Goal: Task Accomplishment & Management: Use online tool/utility

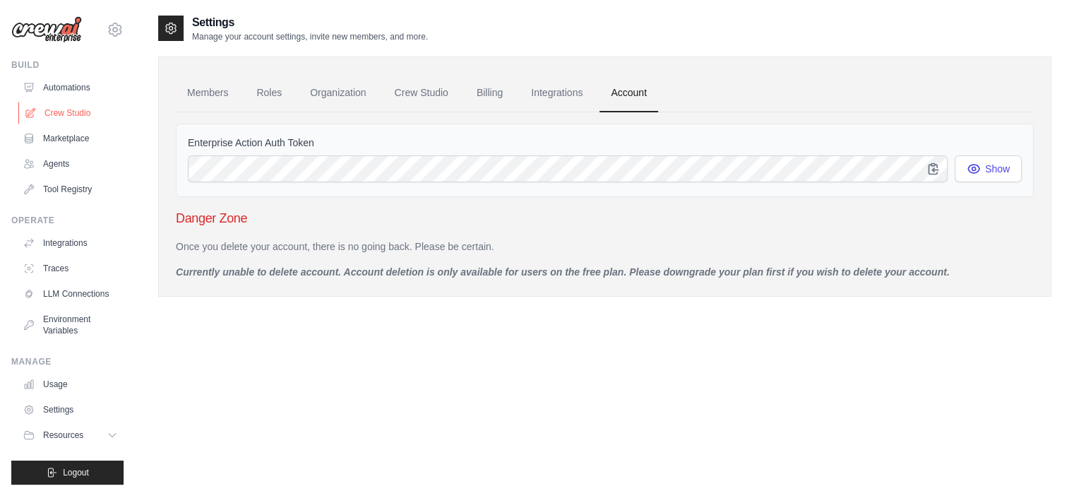
click at [75, 118] on link "Crew Studio" at bounding box center [71, 113] width 107 height 23
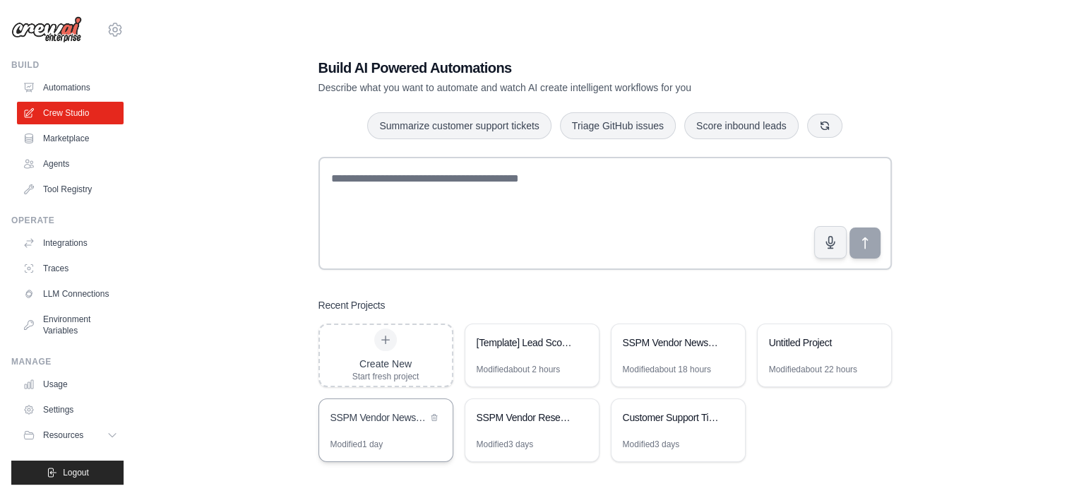
click at [413, 425] on div "SSPM Vendor News Intelligence" at bounding box center [379, 418] width 97 height 17
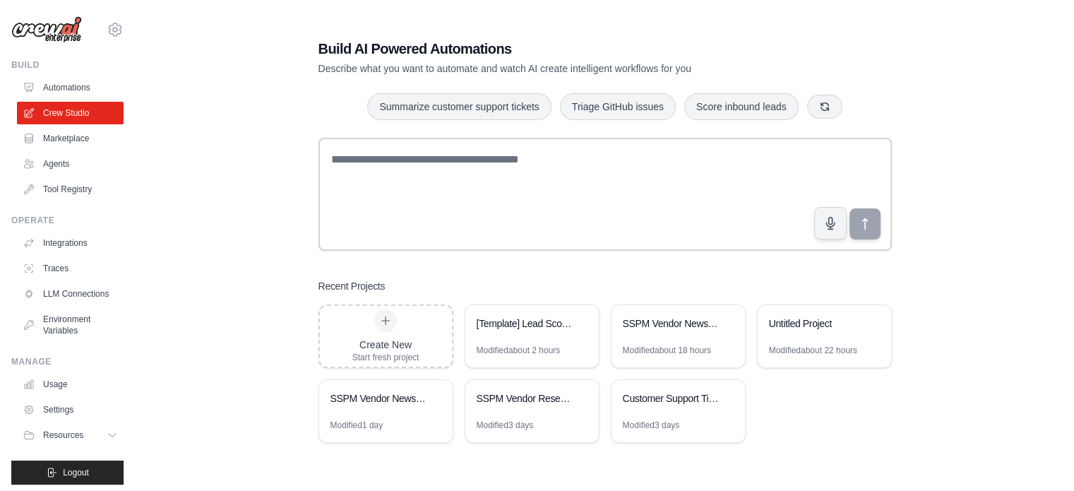
scroll to position [28, 0]
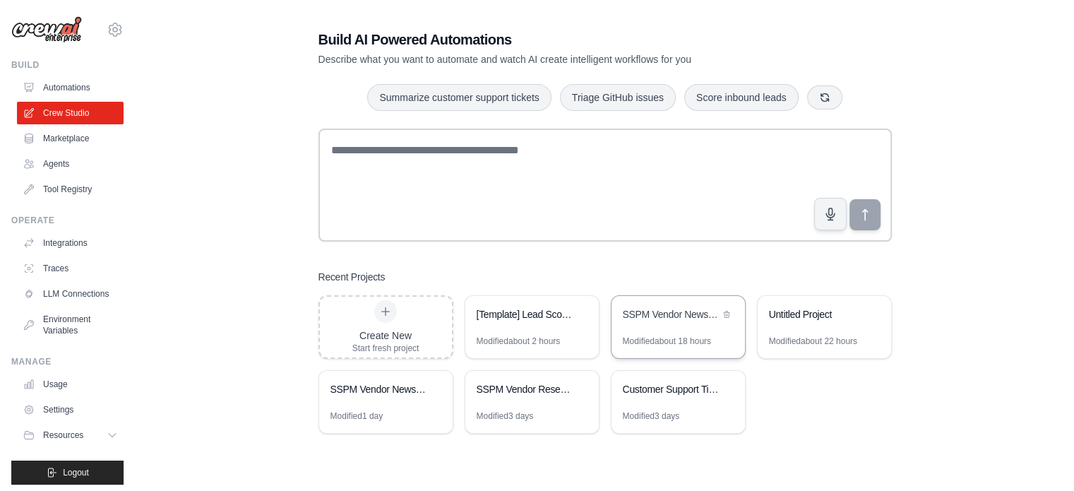
click at [658, 327] on div "SSPM Vendor News & Insights Tracker" at bounding box center [679, 316] width 134 height 40
click at [538, 396] on div "SSPM Vendor Research and Comparison" at bounding box center [525, 390] width 97 height 17
click at [391, 404] on div "SSPM Vendor News Intelligence" at bounding box center [386, 391] width 134 height 40
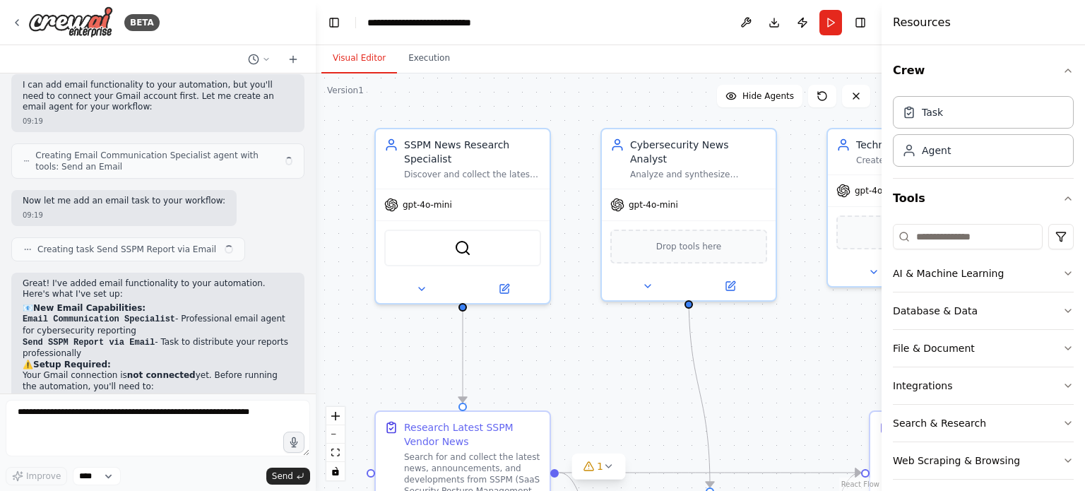
drag, startPoint x: 667, startPoint y: 398, endPoint x: 435, endPoint y: 248, distance: 276.3
click at [406, 249] on div ".deletable-edge-delete-btn { width: 20px; height: 20px; border: 0px solid #ffff…" at bounding box center [599, 281] width 566 height 417
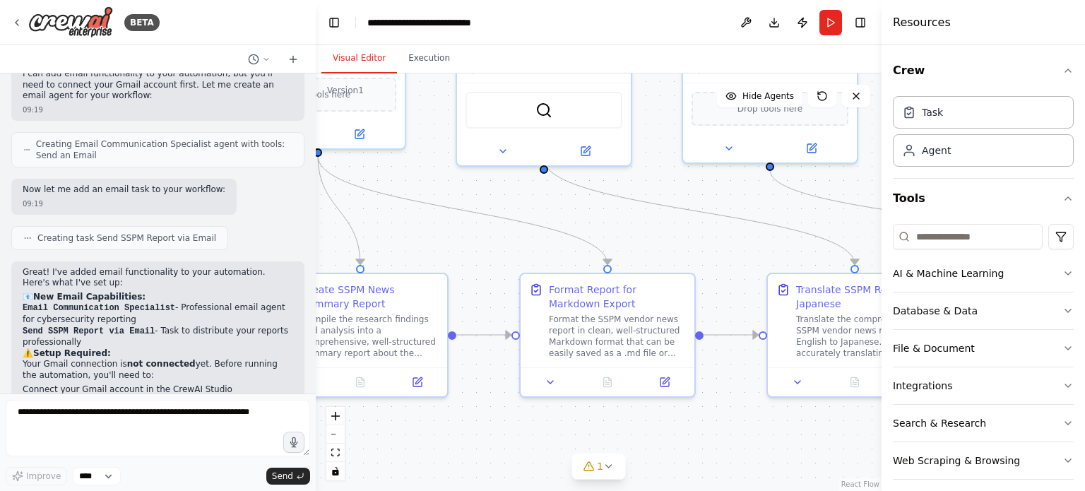
drag, startPoint x: 712, startPoint y: 225, endPoint x: 382, endPoint y: 237, distance: 330.1
click at [376, 237] on div ".deletable-edge-delete-btn { width: 20px; height: 20px; border: 0px solid #ffff…" at bounding box center [599, 281] width 566 height 417
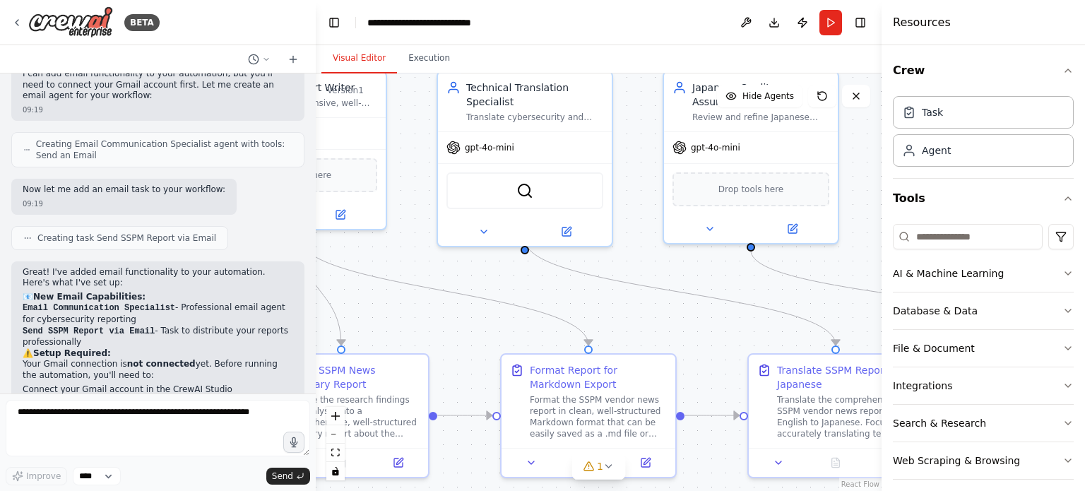
drag, startPoint x: 692, startPoint y: 232, endPoint x: 688, endPoint y: 316, distance: 83.4
click at [701, 316] on div ".deletable-edge-delete-btn { width: 20px; height: 20px; border: 0px solid #ffff…" at bounding box center [599, 281] width 566 height 417
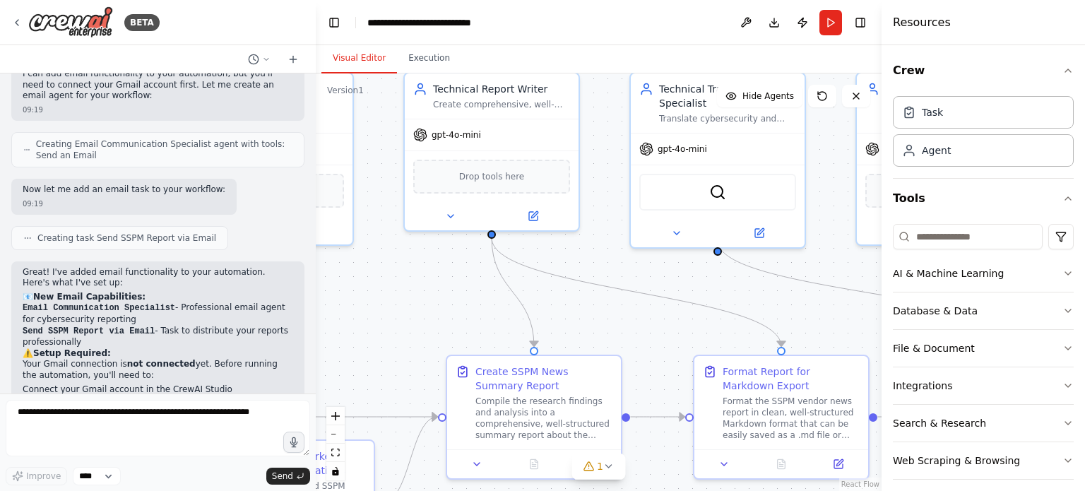
drag, startPoint x: 486, startPoint y: 328, endPoint x: 651, endPoint y: 326, distance: 164.6
click at [651, 326] on div ".deletable-edge-delete-btn { width: 20px; height: 20px; border: 0px solid #ffff…" at bounding box center [599, 281] width 566 height 417
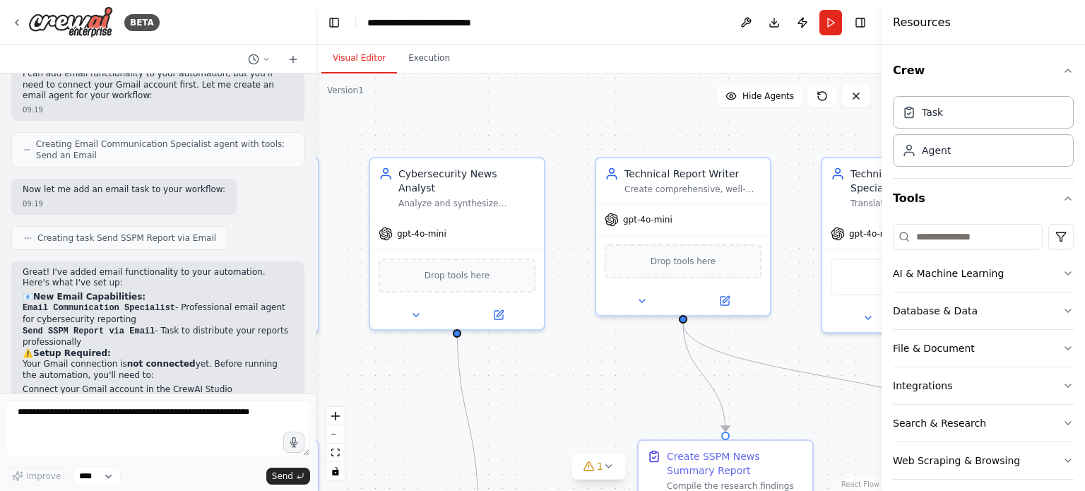
drag, startPoint x: 505, startPoint y: 299, endPoint x: 696, endPoint y: 384, distance: 209.4
click at [696, 384] on div ".deletable-edge-delete-btn { width: 20px; height: 20px; border: 0px solid #ffff…" at bounding box center [599, 281] width 566 height 417
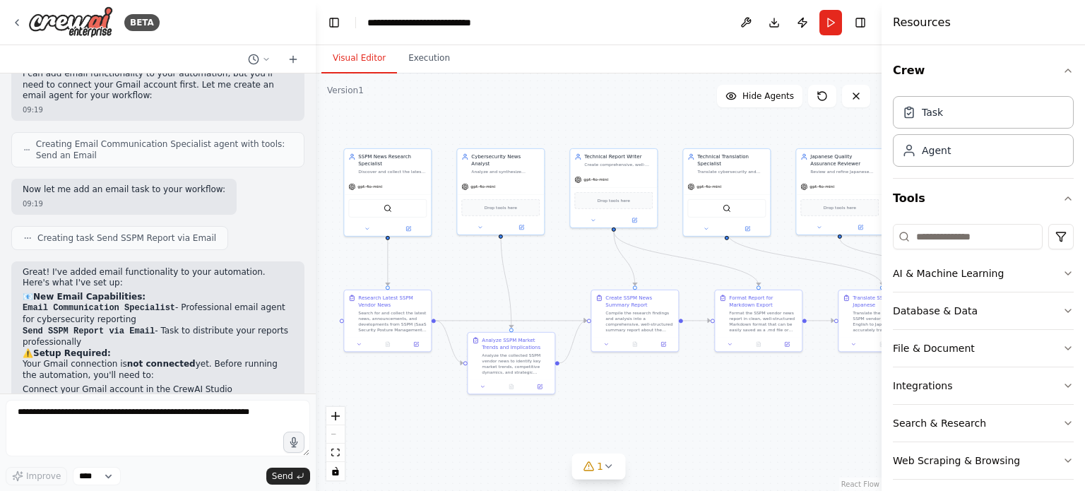
drag, startPoint x: 644, startPoint y: 372, endPoint x: 565, endPoint y: 266, distance: 132.8
click at [565, 266] on div ".deletable-edge-delete-btn { width: 20px; height: 20px; border: 0px solid #ffff…" at bounding box center [599, 281] width 566 height 417
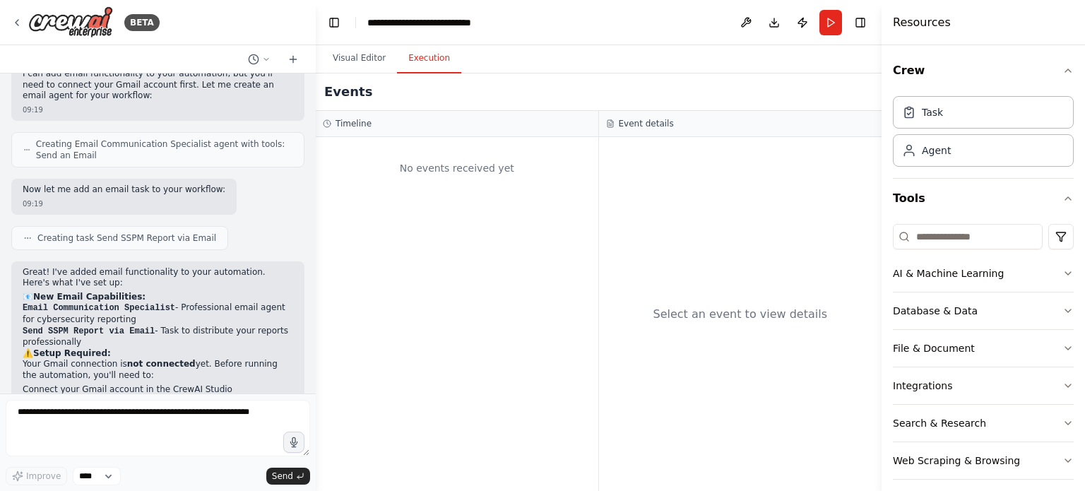
click at [415, 67] on button "Execution" at bounding box center [429, 59] width 64 height 30
click at [824, 20] on button "Run" at bounding box center [830, 22] width 23 height 25
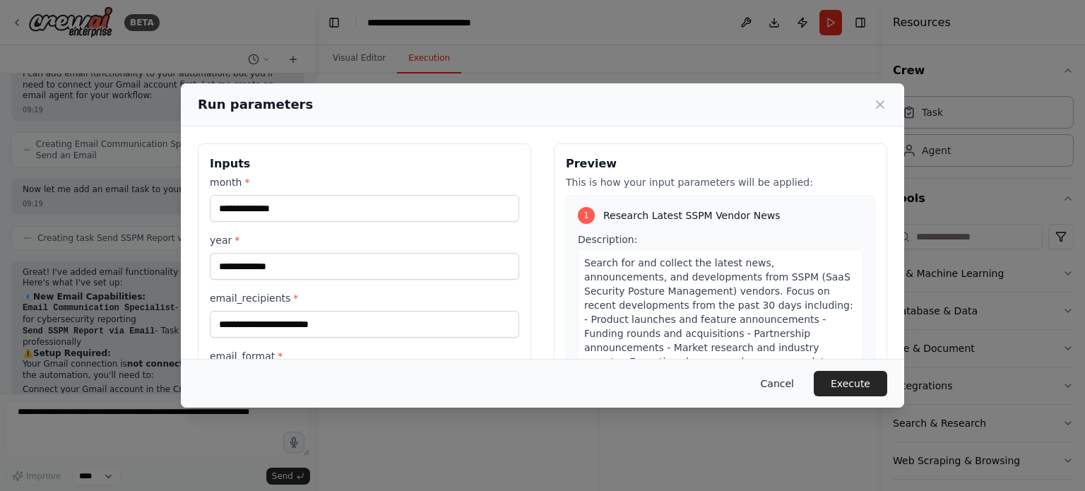
click at [779, 382] on button "Cancel" at bounding box center [777, 383] width 56 height 25
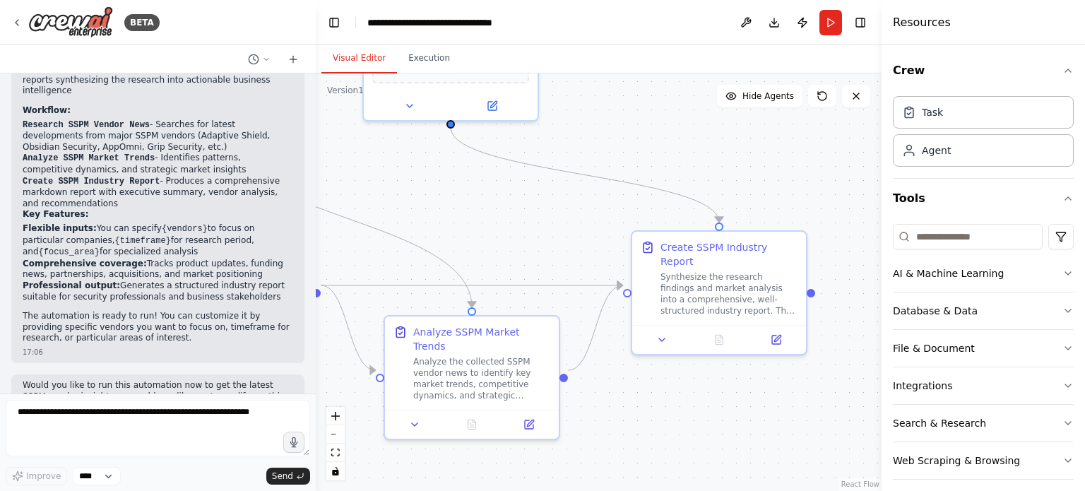
drag, startPoint x: 703, startPoint y: 374, endPoint x: 436, endPoint y: 158, distance: 344.0
click at [432, 155] on div ".deletable-edge-delete-btn { width: 20px; height: 20px; border: 0px solid #ffff…" at bounding box center [599, 281] width 566 height 417
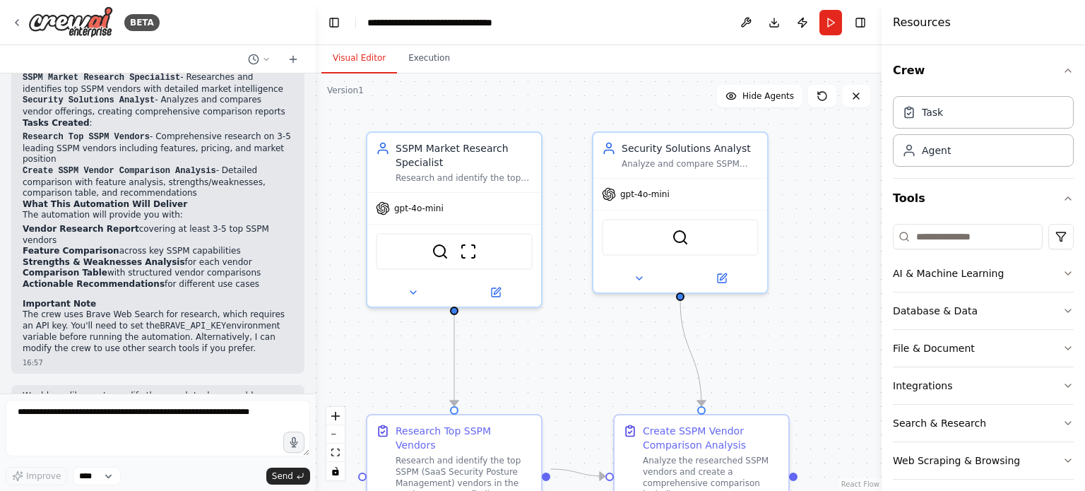
drag, startPoint x: 579, startPoint y: 327, endPoint x: 370, endPoint y: 126, distance: 289.3
click at [370, 126] on div ".deletable-edge-delete-btn { width: 20px; height: 20px; border: 0px solid #ffff…" at bounding box center [599, 281] width 566 height 417
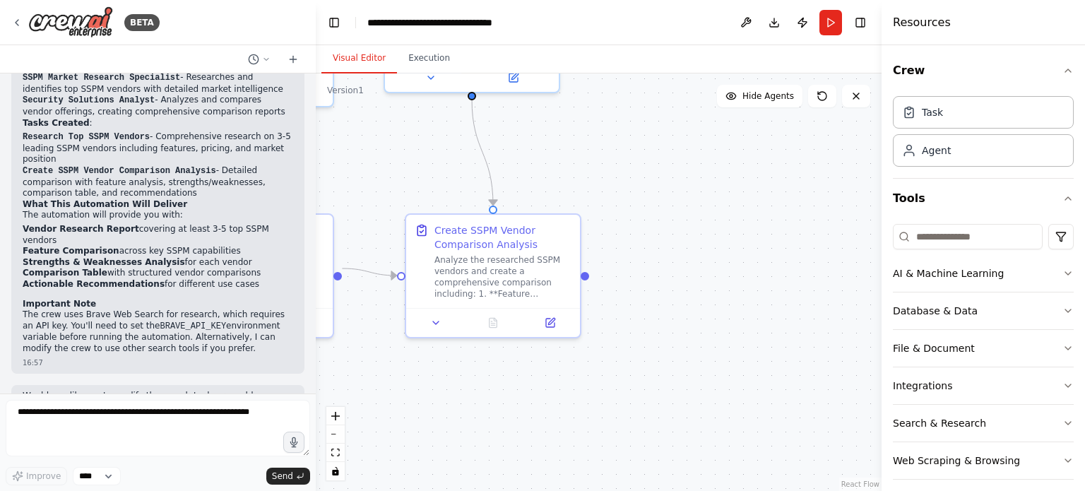
scroll to position [794, 0]
drag, startPoint x: 653, startPoint y: 228, endPoint x: 879, endPoint y: 243, distance: 226.5
click at [879, 243] on div "BETA Research and compare top SSPM (SaaS Security Posture Management) vendors. …" at bounding box center [542, 245] width 1085 height 491
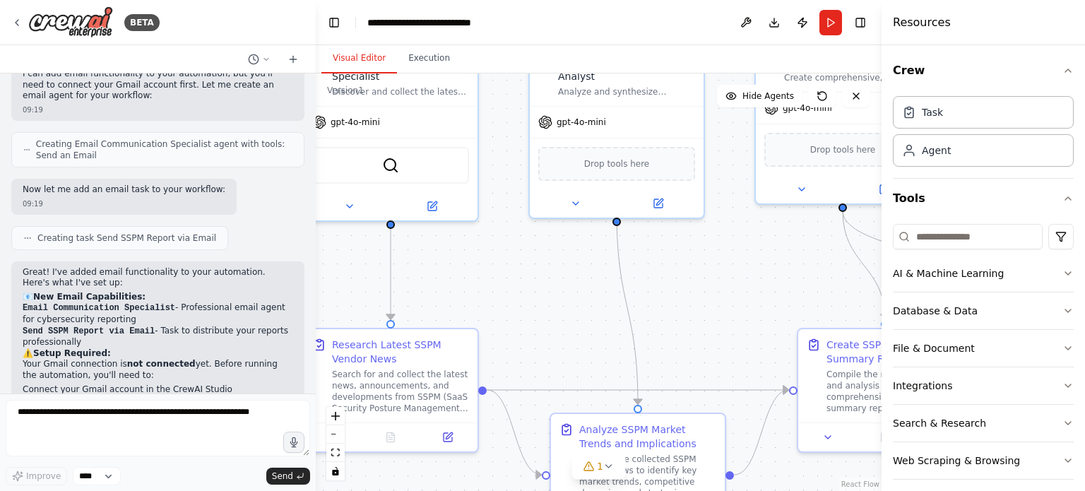
drag, startPoint x: 653, startPoint y: 368, endPoint x: 506, endPoint y: 206, distance: 219.5
click at [506, 206] on div ".deletable-edge-delete-btn { width: 20px; height: 20px; border: 0px solid #ffff…" at bounding box center [599, 281] width 566 height 417
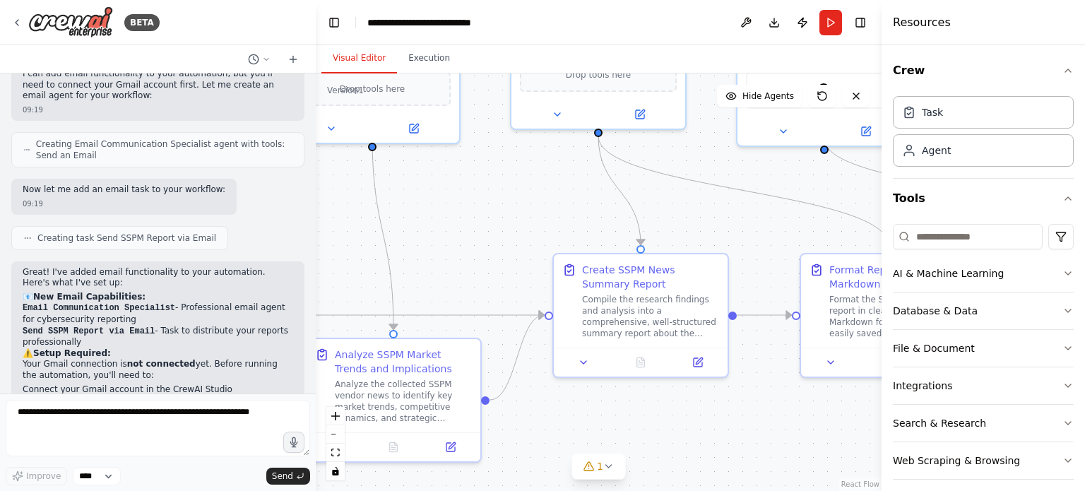
drag, startPoint x: 667, startPoint y: 278, endPoint x: 362, endPoint y: 295, distance: 305.6
click at [362, 295] on div ".deletable-edge-delete-btn { width: 20px; height: 20px; border: 0px solid #ffff…" at bounding box center [599, 281] width 566 height 417
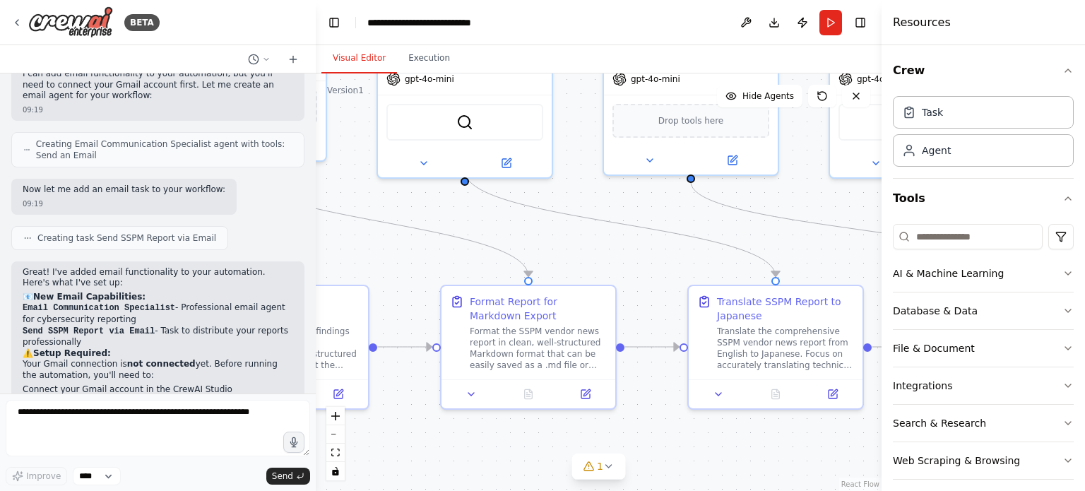
drag, startPoint x: 711, startPoint y: 237, endPoint x: 386, endPoint y: 263, distance: 326.6
click at [386, 263] on div ".deletable-edge-delete-btn { width: 20px; height: 20px; border: 0px solid #ffff…" at bounding box center [599, 281] width 566 height 417
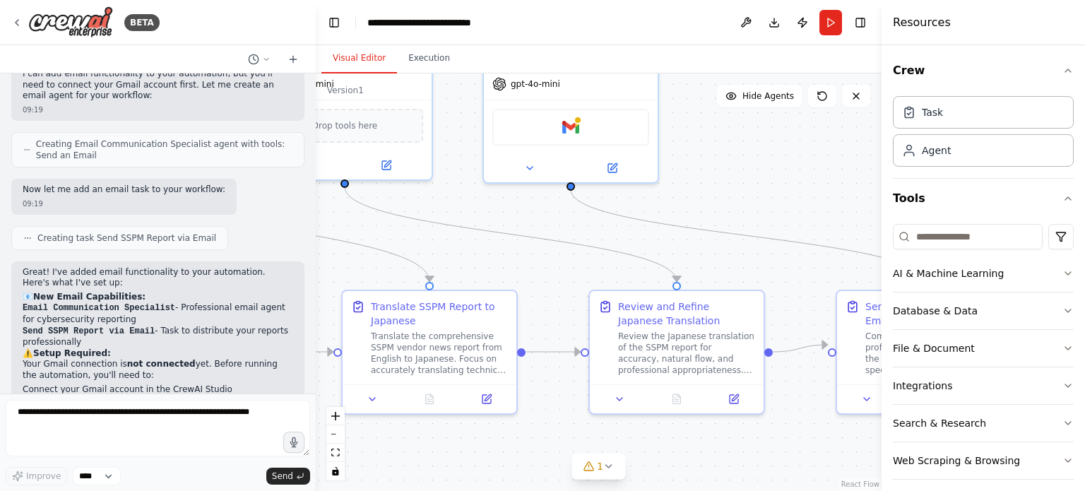
drag, startPoint x: 752, startPoint y: 249, endPoint x: 394, endPoint y: 256, distance: 357.5
click at [394, 256] on div ".deletable-edge-delete-btn { width: 20px; height: 20px; border: 0px solid #ffff…" at bounding box center [599, 281] width 566 height 417
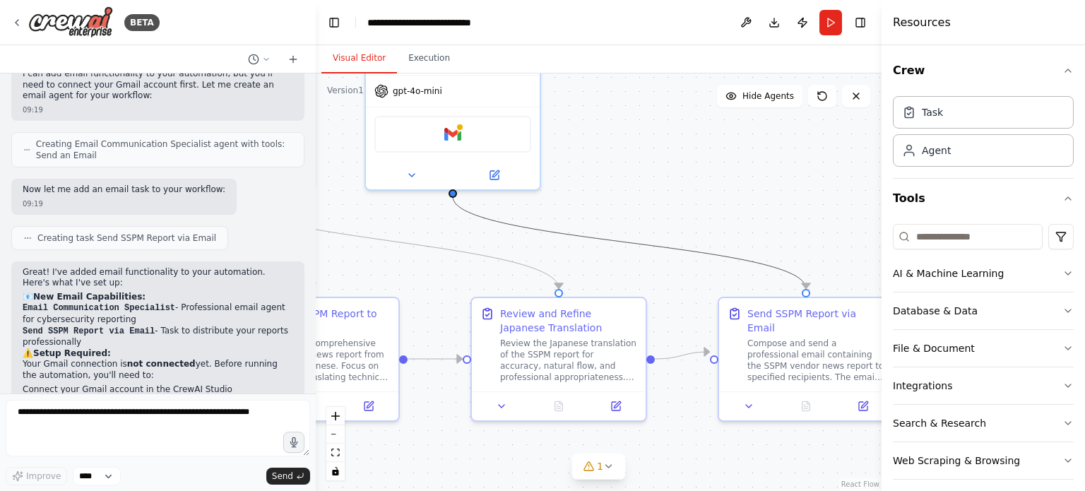
drag, startPoint x: 684, startPoint y: 249, endPoint x: 526, endPoint y: 251, distance: 158.2
click at [526, 251] on div ".deletable-edge-delete-btn { width: 20px; height: 20px; border: 0px solid #ffff…" at bounding box center [599, 281] width 566 height 417
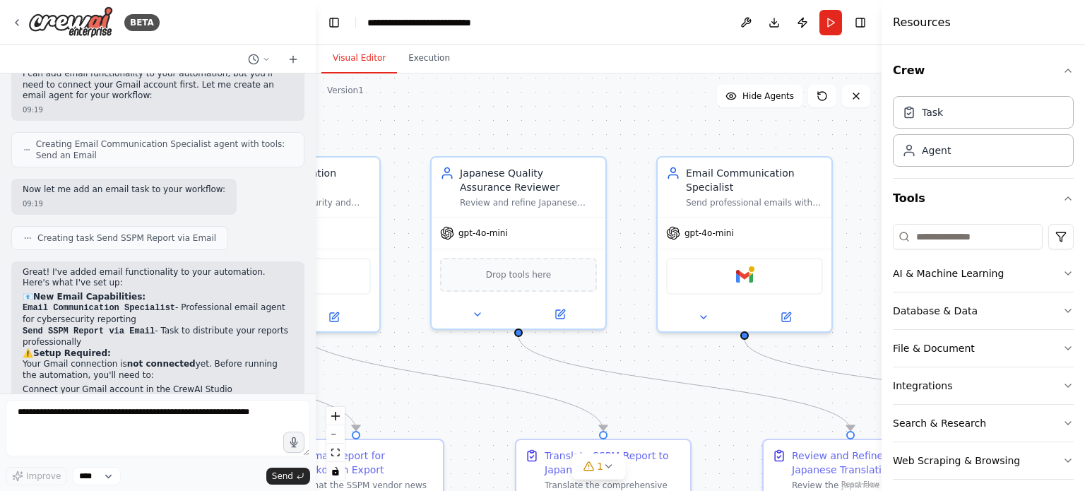
drag, startPoint x: 526, startPoint y: 251, endPoint x: 791, endPoint y: 408, distance: 308.4
click at [793, 407] on div ".deletable-edge-delete-btn { width: 20px; height: 20px; border: 0px solid #ffff…" at bounding box center [599, 281] width 566 height 417
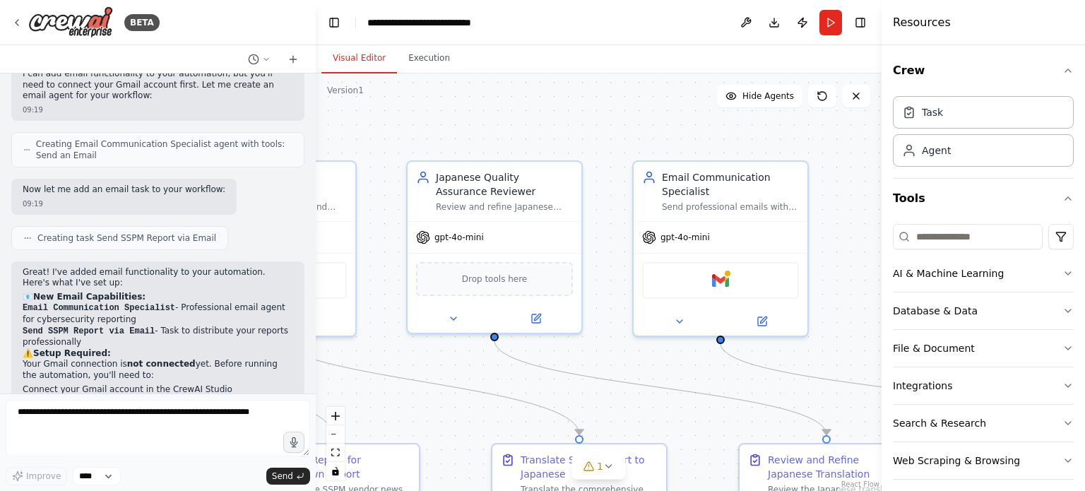
drag, startPoint x: 656, startPoint y: 410, endPoint x: 656, endPoint y: 401, distance: 9.2
click at [656, 401] on div ".deletable-edge-delete-btn { width: 20px; height: 20px; border: 0px solid #ffff…" at bounding box center [599, 281] width 566 height 417
click at [828, 29] on button "Run" at bounding box center [830, 22] width 23 height 25
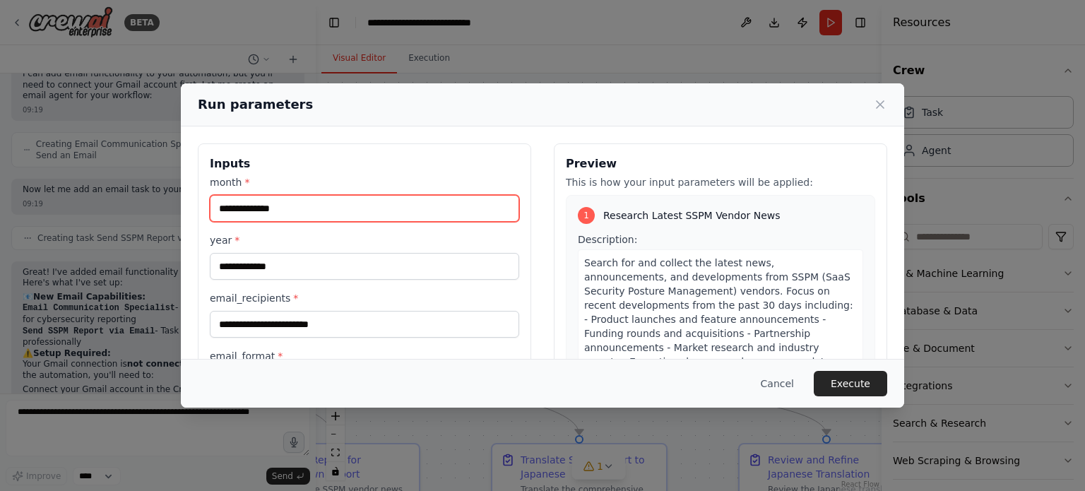
click at [406, 215] on input "month *" at bounding box center [364, 208] width 309 height 27
click at [453, 237] on label "year *" at bounding box center [364, 240] width 309 height 14
click at [453, 253] on input "year *" at bounding box center [364, 266] width 309 height 27
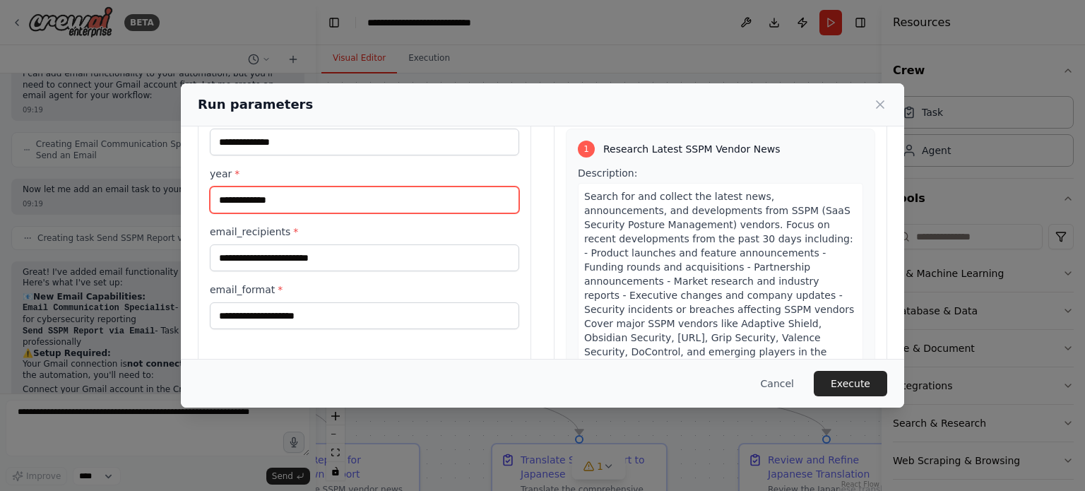
scroll to position [136, 0]
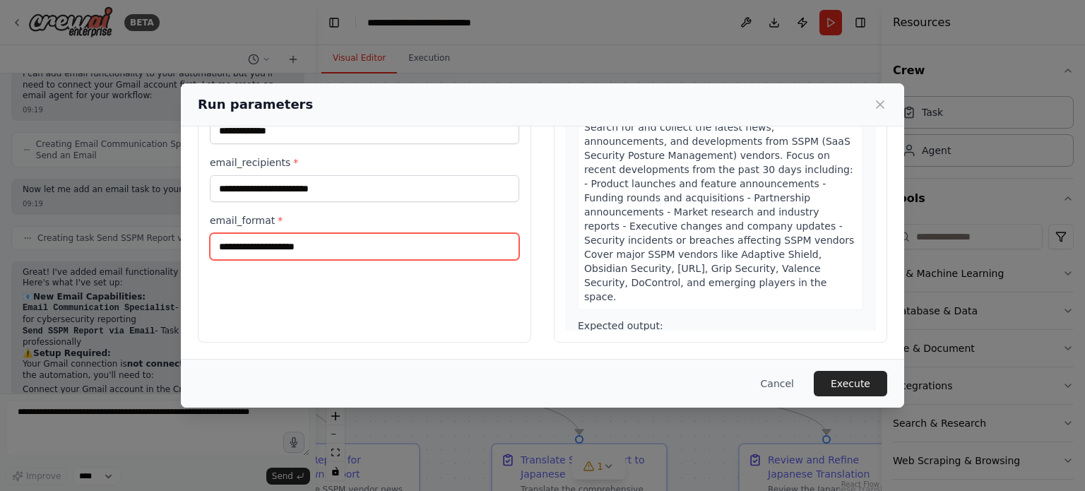
click at [450, 247] on input "email_format *" at bounding box center [364, 246] width 309 height 27
click at [415, 293] on div "Inputs month * year * email_recipients * email_format *" at bounding box center [364, 175] width 333 height 335
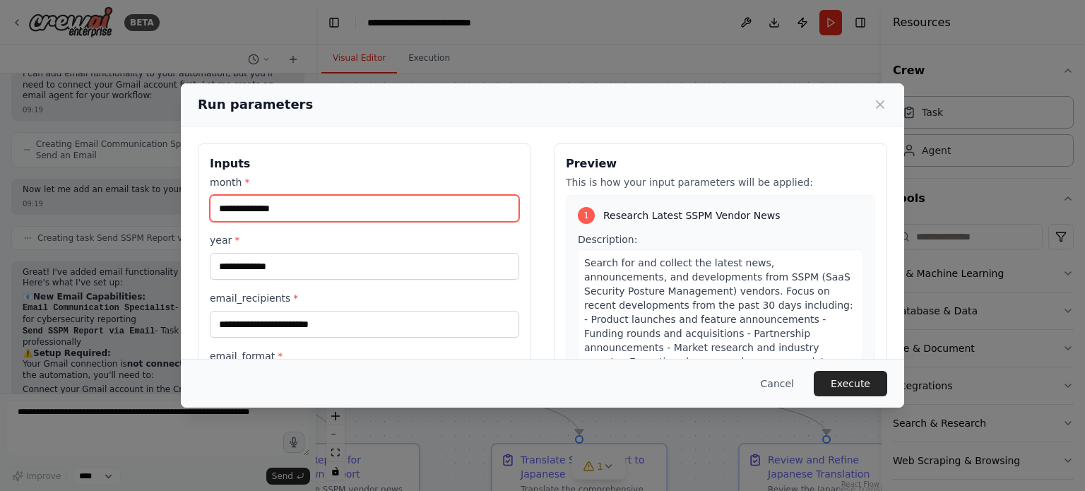
click at [359, 219] on input "month *" at bounding box center [364, 208] width 309 height 27
type input "**"
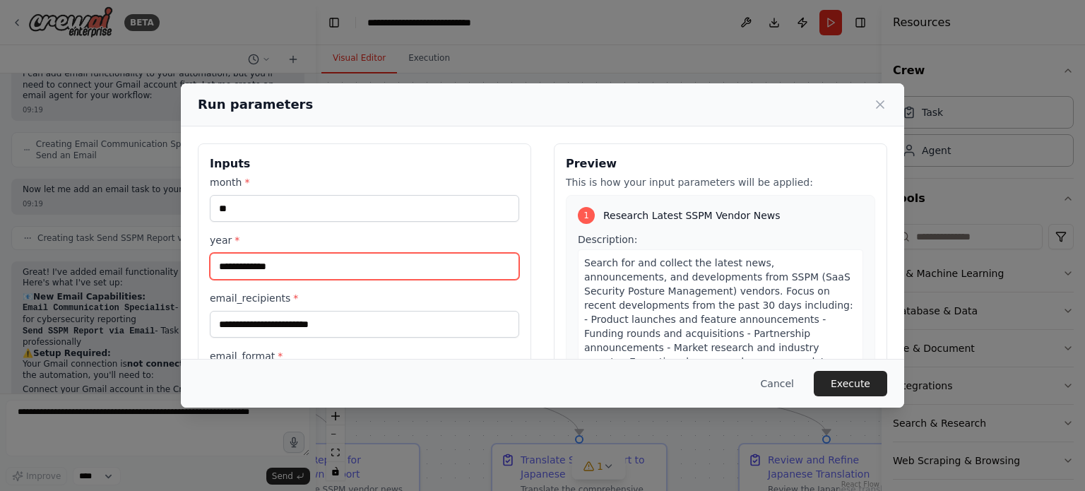
click at [321, 271] on input "year *" at bounding box center [364, 266] width 309 height 27
click at [324, 264] on input "****" at bounding box center [364, 266] width 309 height 27
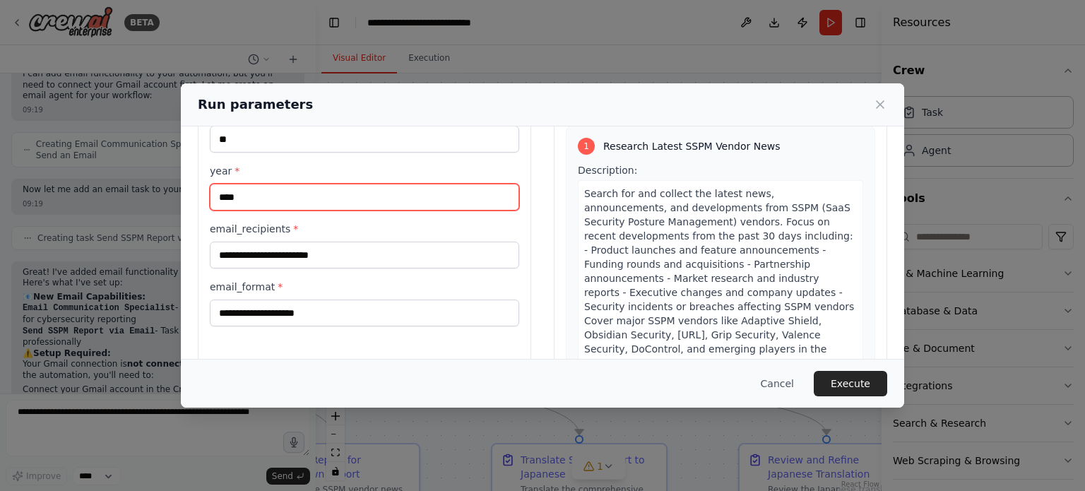
scroll to position [136, 0]
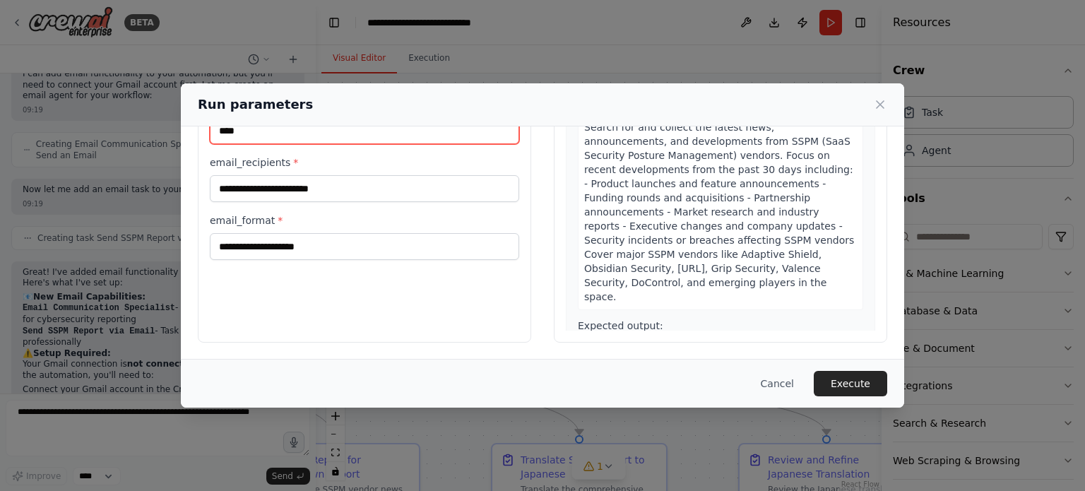
type input "****"
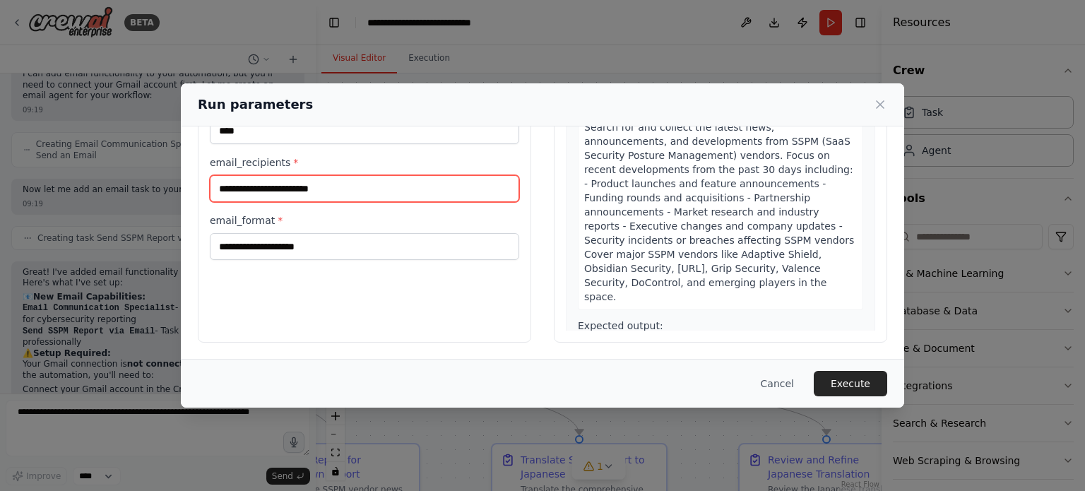
click at [379, 184] on input "email_recipients *" at bounding box center [364, 188] width 309 height 27
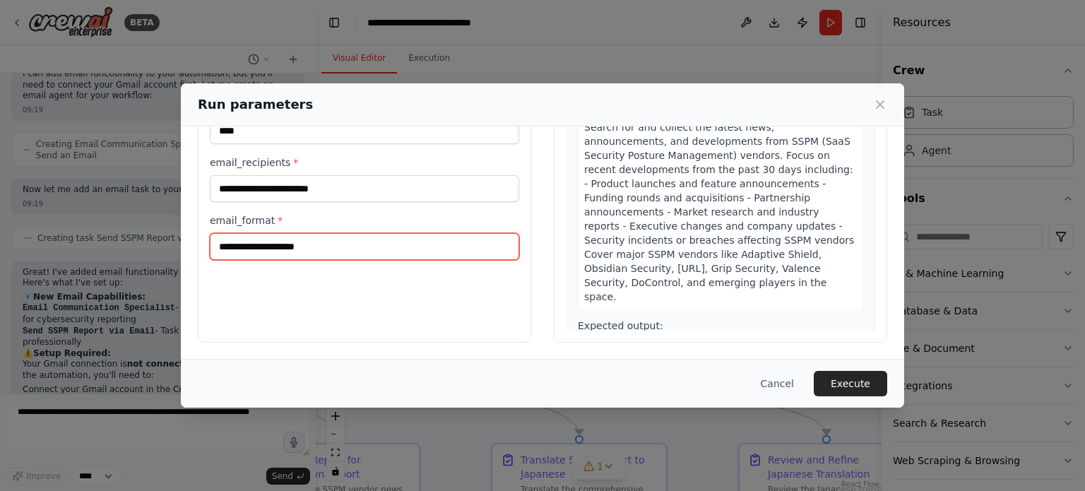
click at [379, 242] on input "email_format *" at bounding box center [364, 246] width 309 height 27
click at [381, 246] on input "email_format *" at bounding box center [364, 246] width 309 height 27
click at [375, 249] on input "email_format *" at bounding box center [364, 246] width 309 height 27
click at [292, 309] on div "Inputs month * ** year * **** email_recipients * email_format *" at bounding box center [364, 175] width 333 height 335
click at [351, 251] on input "email_format *" at bounding box center [364, 246] width 309 height 27
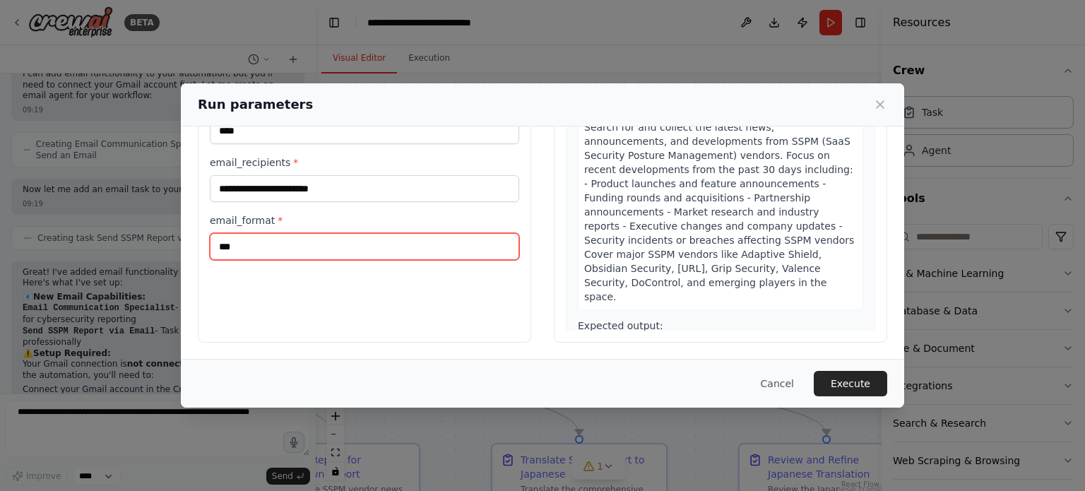
type input "***"
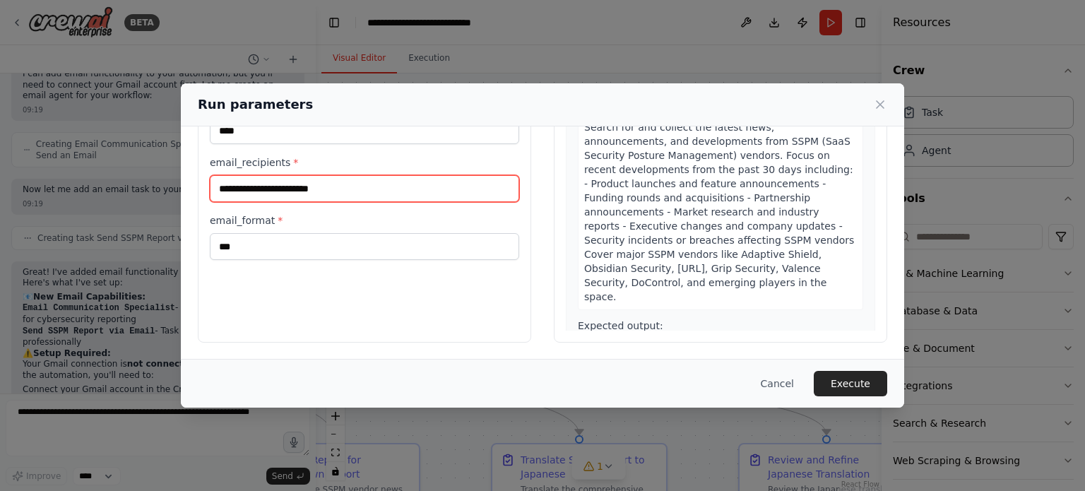
click at [381, 178] on input "email_recipients *" at bounding box center [364, 188] width 309 height 27
type input "**********"
click at [846, 382] on button "Execute" at bounding box center [850, 383] width 73 height 25
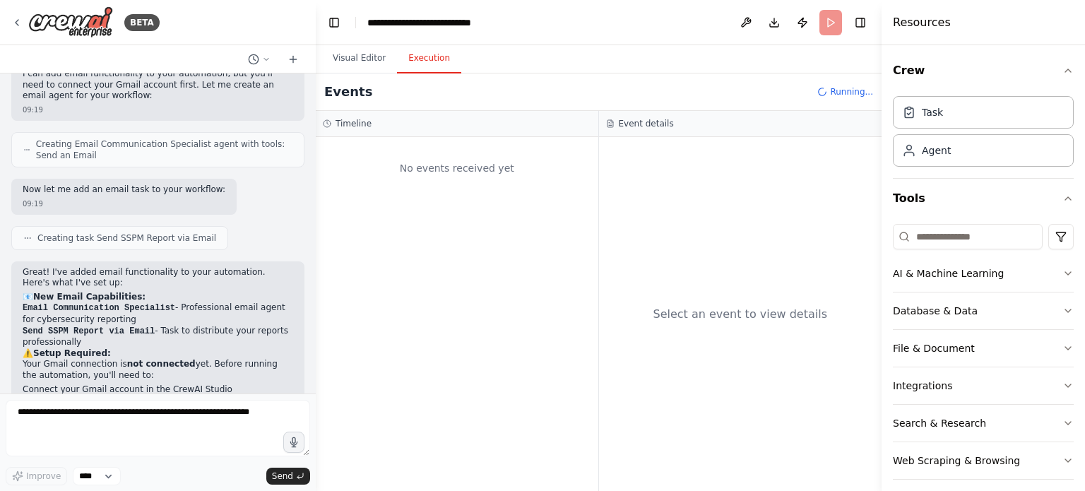
click at [440, 56] on button "Execution" at bounding box center [429, 59] width 64 height 30
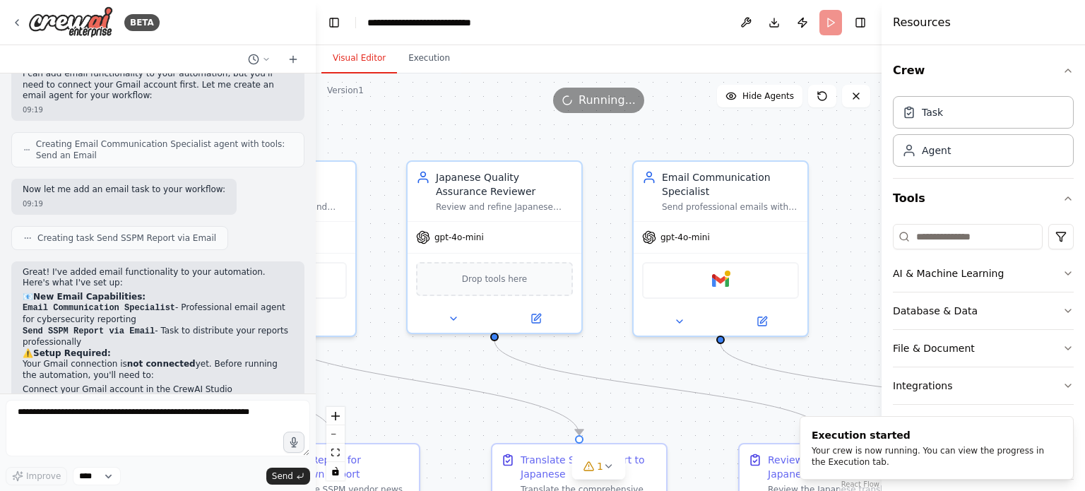
click at [377, 56] on button "Visual Editor" at bounding box center [359, 59] width 76 height 30
click at [435, 52] on button "Execution" at bounding box center [429, 59] width 64 height 30
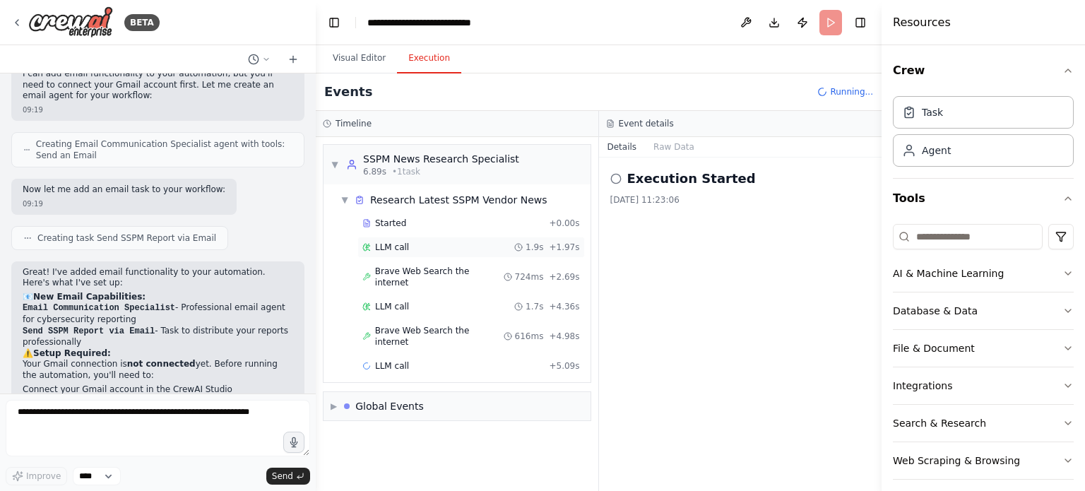
click at [413, 248] on div "LLM call 1.9s + 1.97s" at bounding box center [471, 247] width 218 height 11
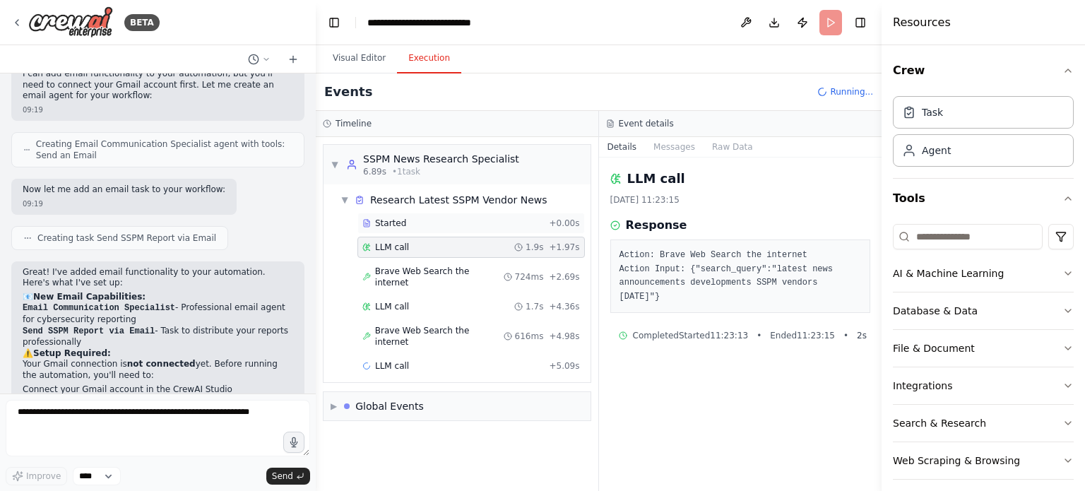
click at [425, 231] on div "Started + 0.00s" at bounding box center [470, 223] width 227 height 21
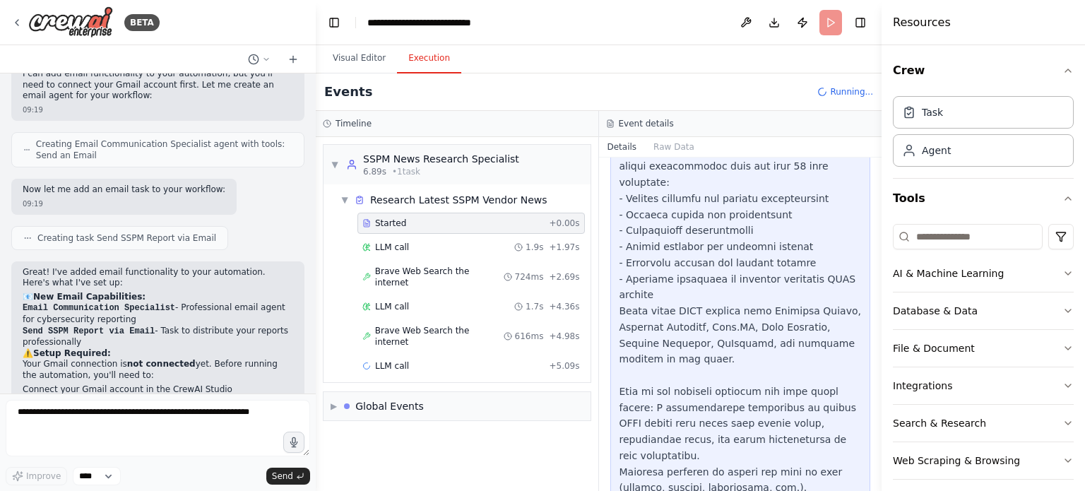
scroll to position [141, 0]
click at [364, 52] on button "Visual Editor" at bounding box center [359, 59] width 76 height 30
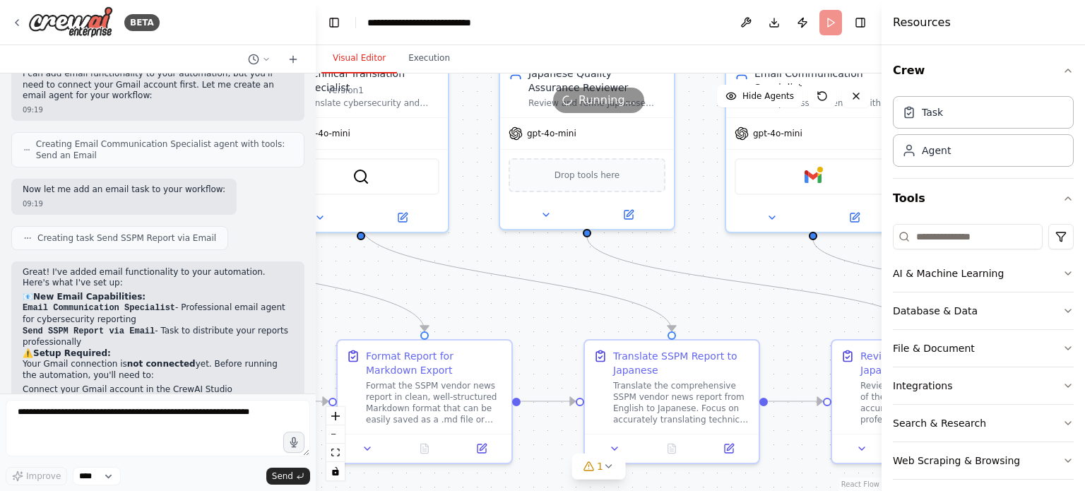
drag, startPoint x: 749, startPoint y: 437, endPoint x: 842, endPoint y: 333, distance: 139.1
click at [842, 333] on div ".deletable-edge-delete-btn { width: 20px; height: 20px; border: 0px solid #ffff…" at bounding box center [599, 281] width 566 height 417
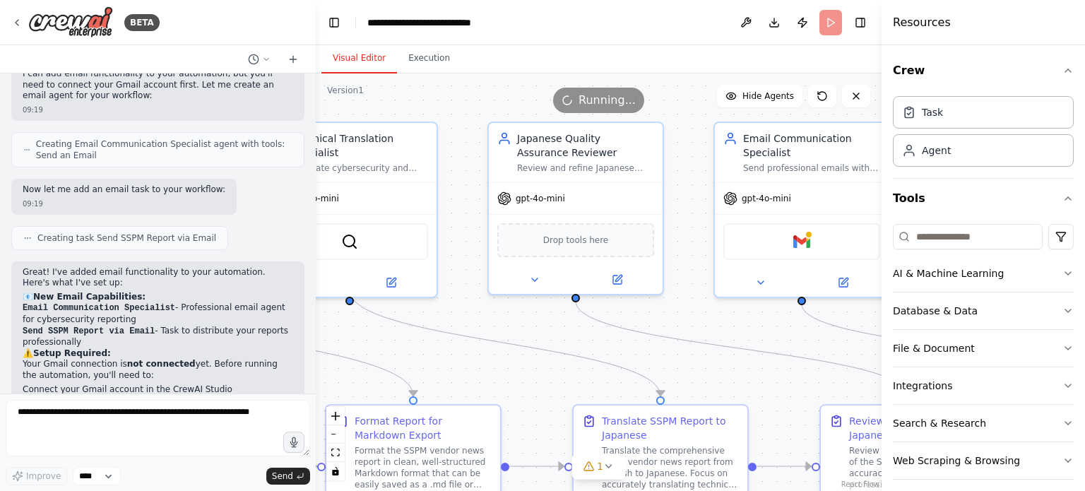
drag, startPoint x: 544, startPoint y: 323, endPoint x: 517, endPoint y: 392, distance: 74.2
click at [517, 392] on div ".deletable-edge-delete-btn { width: 20px; height: 20px; border: 0px solid #ffff…" at bounding box center [599, 281] width 566 height 417
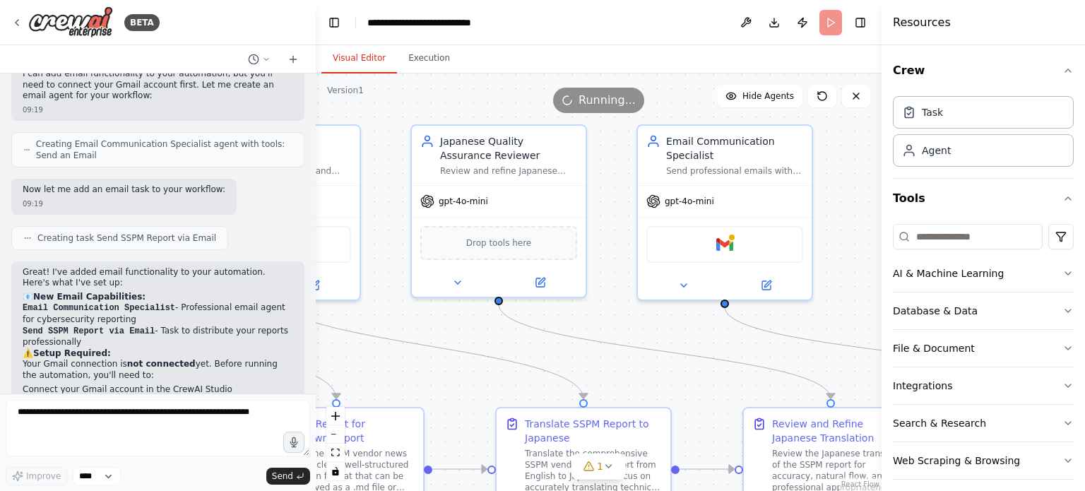
drag, startPoint x: 706, startPoint y: 327, endPoint x: 644, endPoint y: 326, distance: 62.2
click at [644, 326] on div ".deletable-edge-delete-btn { width: 20px; height: 20px; border: 0px solid #ffff…" at bounding box center [599, 281] width 566 height 417
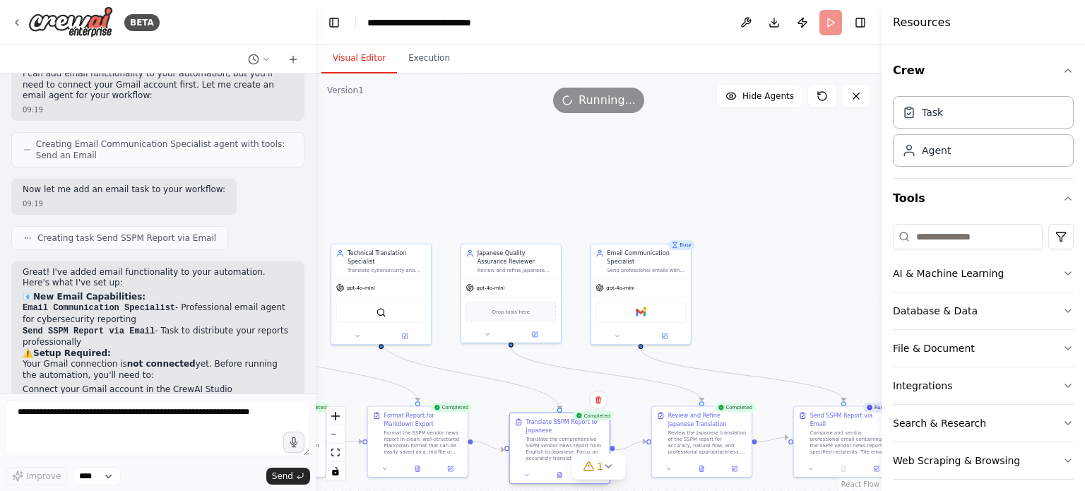
drag, startPoint x: 606, startPoint y: 432, endPoint x: 605, endPoint y: 440, distance: 8.6
click at [605, 440] on div "Translate SSPM Report to Japanese Translate the comprehensive SSPM vendor news …" at bounding box center [560, 440] width 100 height 54
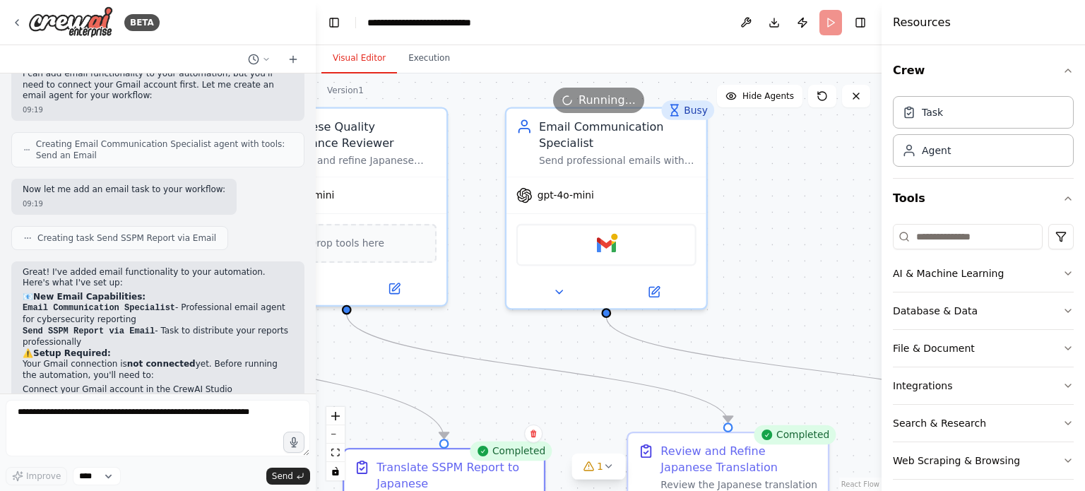
drag, startPoint x: 683, startPoint y: 367, endPoint x: 791, endPoint y: 336, distance: 112.3
click at [791, 336] on div ".deletable-edge-delete-btn { width: 20px; height: 20px; border: 0px solid #ffff…" at bounding box center [599, 281] width 566 height 417
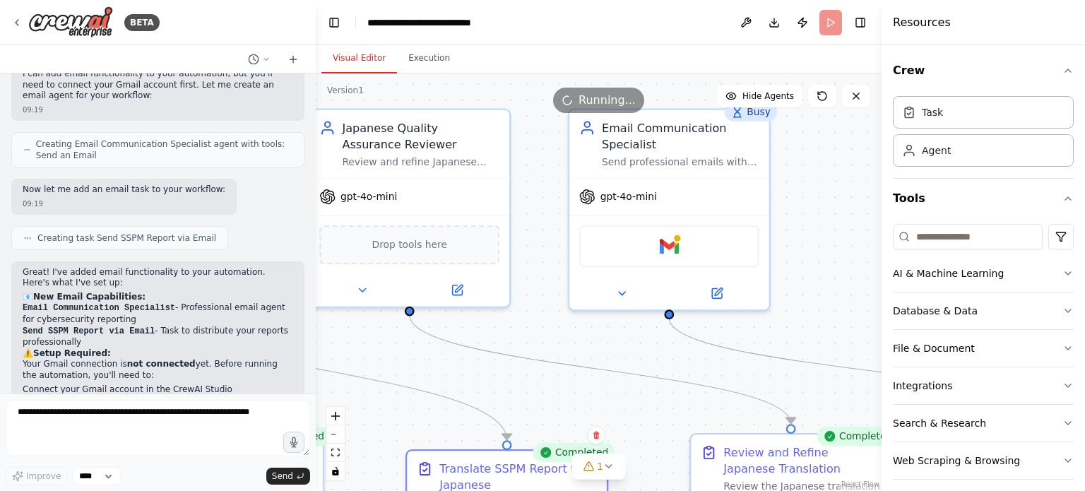
drag, startPoint x: 538, startPoint y: 369, endPoint x: 546, endPoint y: 375, distance: 9.6
click at [546, 375] on div ".deletable-edge-delete-btn { width: 20px; height: 20px; border: 0px solid #ffff…" at bounding box center [599, 281] width 566 height 417
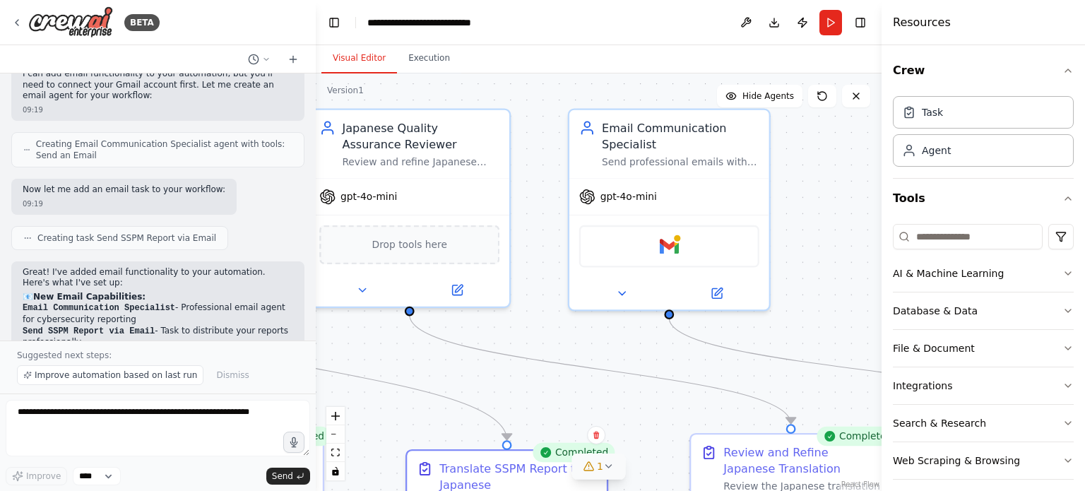
click at [596, 471] on div "1" at bounding box center [593, 466] width 20 height 14
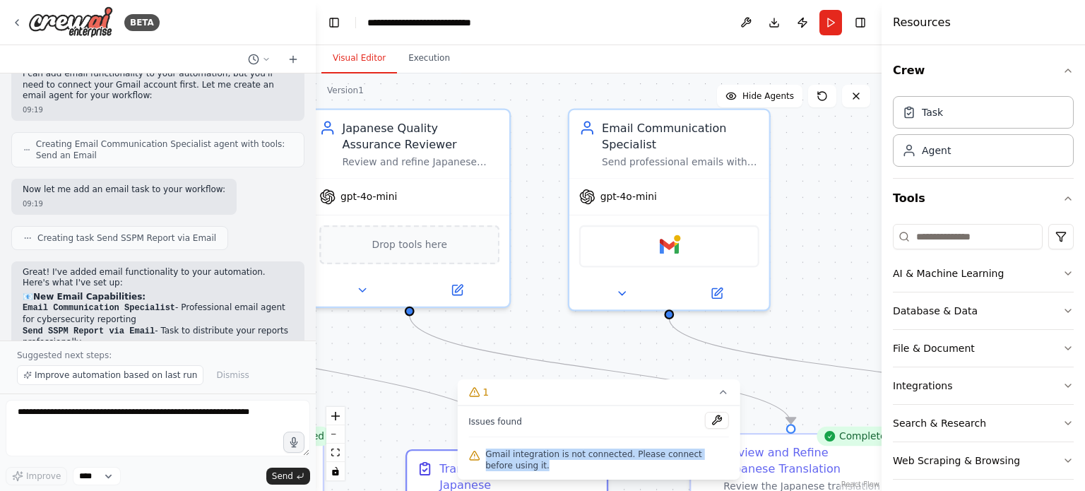
drag, startPoint x: 552, startPoint y: 466, endPoint x: 485, endPoint y: 453, distance: 67.7
click at [485, 453] on span "Gmail integration is not connected. Please connect before using it." at bounding box center [607, 460] width 244 height 23
click at [722, 393] on icon at bounding box center [723, 391] width 11 height 11
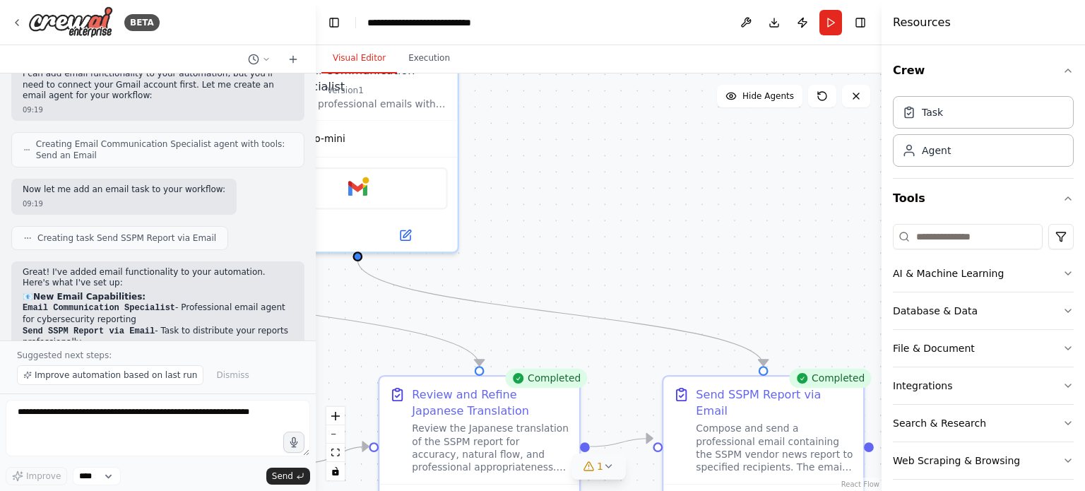
drag, startPoint x: 739, startPoint y: 381, endPoint x: 395, endPoint y: 323, distance: 348.8
click at [395, 323] on div ".deletable-edge-delete-btn { width: 20px; height: 20px; border: 0px solid #ffff…" at bounding box center [599, 281] width 566 height 417
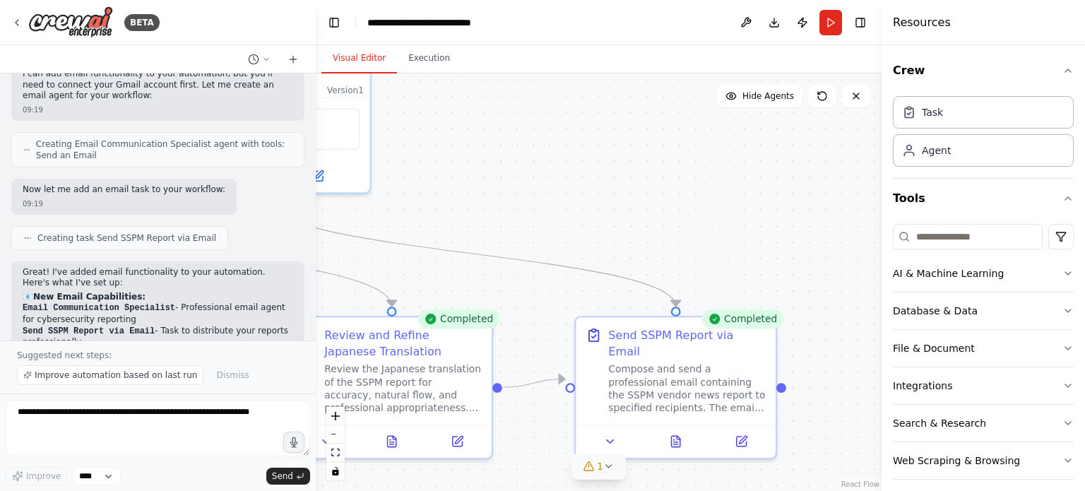
drag, startPoint x: 588, startPoint y: 362, endPoint x: 490, endPoint y: 288, distance: 122.1
click at [489, 288] on div ".deletable-edge-delete-btn { width: 20px; height: 20px; border: 0px solid #ffff…" at bounding box center [599, 281] width 566 height 417
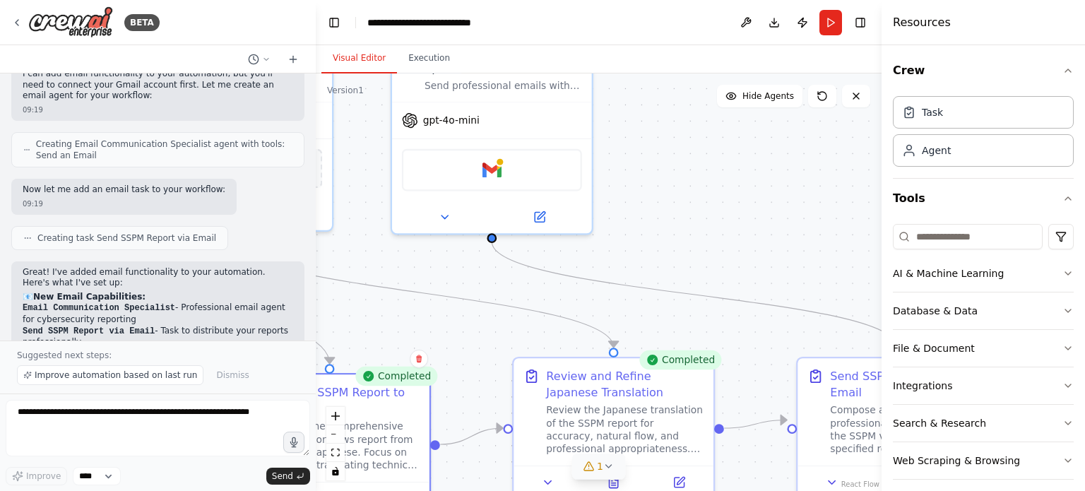
drag, startPoint x: 509, startPoint y: 294, endPoint x: 779, endPoint y: 351, distance: 276.5
click at [779, 351] on div ".deletable-edge-delete-btn { width: 20px; height: 20px; border: 0px solid #ffff…" at bounding box center [599, 281] width 566 height 417
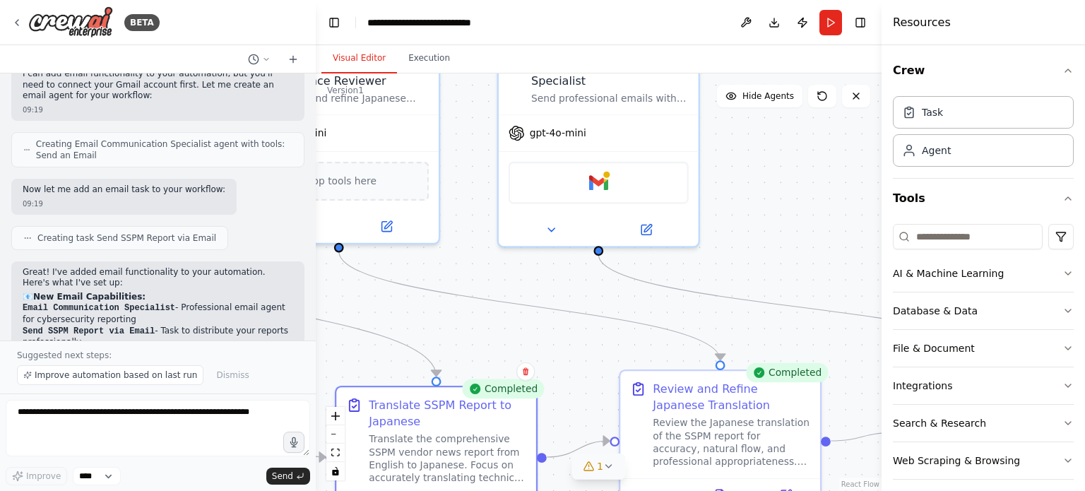
drag, startPoint x: 395, startPoint y: 327, endPoint x: 528, endPoint y: 335, distance: 133.7
click at [523, 342] on div ".deletable-edge-delete-btn { width: 20px; height: 20px; border: 0px solid #ffff…" at bounding box center [599, 281] width 566 height 417
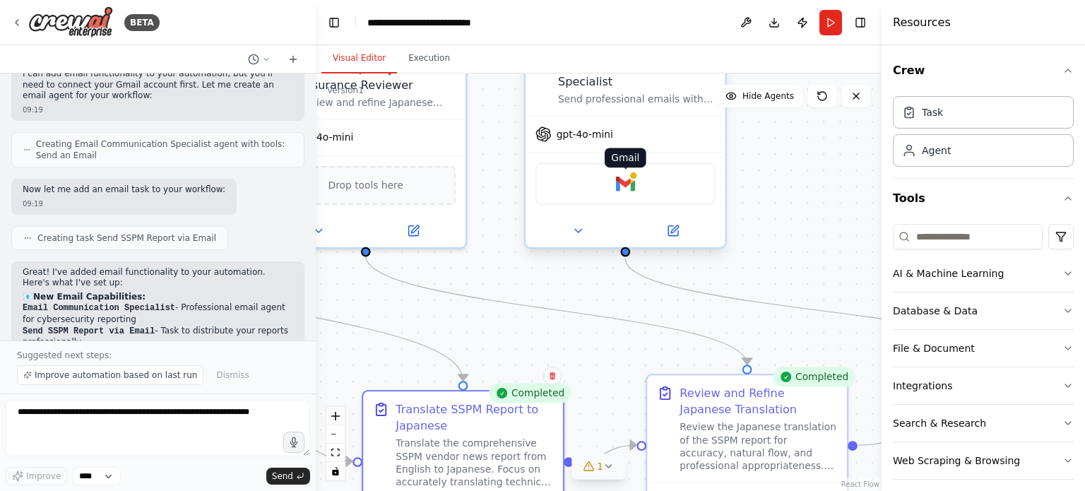
click at [633, 177] on div at bounding box center [634, 176] width 10 height 10
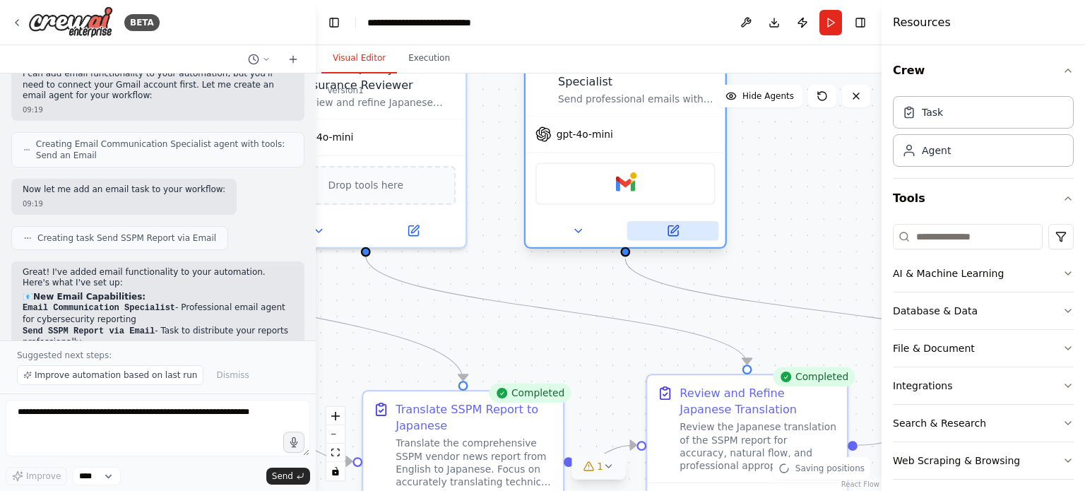
click at [667, 228] on icon at bounding box center [672, 231] width 13 height 13
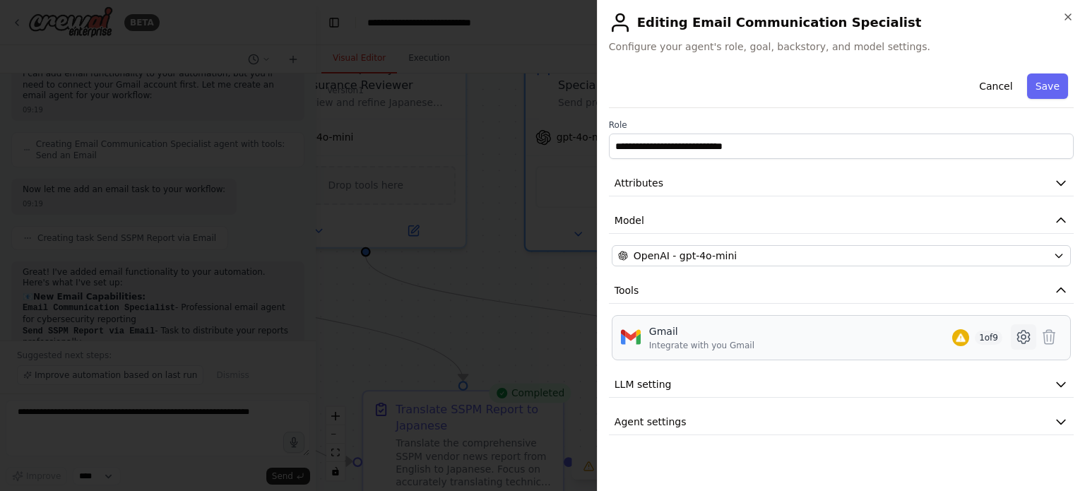
click at [1024, 336] on icon at bounding box center [1023, 336] width 17 height 17
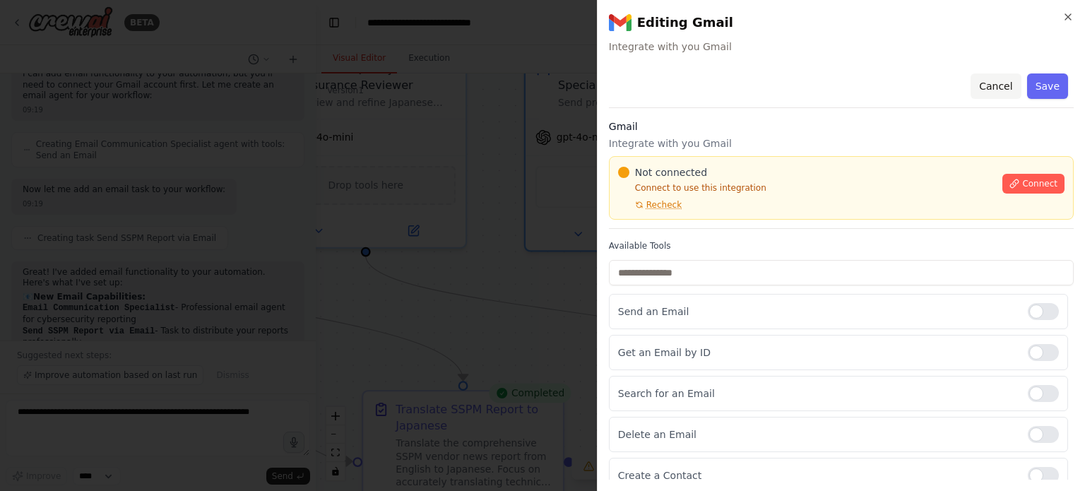
click at [993, 89] on button "Cancel" at bounding box center [996, 85] width 50 height 25
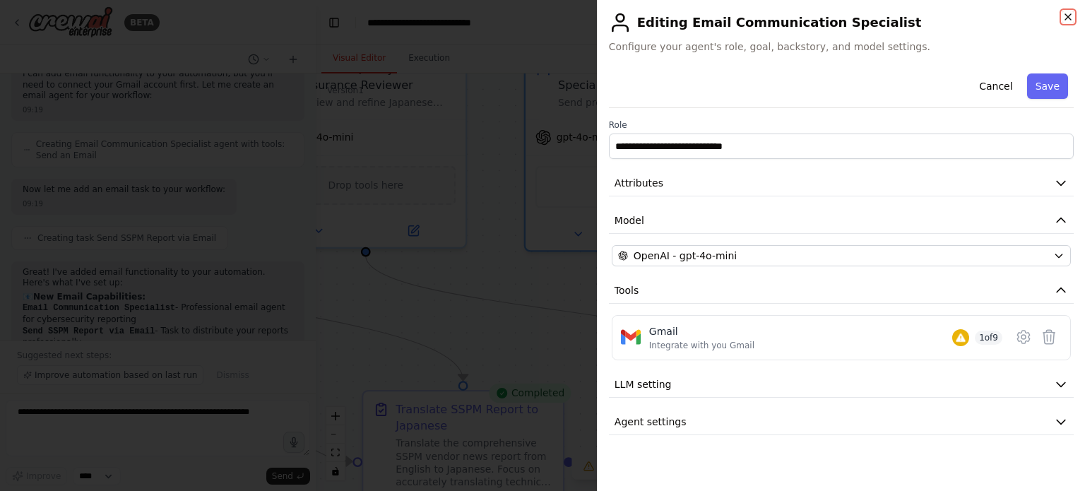
click at [1072, 11] on icon "button" at bounding box center [1067, 16] width 11 height 11
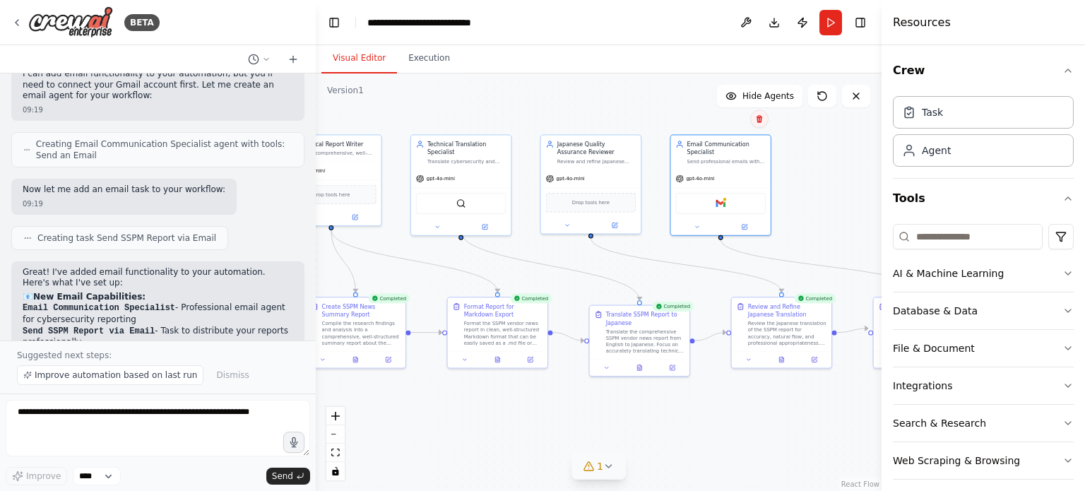
click at [763, 114] on icon at bounding box center [759, 118] width 8 height 8
click at [728, 117] on button "Confirm" at bounding box center [719, 118] width 50 height 17
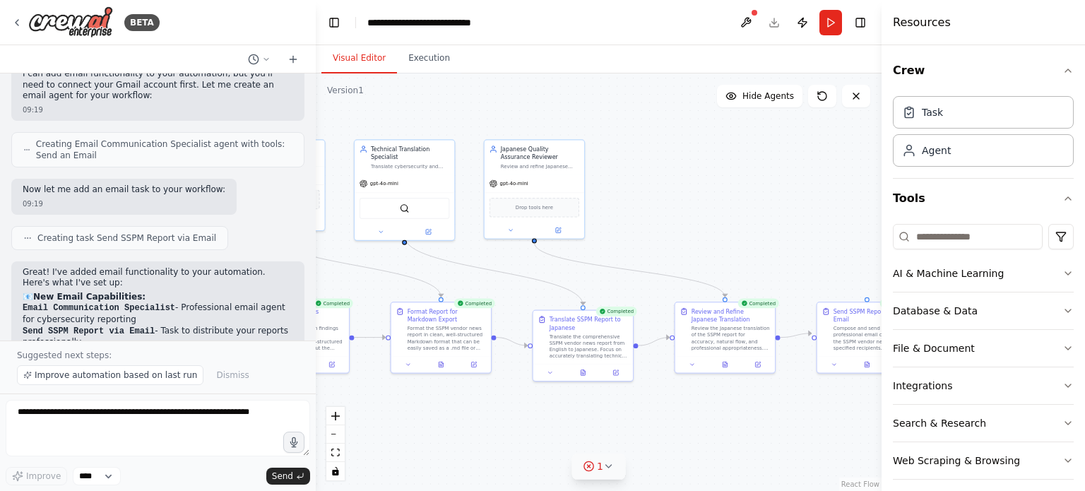
drag, startPoint x: 780, startPoint y: 248, endPoint x: 728, endPoint y: 253, distance: 51.8
click at [728, 253] on div ".deletable-edge-delete-btn { width: 20px; height: 20px; border: 0px solid #ffff…" at bounding box center [599, 281] width 566 height 417
click at [834, 25] on button "Run" at bounding box center [830, 22] width 23 height 25
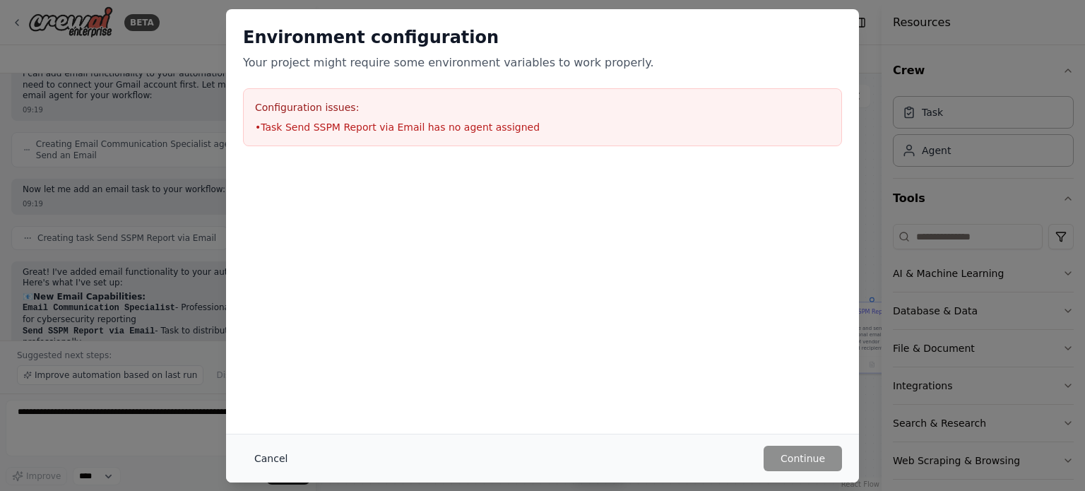
click at [266, 451] on button "Cancel" at bounding box center [271, 458] width 56 height 25
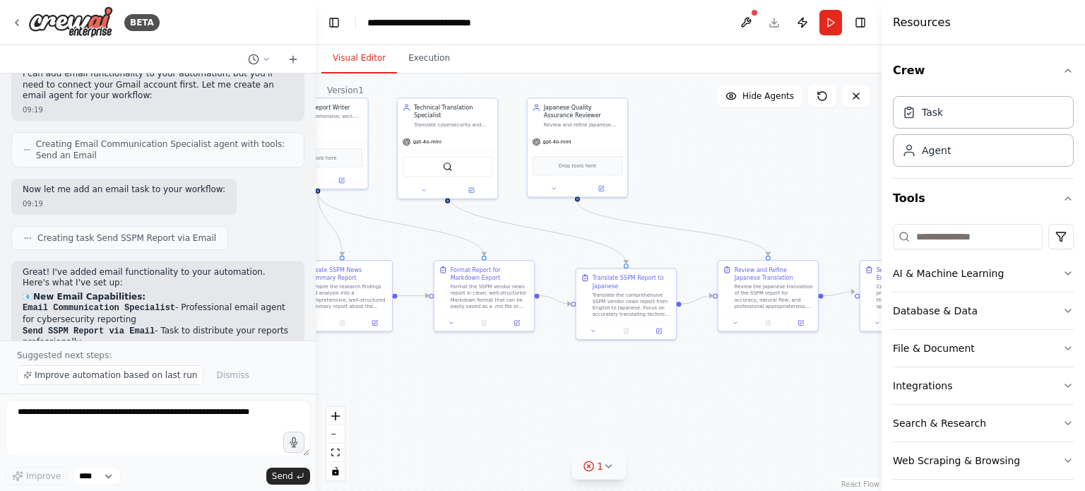
drag, startPoint x: 685, startPoint y: 253, endPoint x: 732, endPoint y: 206, distance: 65.9
click at [733, 206] on div ".deletable-edge-delete-btn { width: 20px; height: 20px; border: 0px solid #ffff…" at bounding box center [599, 281] width 566 height 417
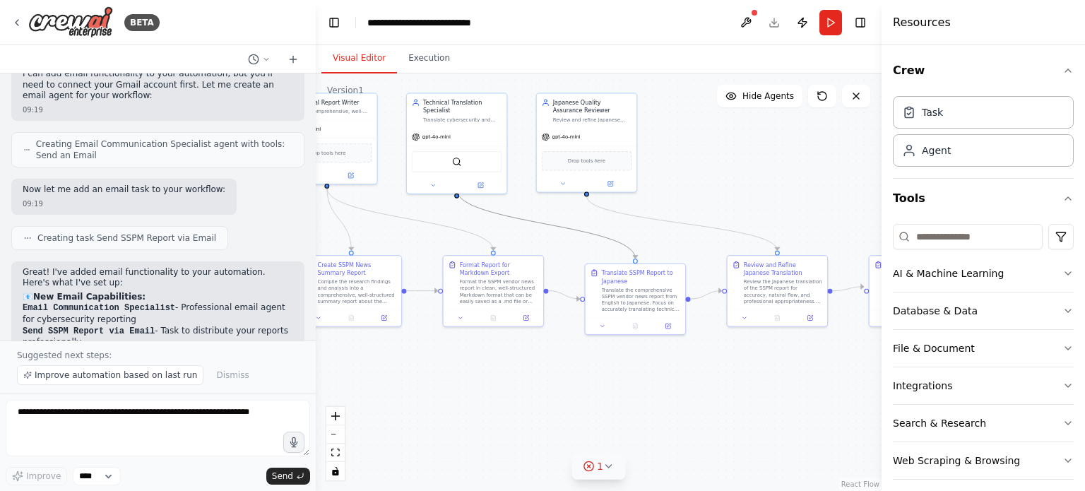
drag, startPoint x: 610, startPoint y: 242, endPoint x: 763, endPoint y: 251, distance: 153.5
click at [763, 251] on div ".deletable-edge-delete-btn { width: 20px; height: 20px; border: 0px solid #ffff…" at bounding box center [599, 281] width 566 height 417
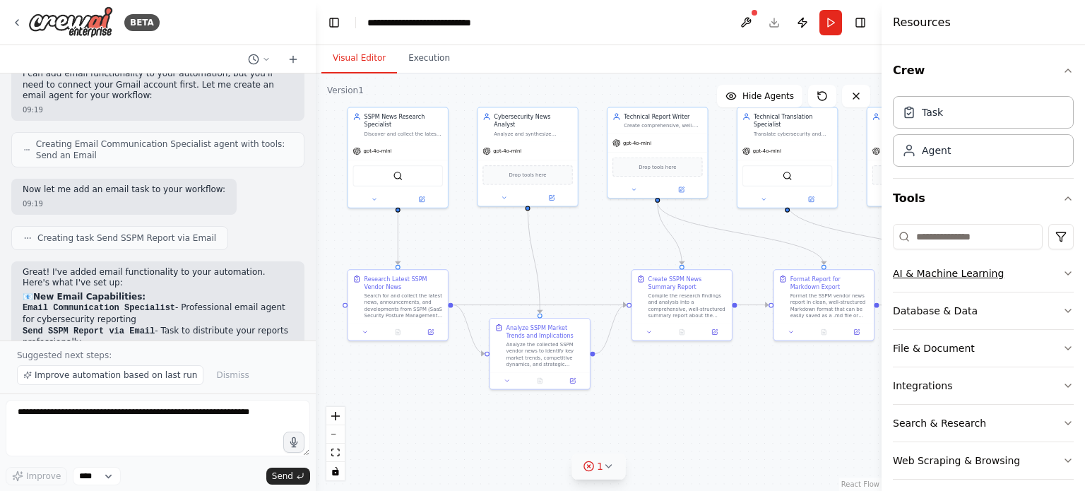
drag, startPoint x: 694, startPoint y: 251, endPoint x: 1008, endPoint y: 268, distance: 314.8
click at [1024, 265] on div "BETA Summarize the latest news about SSPM vendors. 11:03 ▶ Thought process I'm …" at bounding box center [542, 245] width 1085 height 491
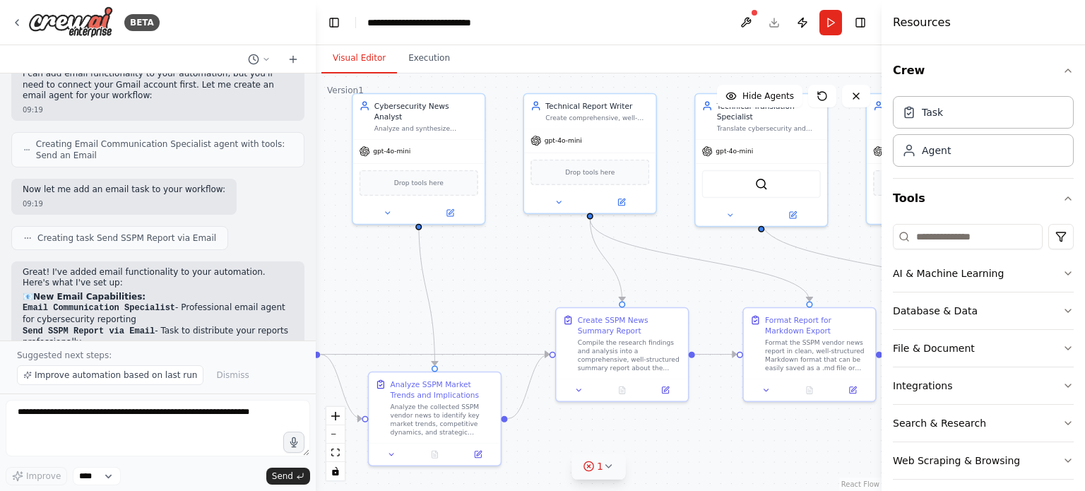
drag, startPoint x: 629, startPoint y: 259, endPoint x: 481, endPoint y: 326, distance: 162.8
click at [481, 326] on div ".deletable-edge-delete-btn { width: 20px; height: 20px; border: 0px solid #ffff…" at bounding box center [599, 281] width 566 height 417
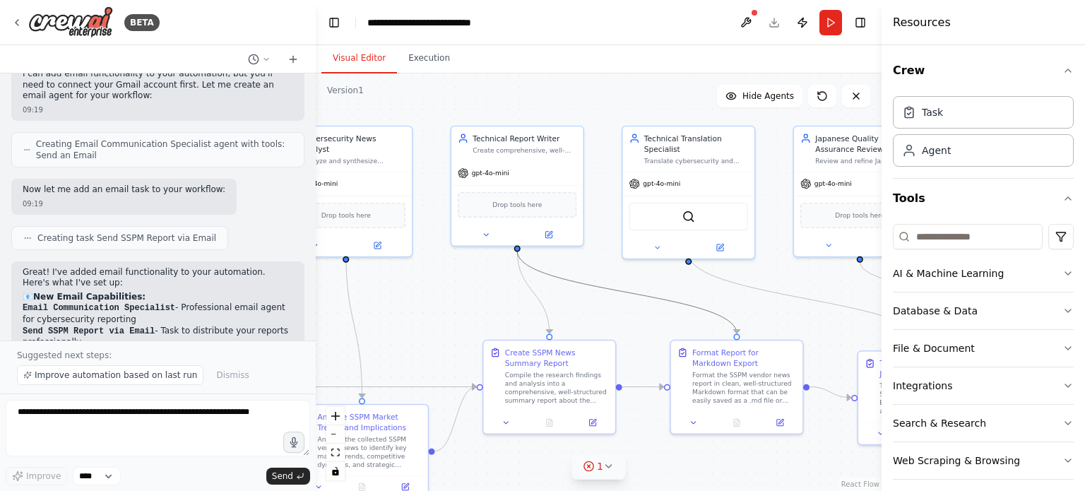
drag, startPoint x: 699, startPoint y: 303, endPoint x: 636, endPoint y: 299, distance: 63.7
click at [579, 304] on div ".deletable-edge-delete-btn { width: 20px; height: 20px; border: 0px solid #ffff…" at bounding box center [599, 281] width 566 height 417
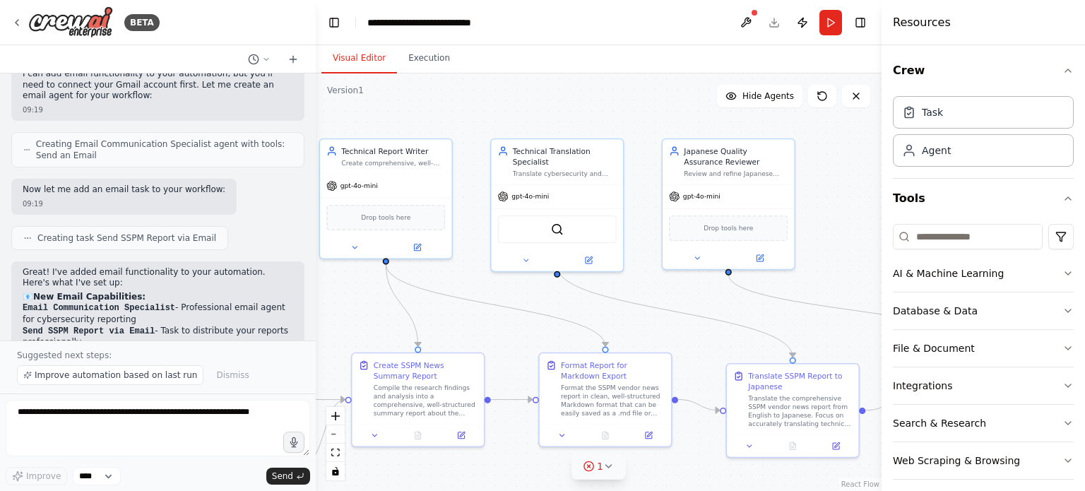
drag, startPoint x: 796, startPoint y: 278, endPoint x: 665, endPoint y: 290, distance: 132.0
click at [665, 290] on div ".deletable-edge-delete-btn { width: 20px; height: 20px; border: 0px solid #ffff…" at bounding box center [599, 281] width 566 height 417
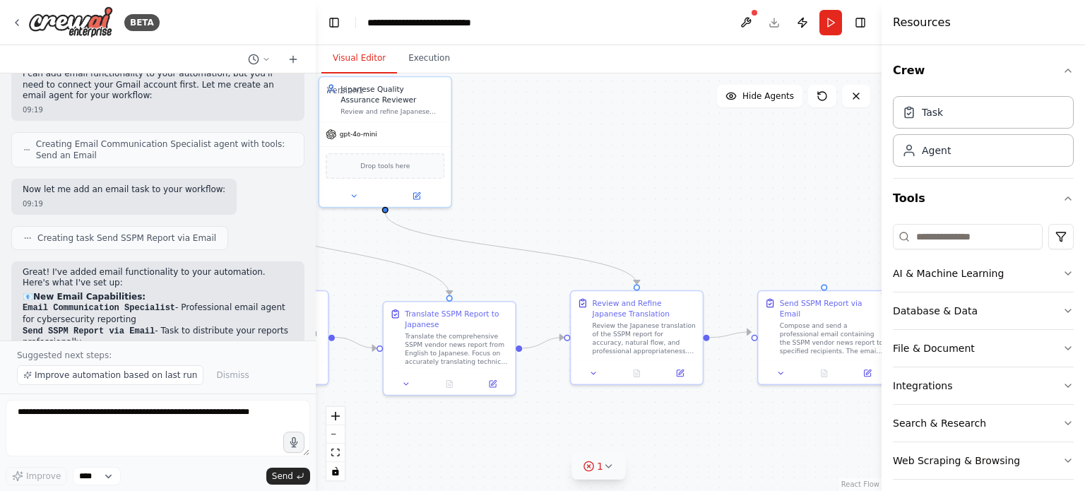
drag, startPoint x: 822, startPoint y: 276, endPoint x: 479, endPoint y: 214, distance: 348.9
click at [479, 214] on div ".deletable-edge-delete-btn { width: 20px; height: 20px; border: 0px solid #ffff…" at bounding box center [599, 281] width 566 height 417
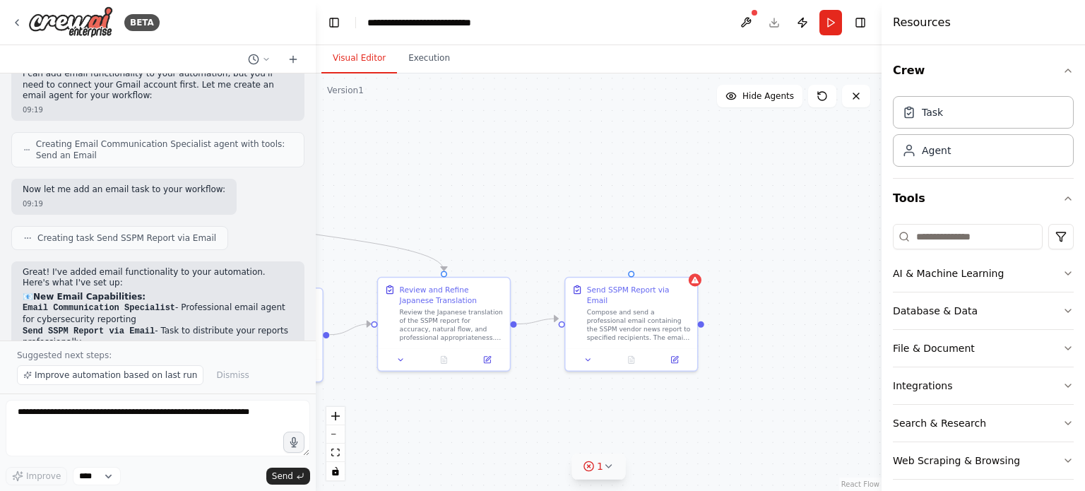
drag, startPoint x: 667, startPoint y: 227, endPoint x: 482, endPoint y: 216, distance: 184.7
click at [482, 216] on div ".deletable-edge-delete-btn { width: 20px; height: 20px; border: 0px solid #ffff…" at bounding box center [599, 281] width 566 height 417
click at [695, 282] on div at bounding box center [695, 277] width 13 height 13
click at [686, 268] on button at bounding box center [686, 263] width 18 height 18
click at [639, 267] on button "Confirm" at bounding box center [646, 262] width 50 height 17
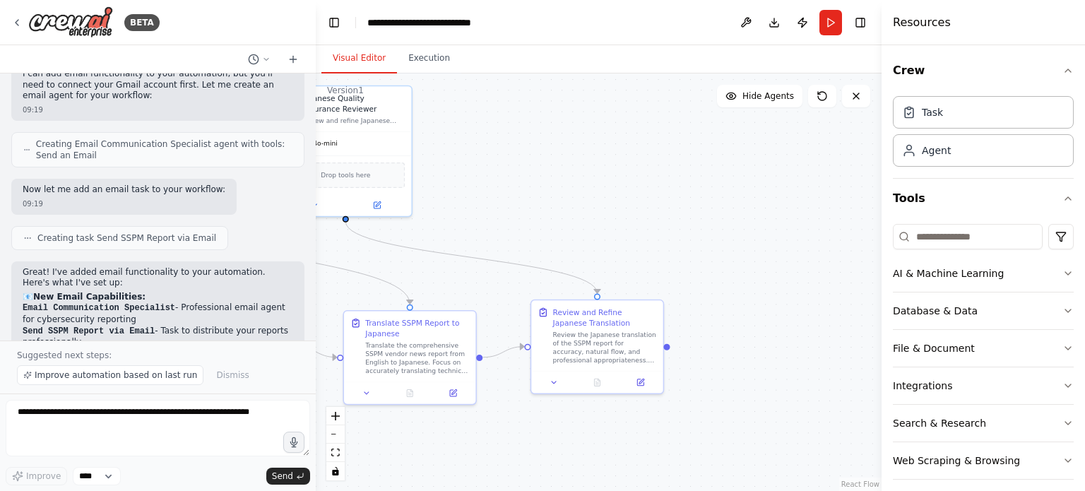
drag, startPoint x: 593, startPoint y: 268, endPoint x: 824, endPoint y: 321, distance: 237.8
click at [862, 316] on div ".deletable-edge-delete-btn { width: 20px; height: 20px; border: 0px solid #ffff…" at bounding box center [599, 281] width 566 height 417
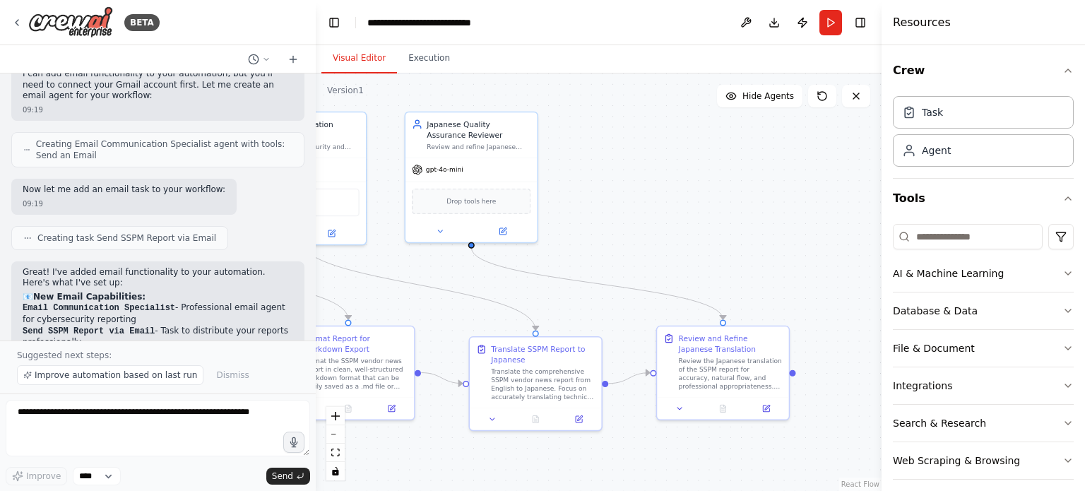
drag, startPoint x: 579, startPoint y: 257, endPoint x: 678, endPoint y: 245, distance: 99.6
click at [678, 245] on div ".deletable-edge-delete-btn { width: 20px; height: 20px; border: 0px solid #ffff…" at bounding box center [599, 281] width 566 height 417
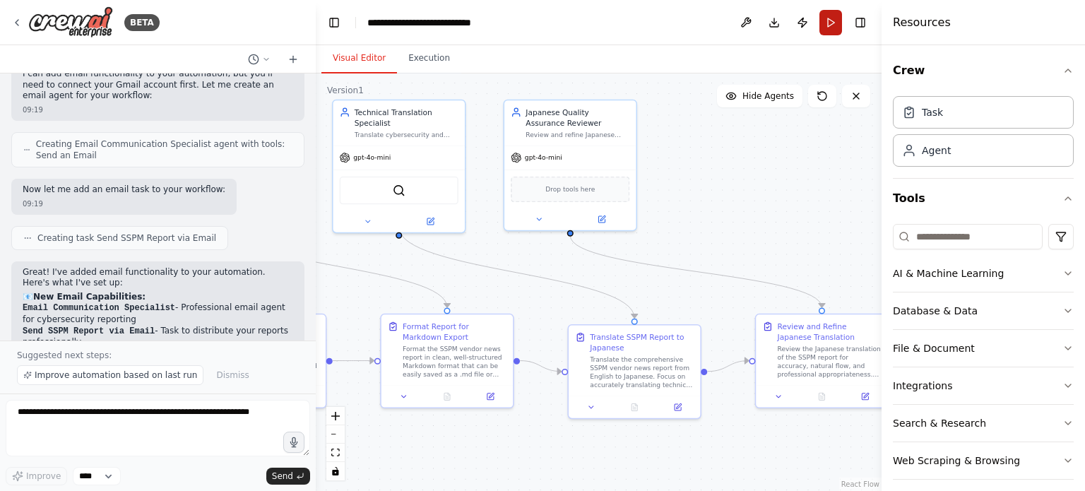
click at [834, 24] on button "Run" at bounding box center [830, 22] width 23 height 25
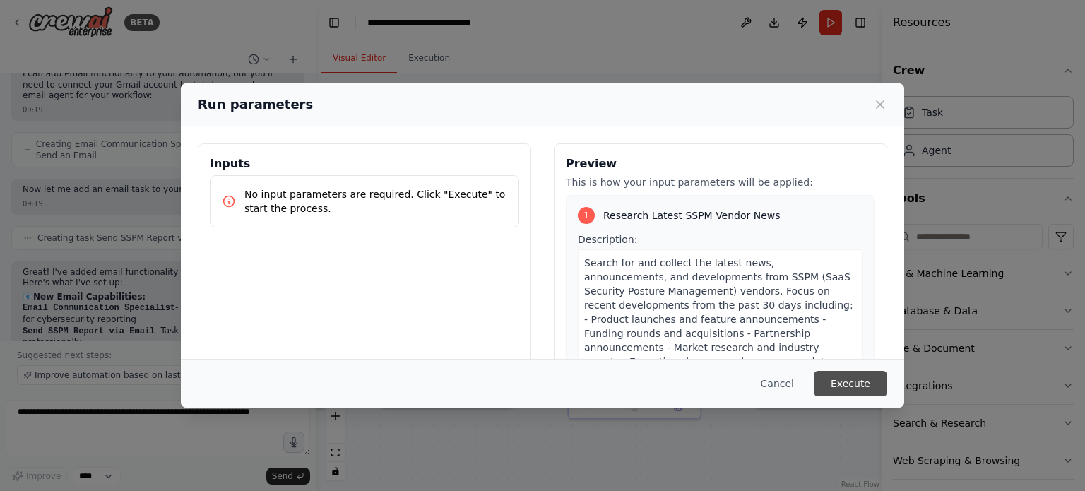
click at [878, 387] on button "Execute" at bounding box center [850, 383] width 73 height 25
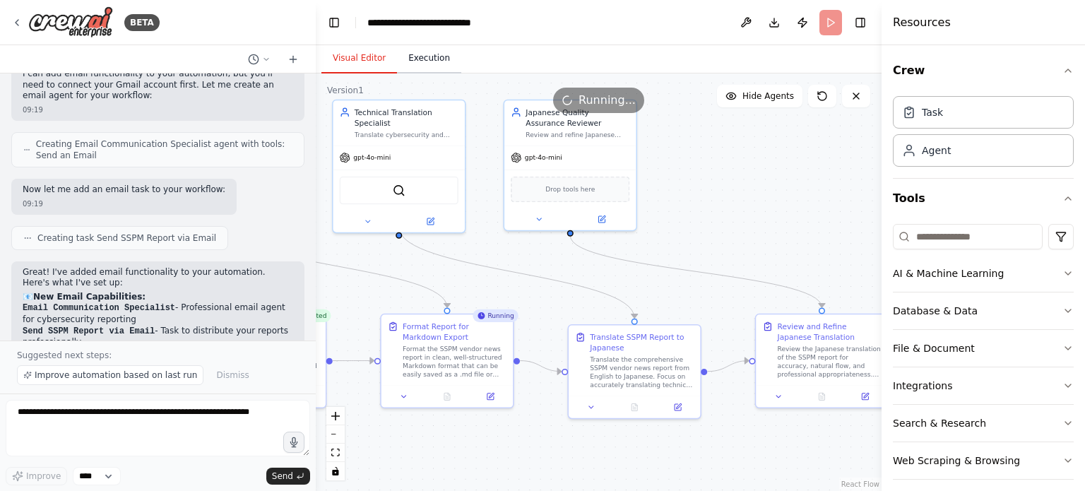
click at [432, 64] on button "Execution" at bounding box center [429, 59] width 64 height 30
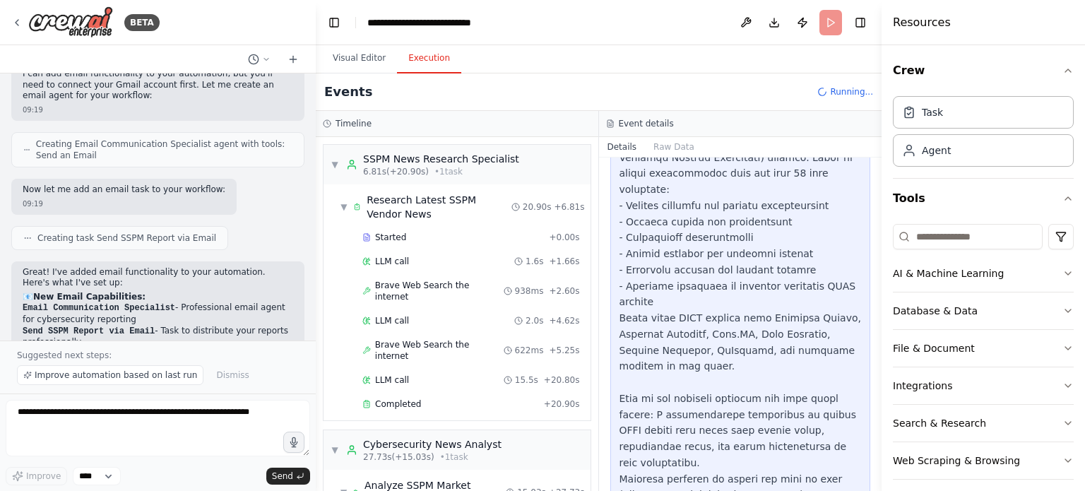
scroll to position [0, 0]
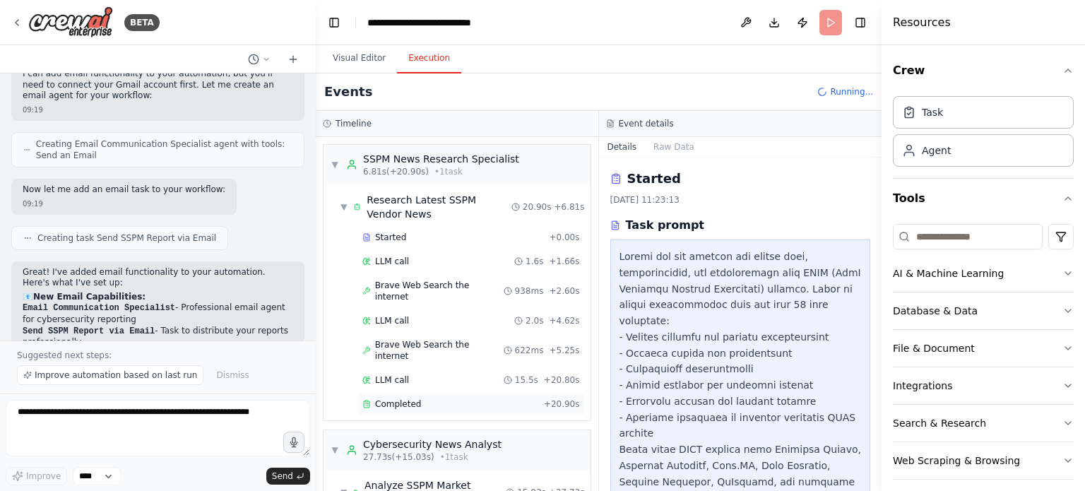
click at [422, 398] on div "Completed" at bounding box center [450, 403] width 176 height 11
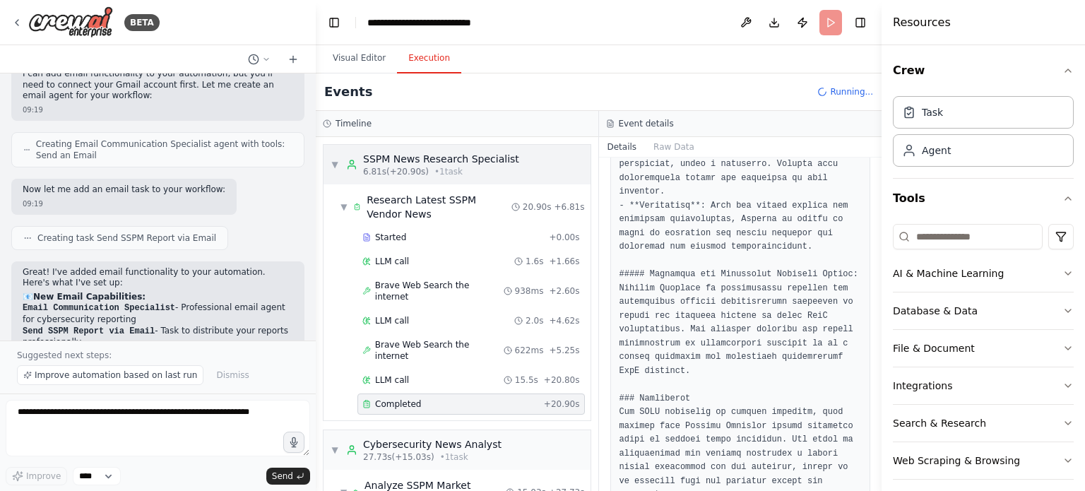
click at [471, 160] on div "SSPM News Research Specialist" at bounding box center [441, 159] width 156 height 14
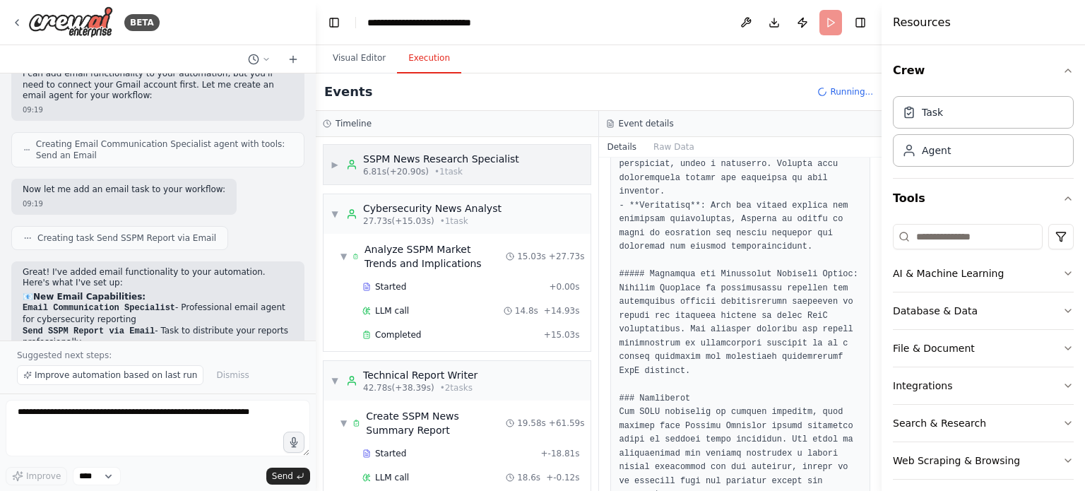
click at [461, 165] on div "SSPM News Research Specialist" at bounding box center [441, 159] width 156 height 14
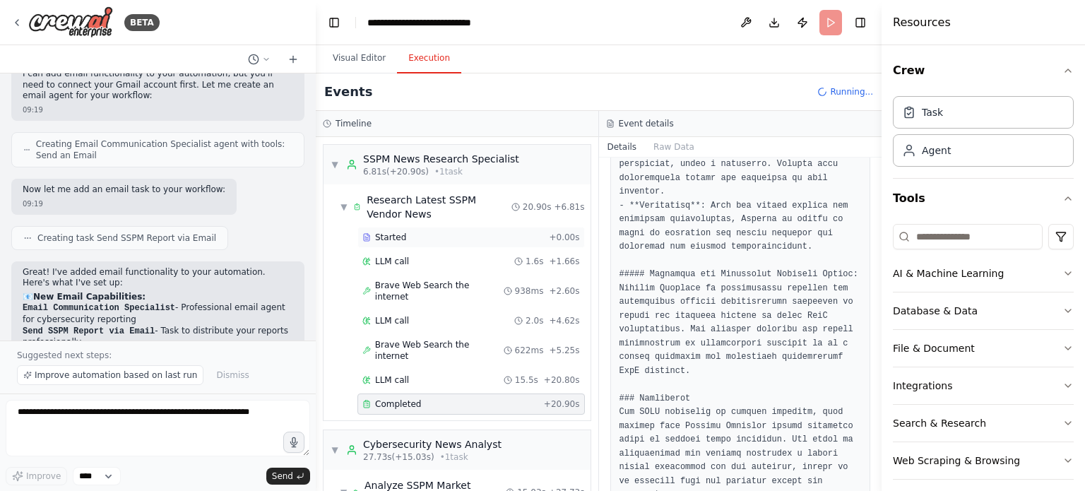
click at [427, 239] on div "Started" at bounding box center [452, 237] width 181 height 11
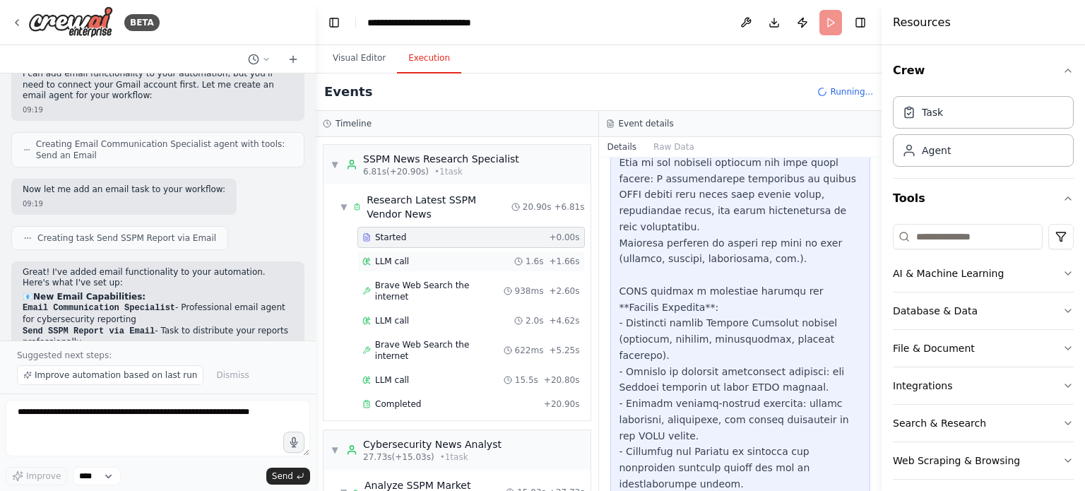
click at [431, 259] on div "LLM call 1.6s + 1.66s" at bounding box center [471, 261] width 218 height 11
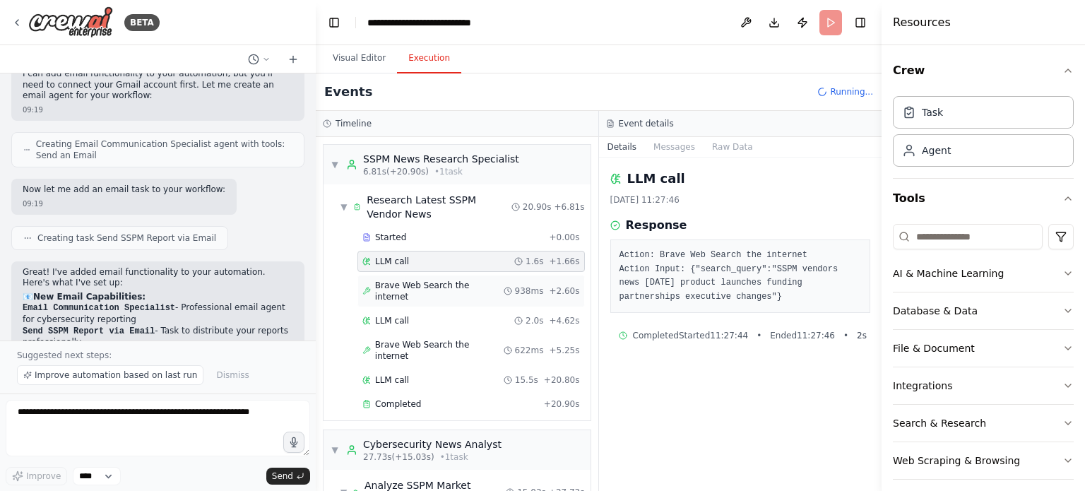
click at [431, 275] on div "Brave Web Search the internet 938ms + 2.60s" at bounding box center [470, 291] width 227 height 32
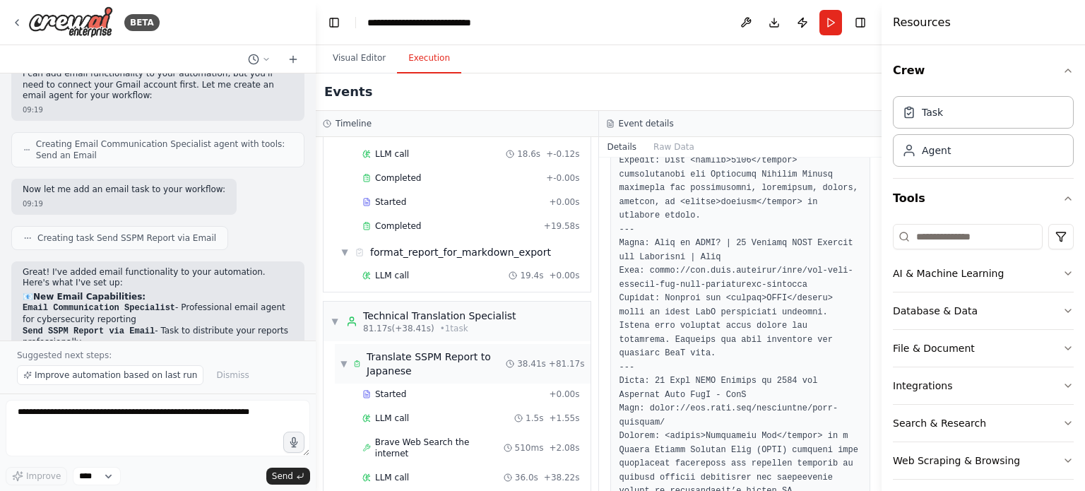
scroll to position [764, 0]
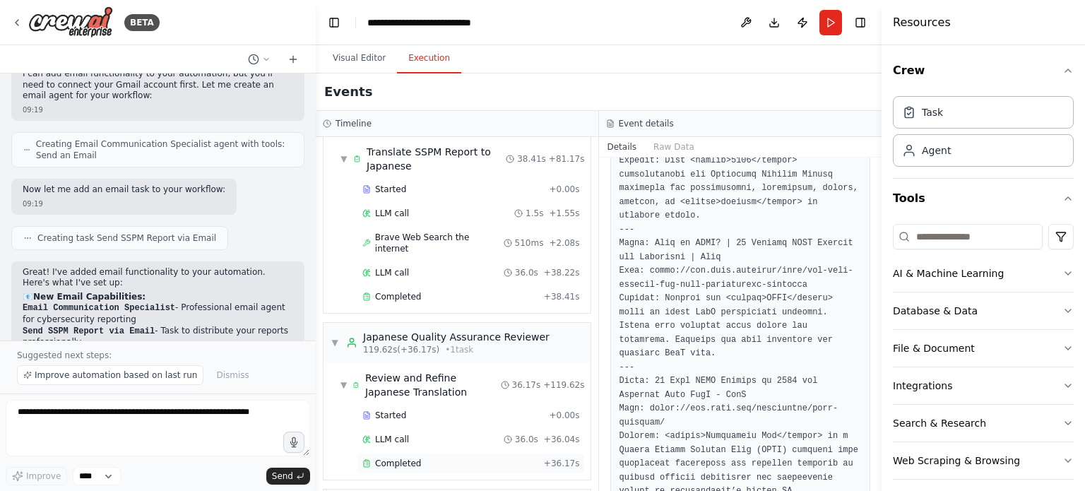
click at [393, 458] on span "Completed" at bounding box center [398, 463] width 46 height 11
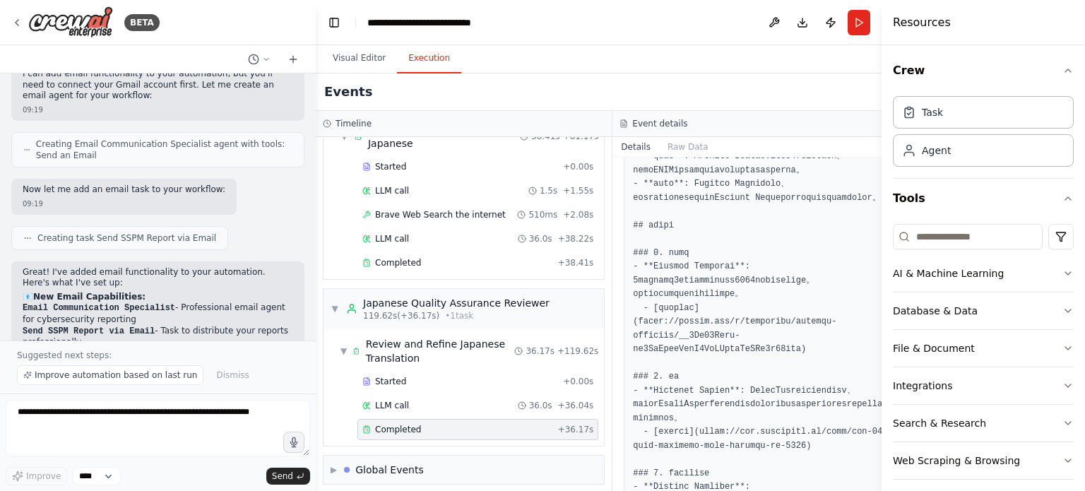
scroll to position [353, 0]
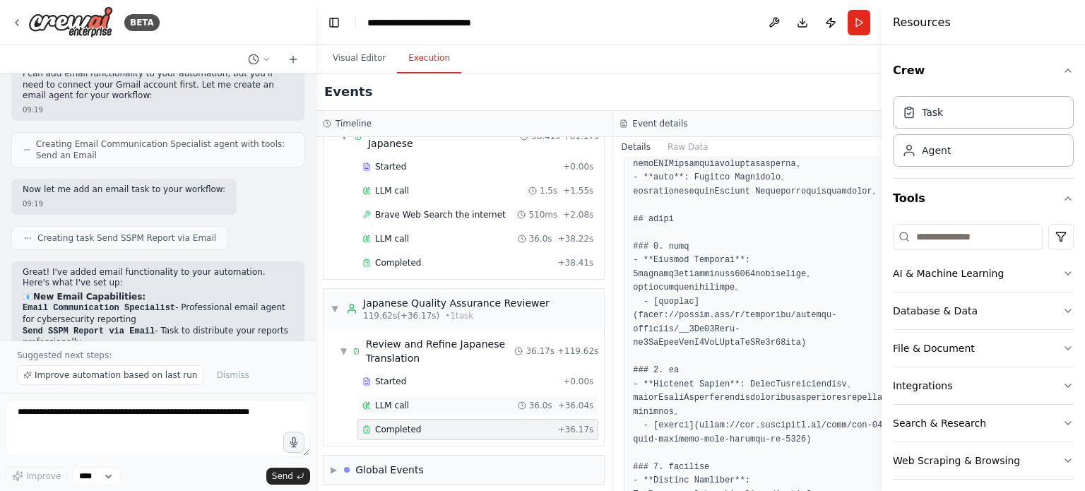
click at [393, 400] on span "LLM call" at bounding box center [392, 405] width 34 height 11
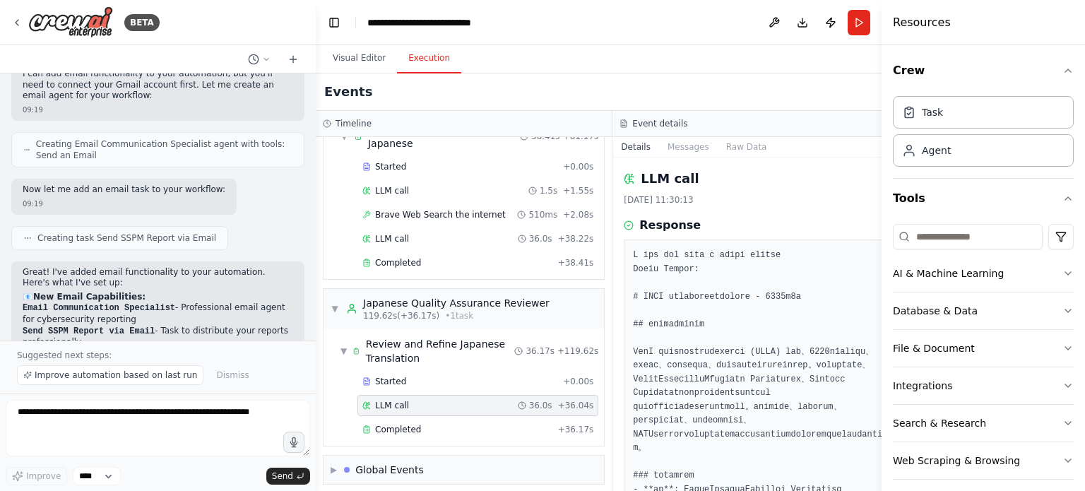
scroll to position [212, 0]
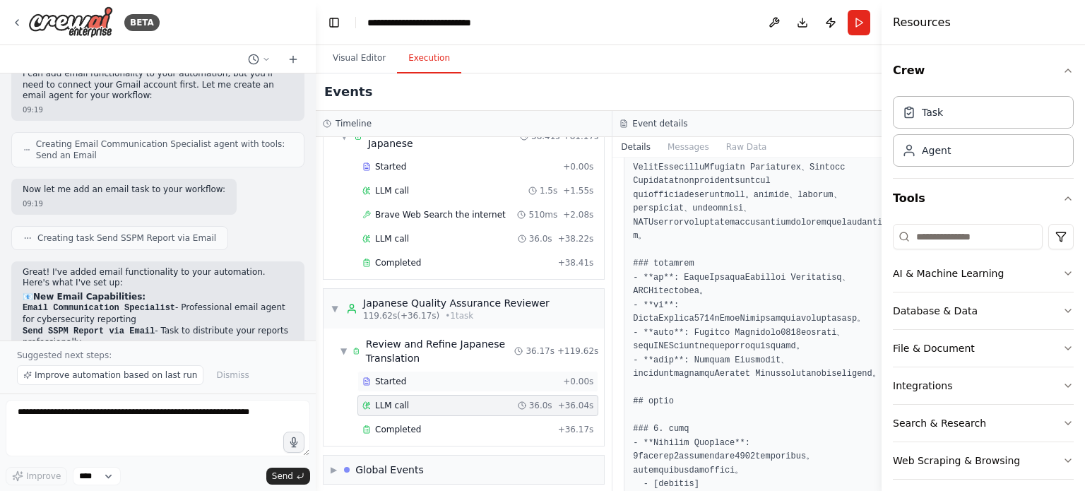
click at [443, 376] on div "Started" at bounding box center [459, 381] width 195 height 11
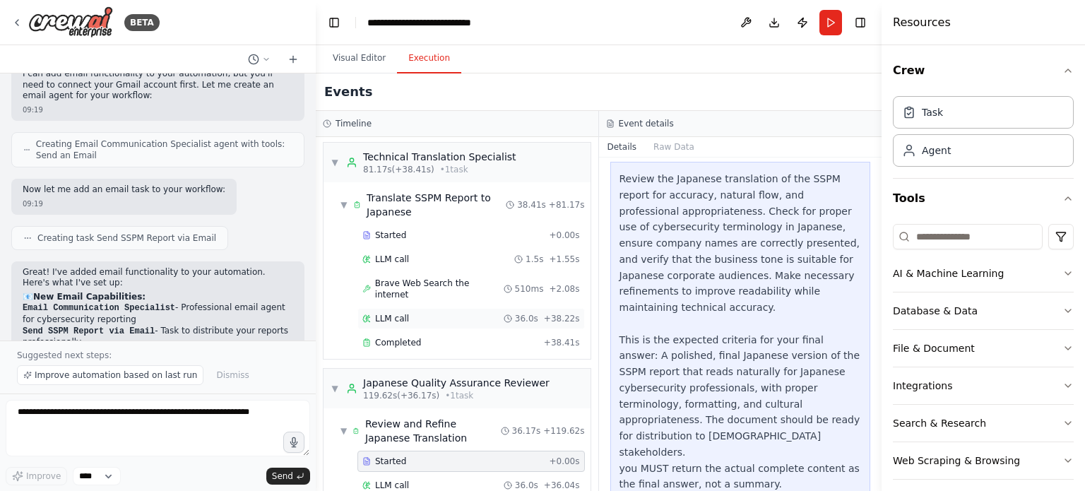
scroll to position [694, 0]
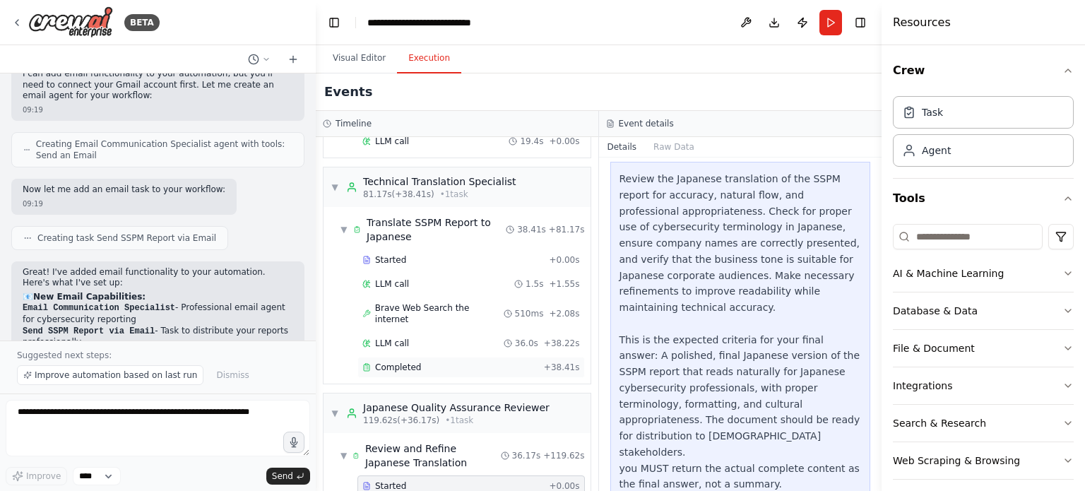
click at [407, 357] on div "Completed + 38.41s" at bounding box center [470, 367] width 227 height 21
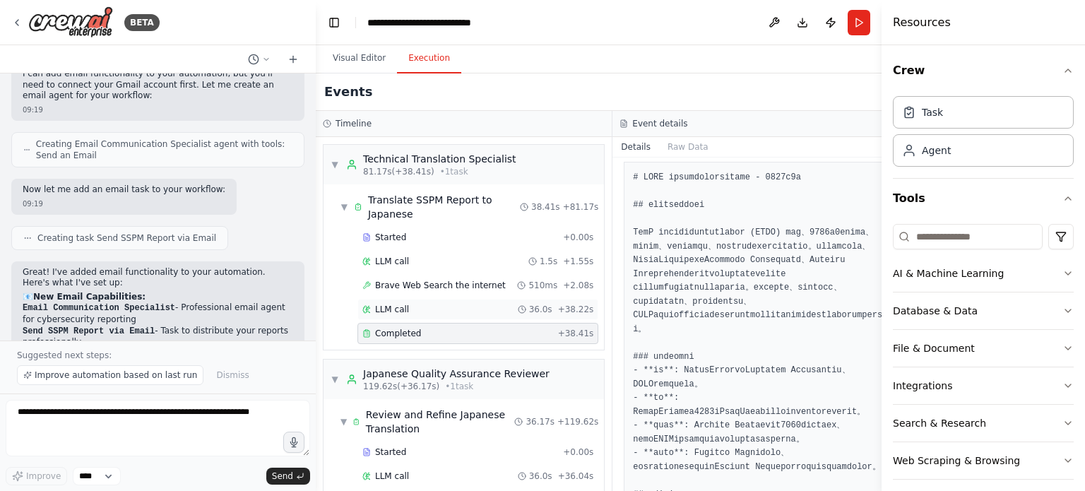
click at [407, 306] on div "LLM call 36.0s + 38.22s" at bounding box center [477, 309] width 231 height 11
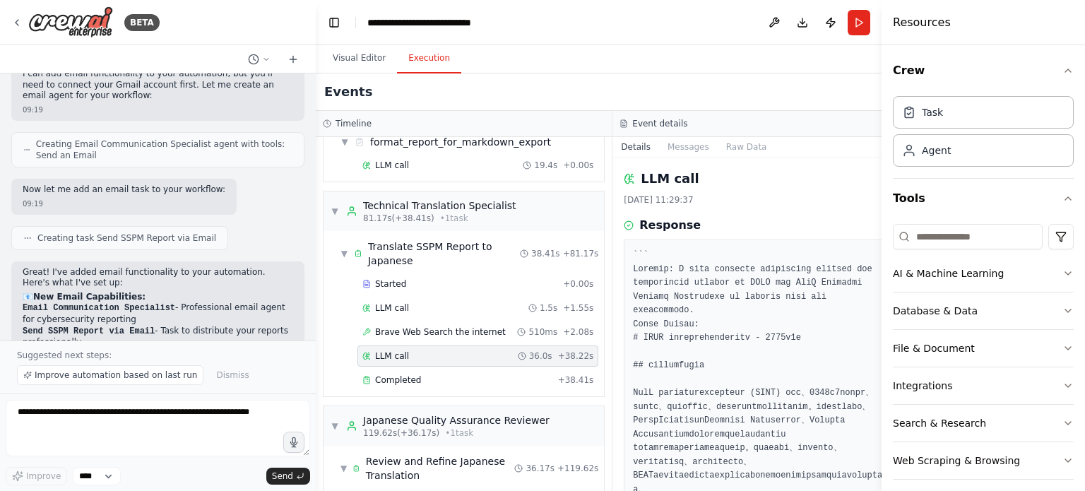
scroll to position [623, 0]
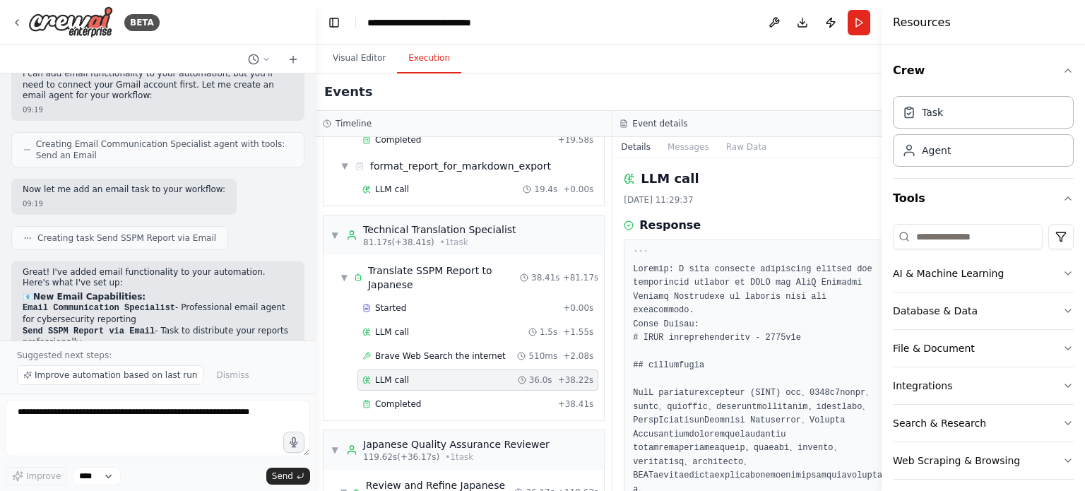
click at [407, 304] on div "Started" at bounding box center [459, 307] width 195 height 11
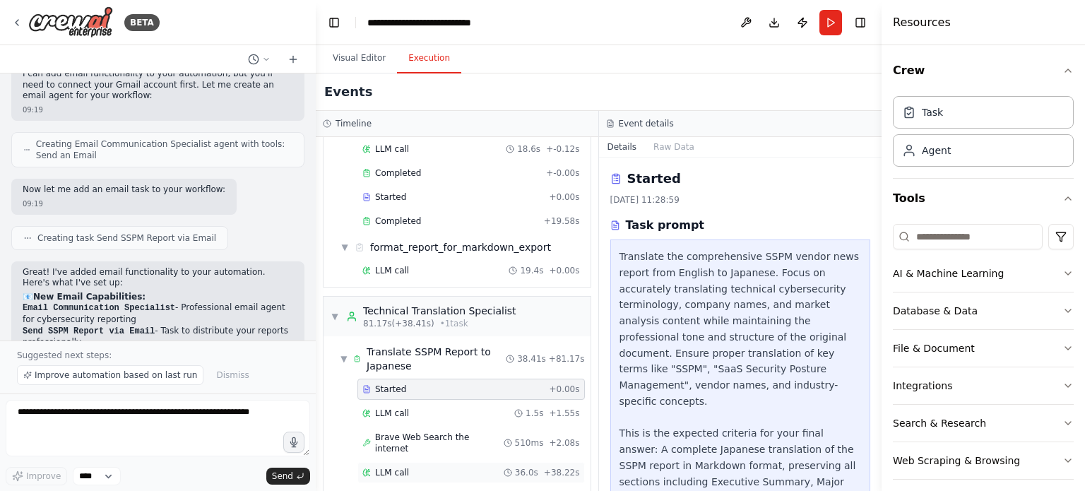
scroll to position [482, 0]
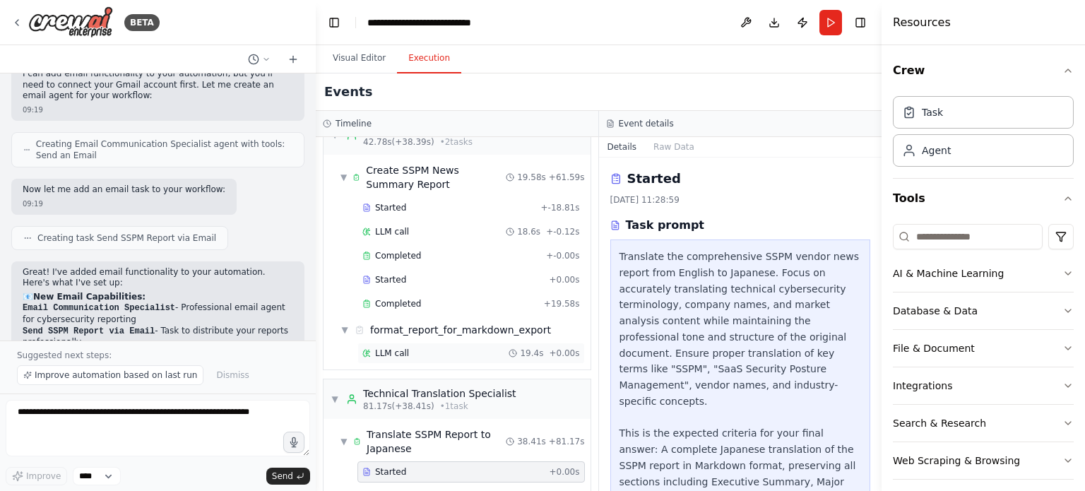
click at [418, 348] on div "LLM call 19.4s + 0.00s" at bounding box center [471, 353] width 218 height 11
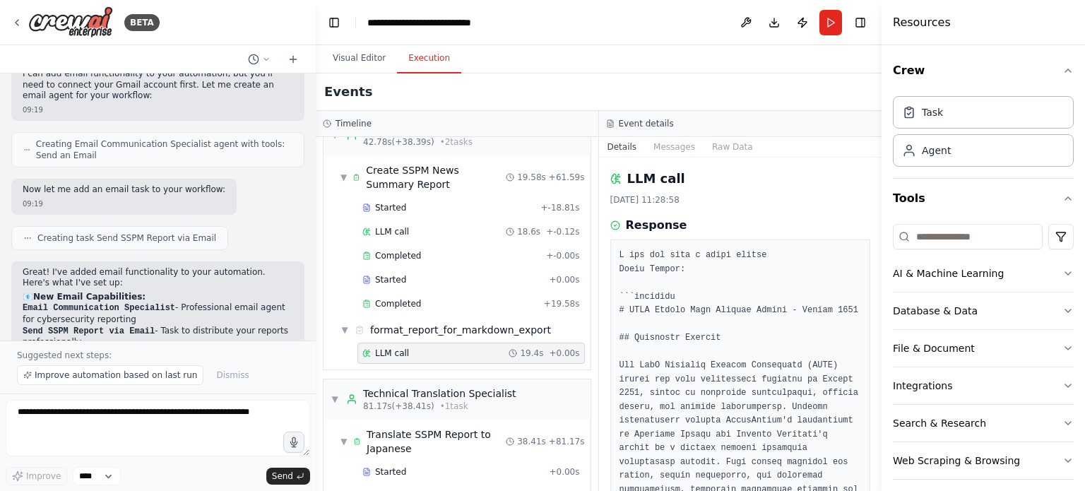
scroll to position [212, 0]
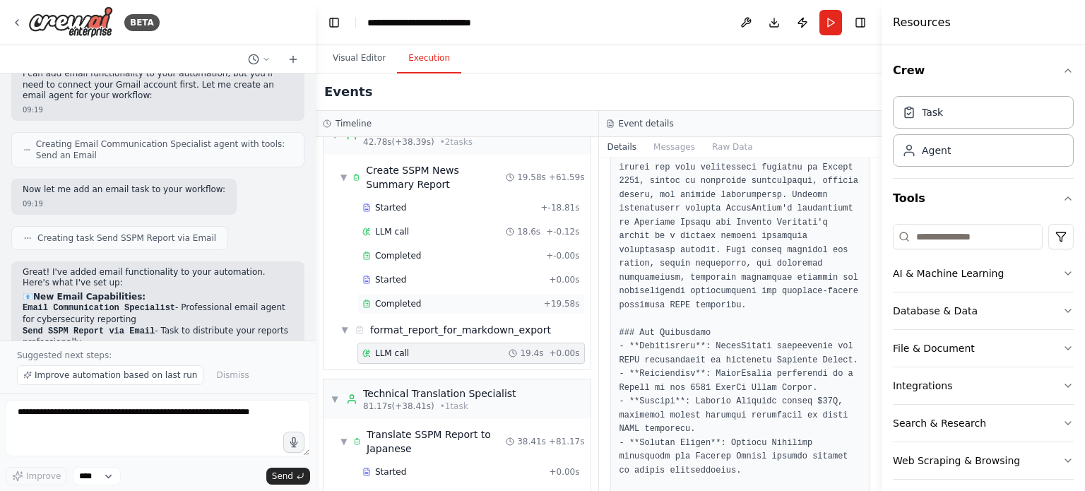
click at [381, 298] on span "Completed" at bounding box center [398, 303] width 46 height 11
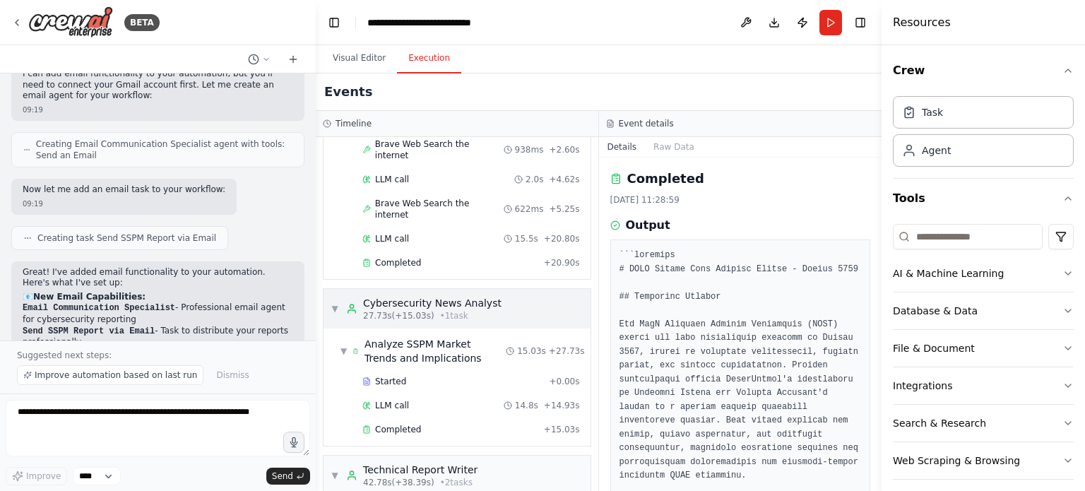
scroll to position [0, 0]
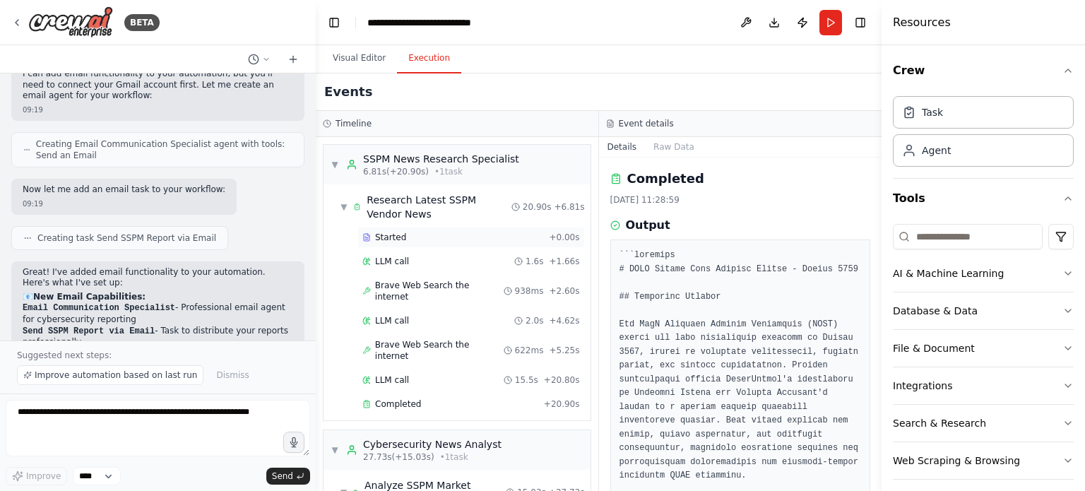
click at [399, 239] on span "Started" at bounding box center [390, 237] width 31 height 11
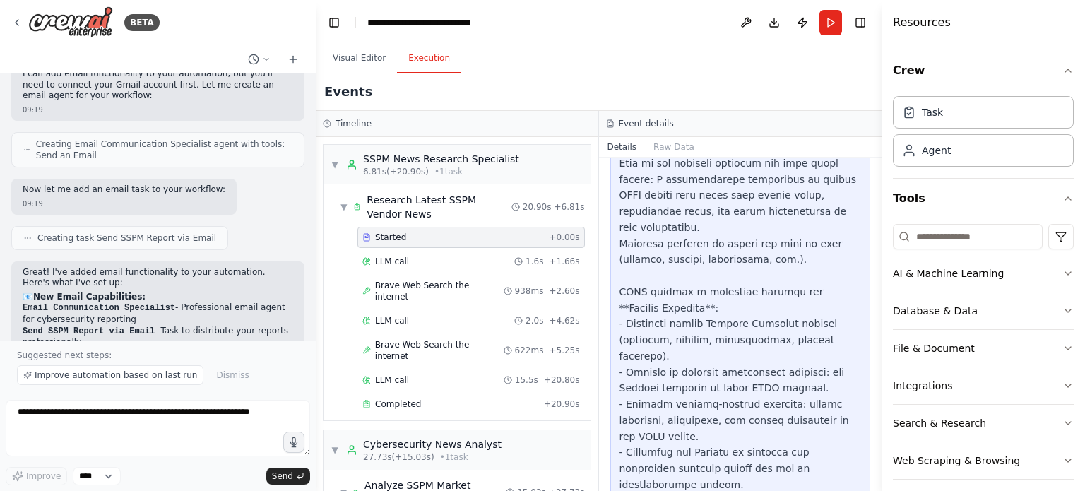
scroll to position [367, 0]
click at [429, 258] on div "LLM call 1.6s + 1.66s" at bounding box center [471, 261] width 218 height 11
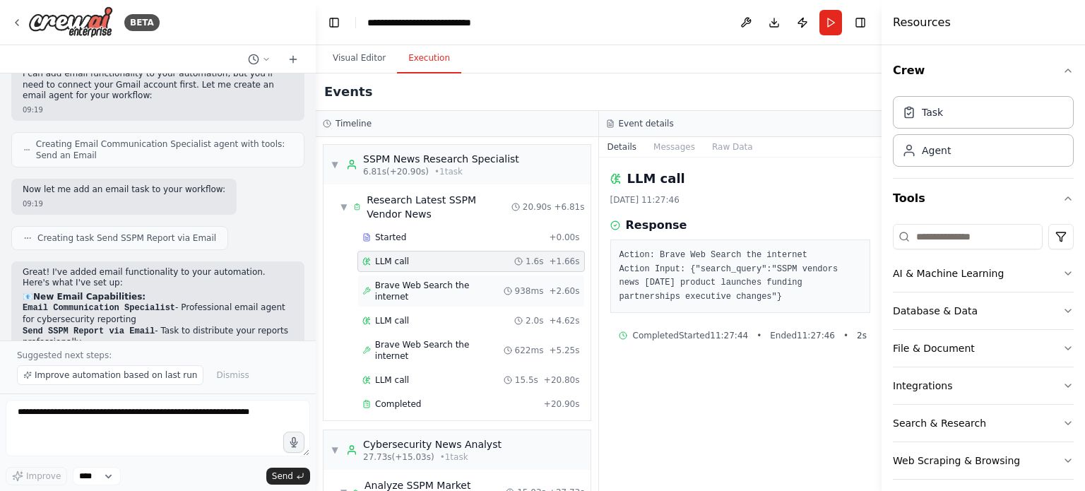
click at [449, 287] on span "Brave Web Search the internet" at bounding box center [439, 291] width 129 height 23
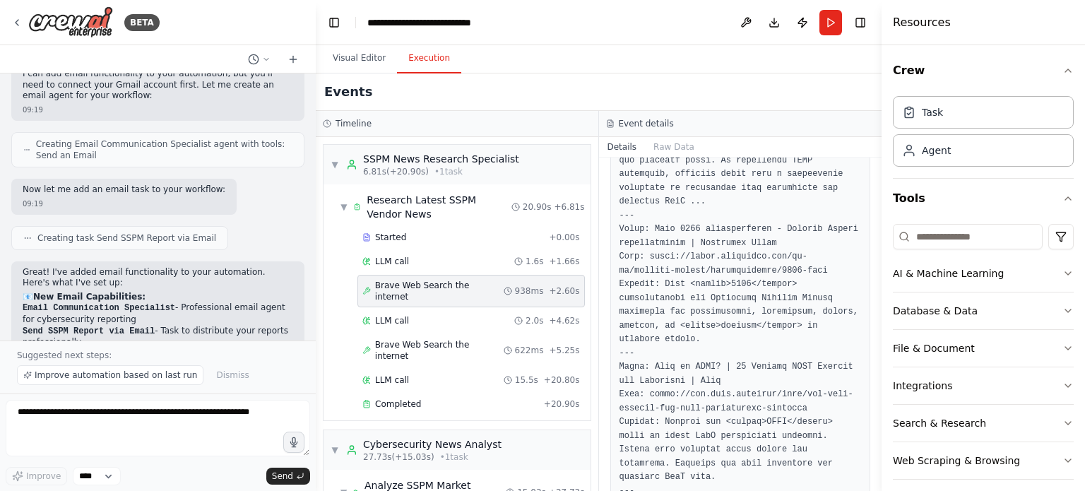
scroll to position [1387, 0]
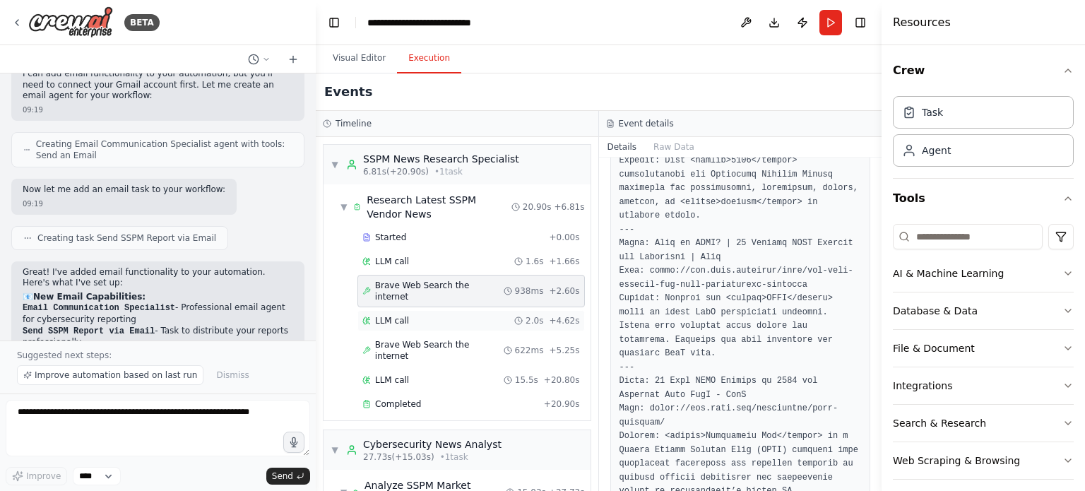
click at [474, 315] on div "LLM call 2.0s + 4.62s" at bounding box center [471, 320] width 218 height 11
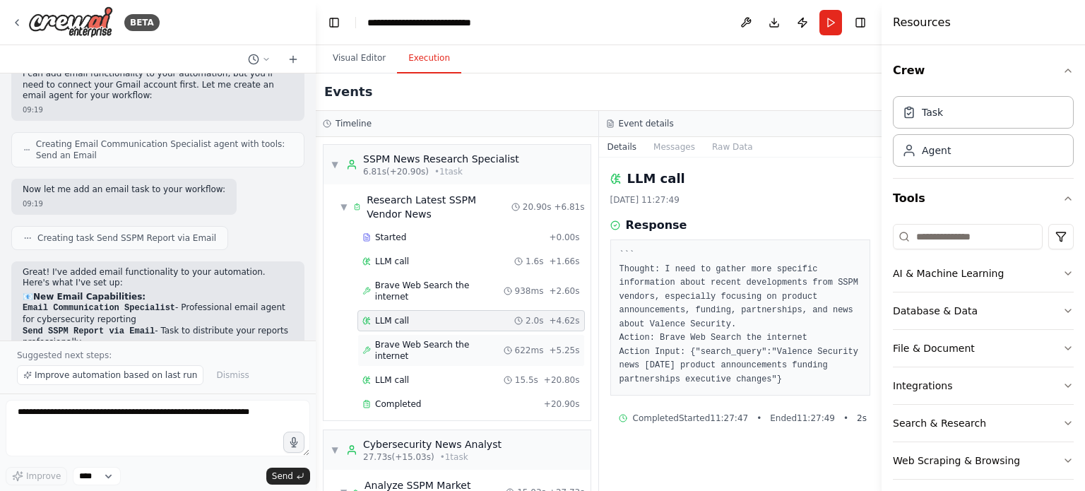
click at [389, 339] on span "Brave Web Search the internet" at bounding box center [439, 350] width 129 height 23
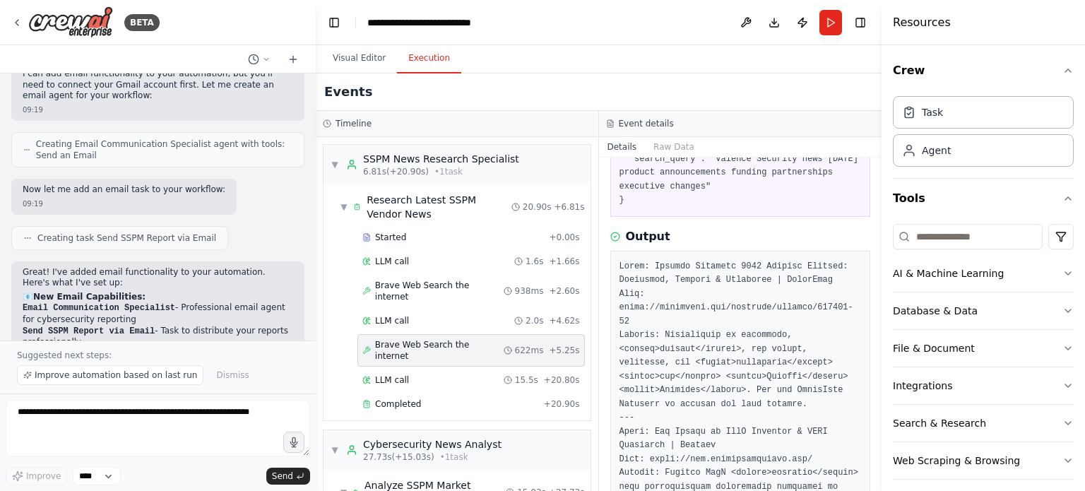
scroll to position [0, 0]
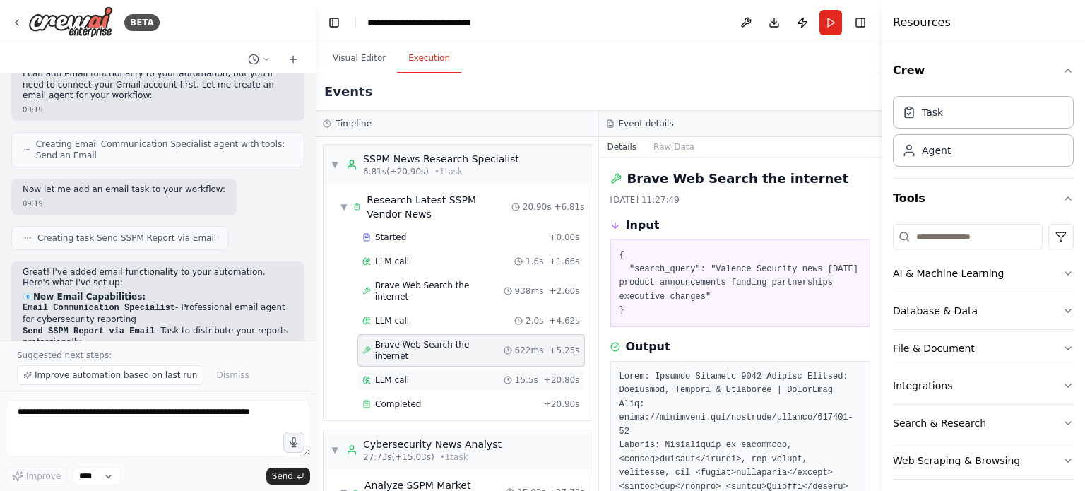
click at [464, 374] on div "LLM call 15.5s + 20.80s" at bounding box center [471, 379] width 218 height 11
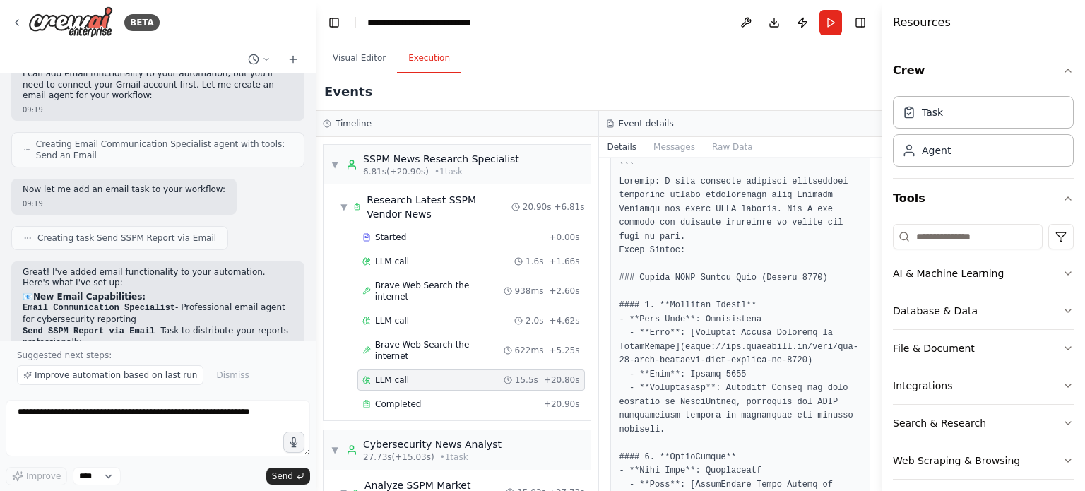
scroll to position [212, 0]
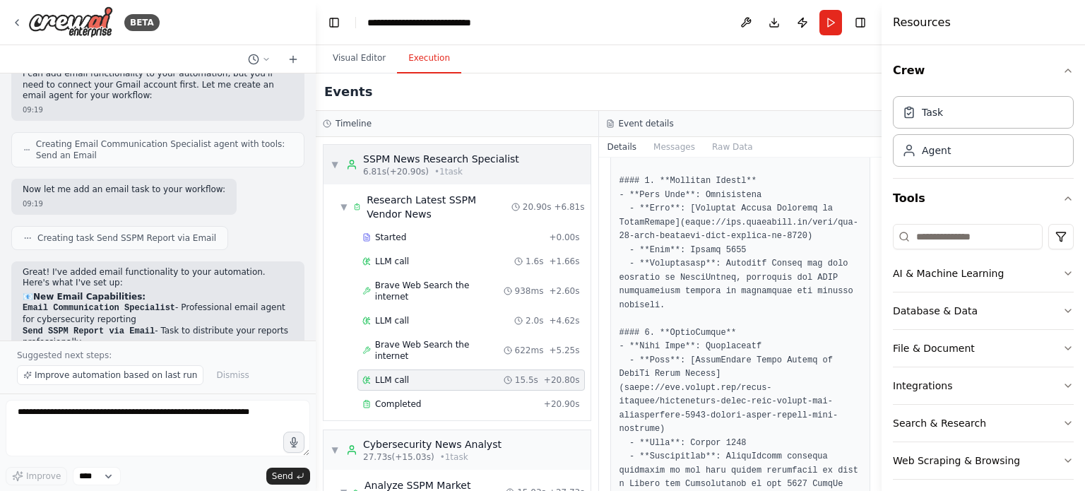
click at [446, 165] on div "SSPM News Research Specialist" at bounding box center [441, 159] width 156 height 14
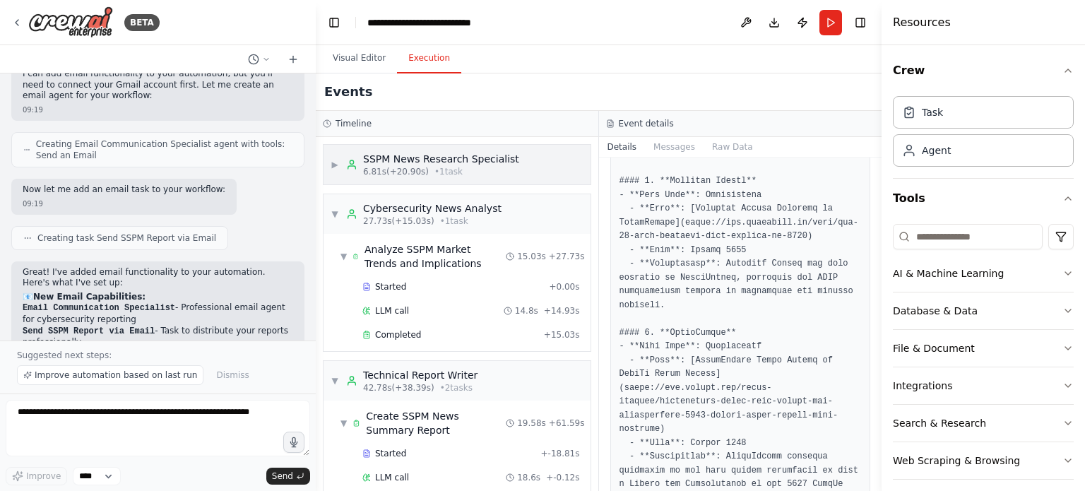
click at [446, 165] on div "SSPM News Research Specialist" at bounding box center [441, 159] width 156 height 14
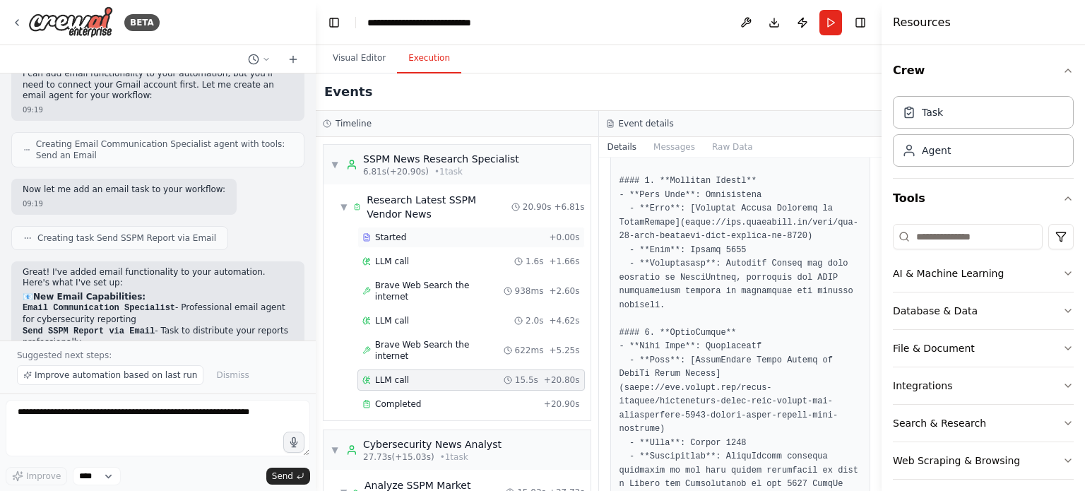
click at [429, 238] on div "Started" at bounding box center [452, 237] width 181 height 11
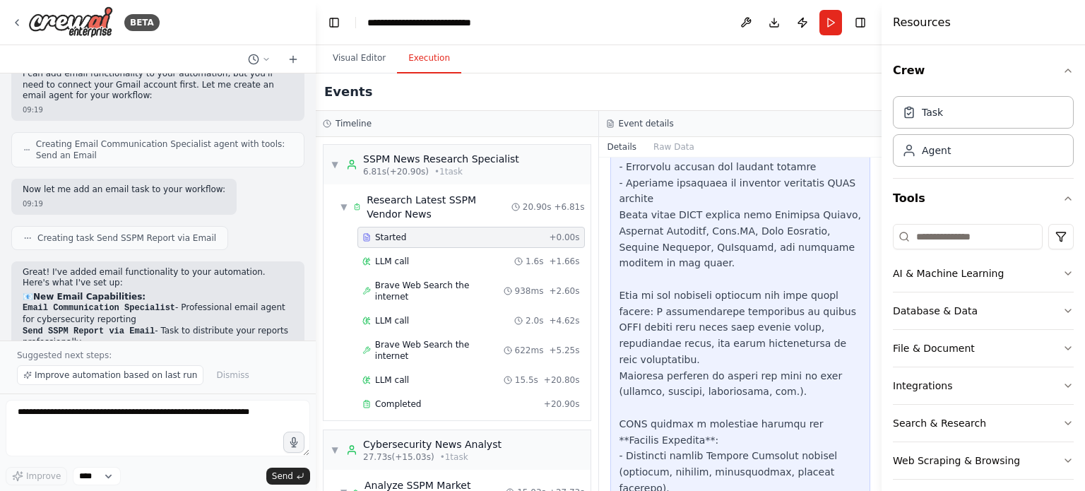
scroll to position [367, 0]
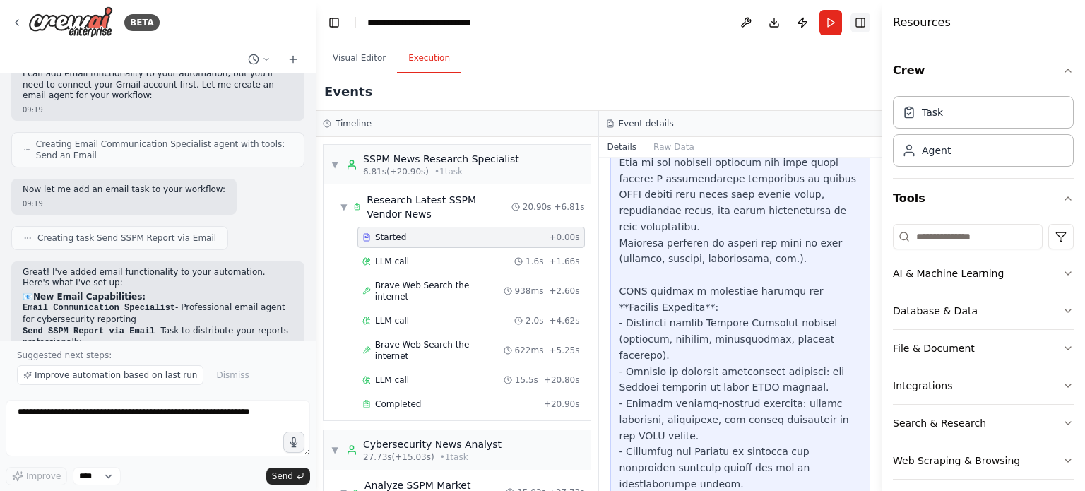
click at [862, 17] on button "Toggle Right Sidebar" at bounding box center [860, 23] width 20 height 20
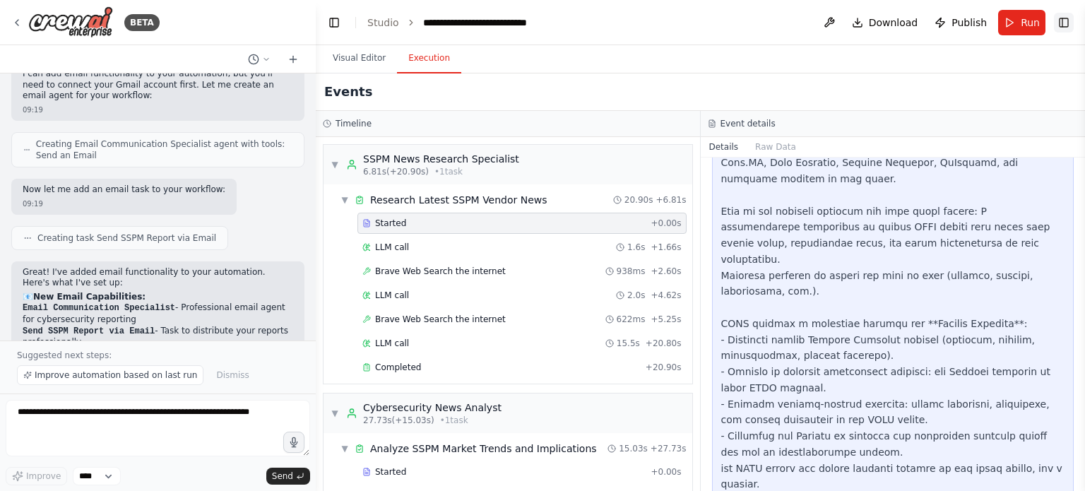
click at [1061, 18] on button "Toggle Right Sidebar" at bounding box center [1064, 23] width 20 height 20
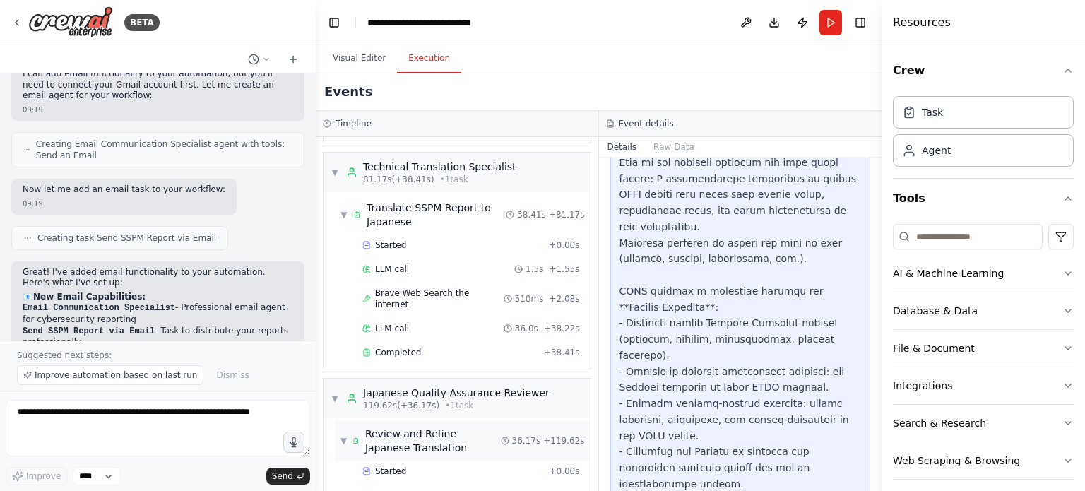
scroll to position [764, 0]
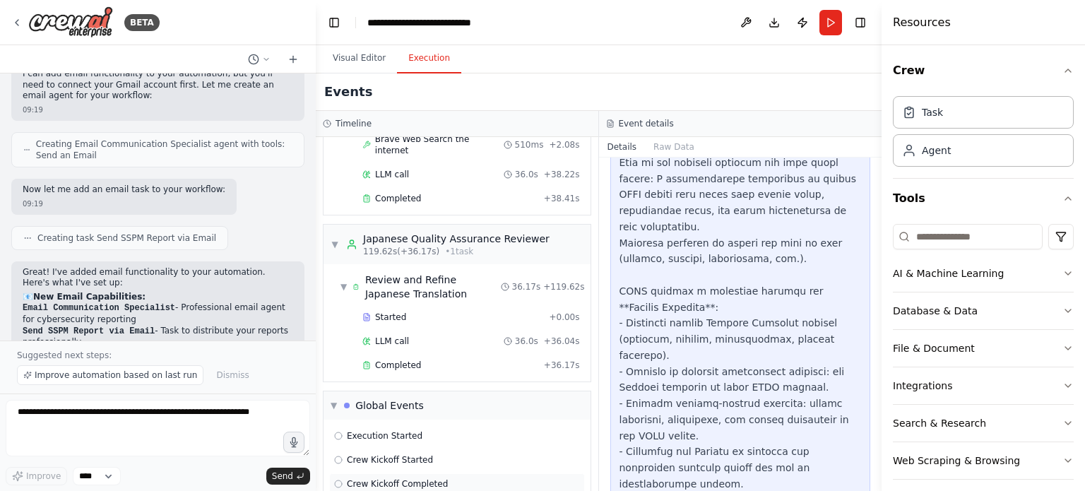
scroll to position [867, 0]
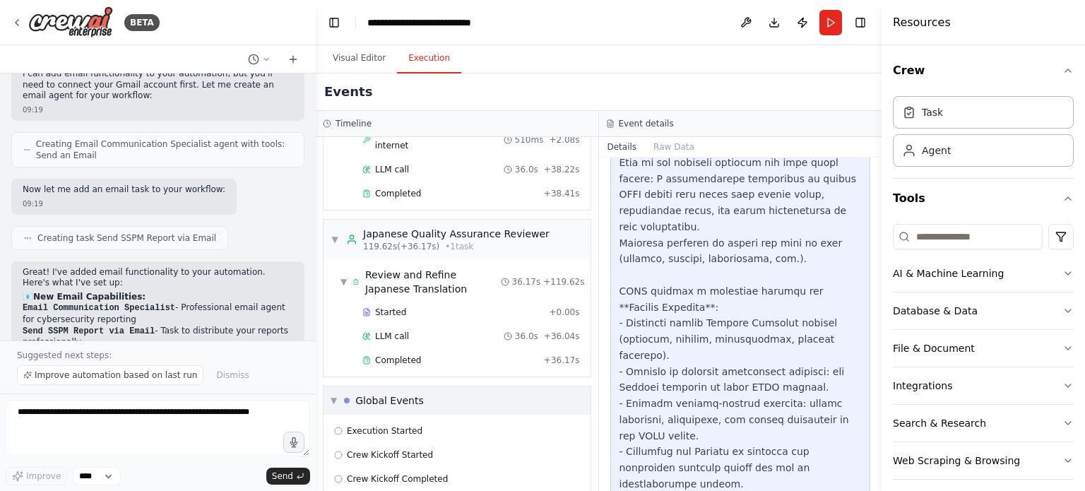
click at [403, 393] on div "Global Events" at bounding box center [389, 400] width 69 height 14
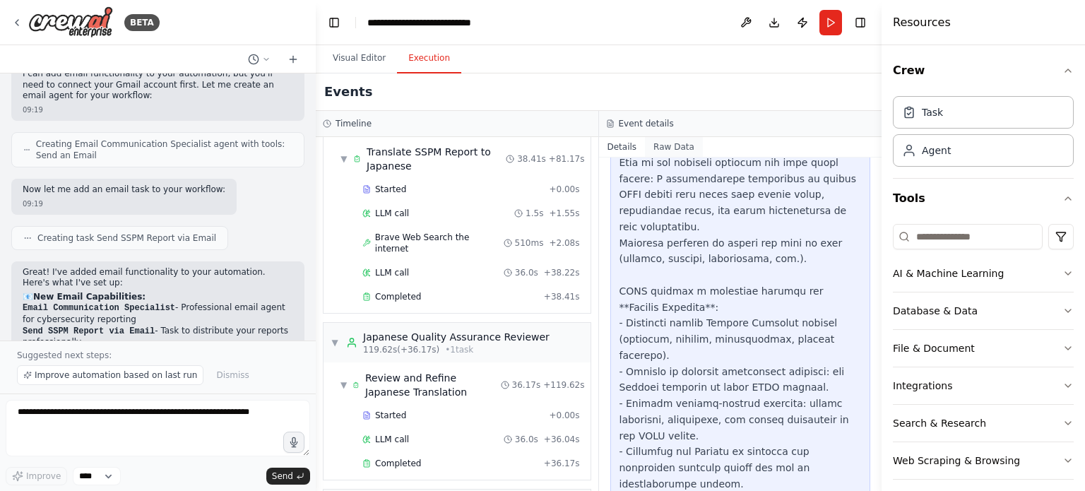
click at [668, 141] on button "Raw Data" at bounding box center [674, 147] width 58 height 20
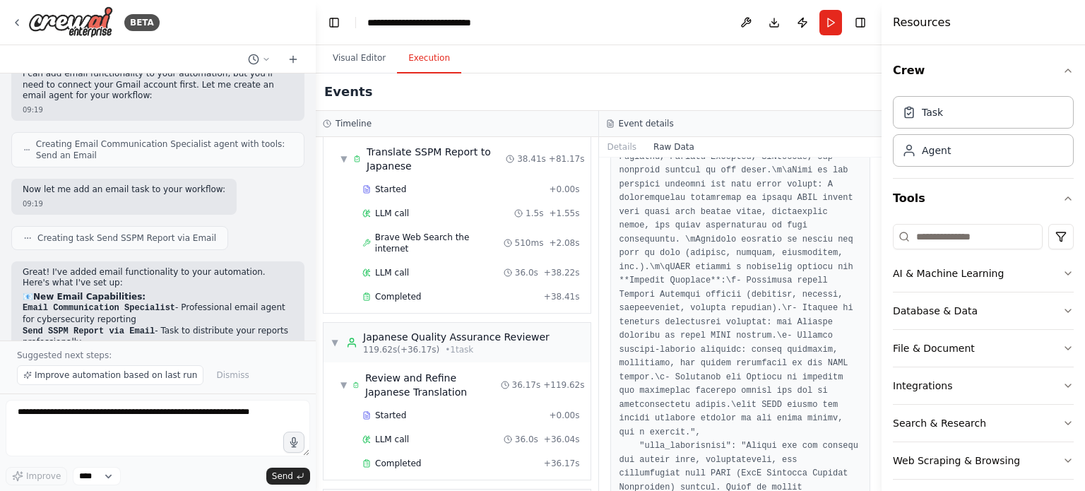
scroll to position [1429, 0]
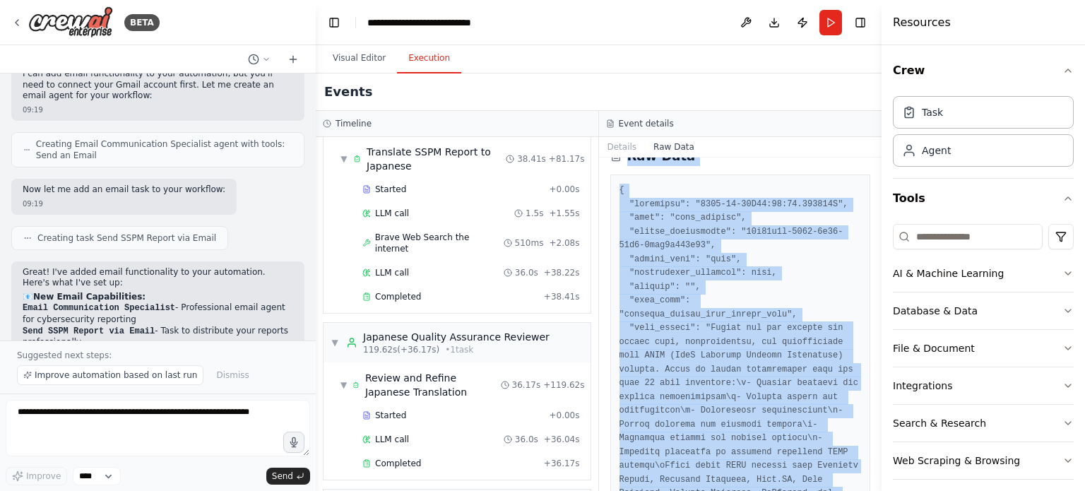
scroll to position [0, 0]
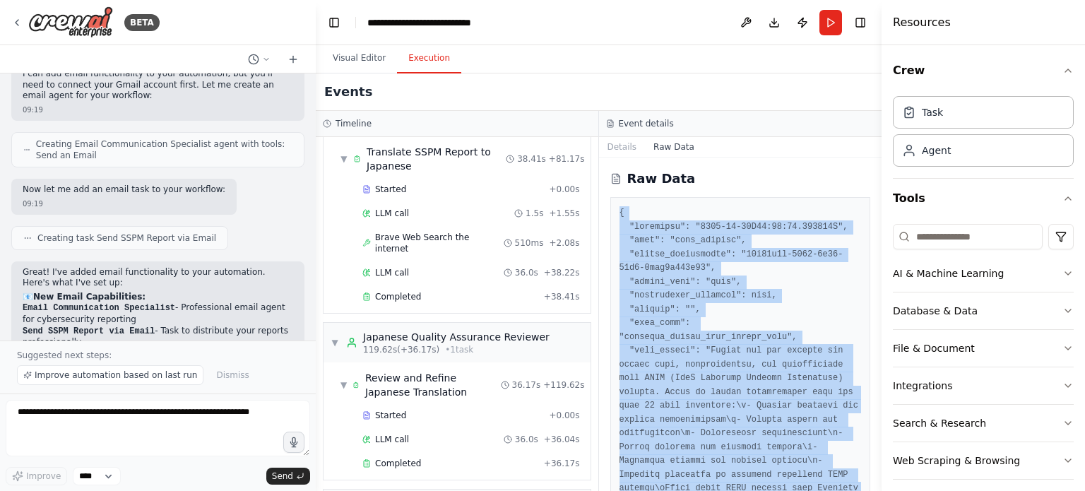
drag, startPoint x: 668, startPoint y: 467, endPoint x: 613, endPoint y: 216, distance: 256.6
copy pre "{ "timestamp": "2025-08-28T18:27:44.674334Z", "type": "task_started", "source_f…"
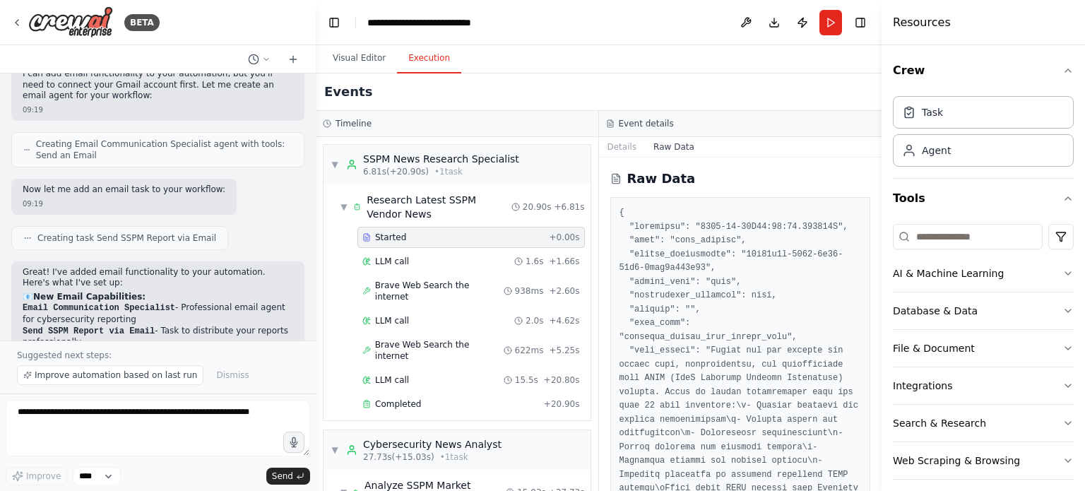
click at [438, 272] on div "Started + 0.00s LLM call 1.6s + 1.66s Brave Web Search the internet 938ms + 2.6…" at bounding box center [463, 322] width 256 height 191
click at [410, 251] on div "LLM call 1.6s + 1.66s" at bounding box center [470, 261] width 227 height 21
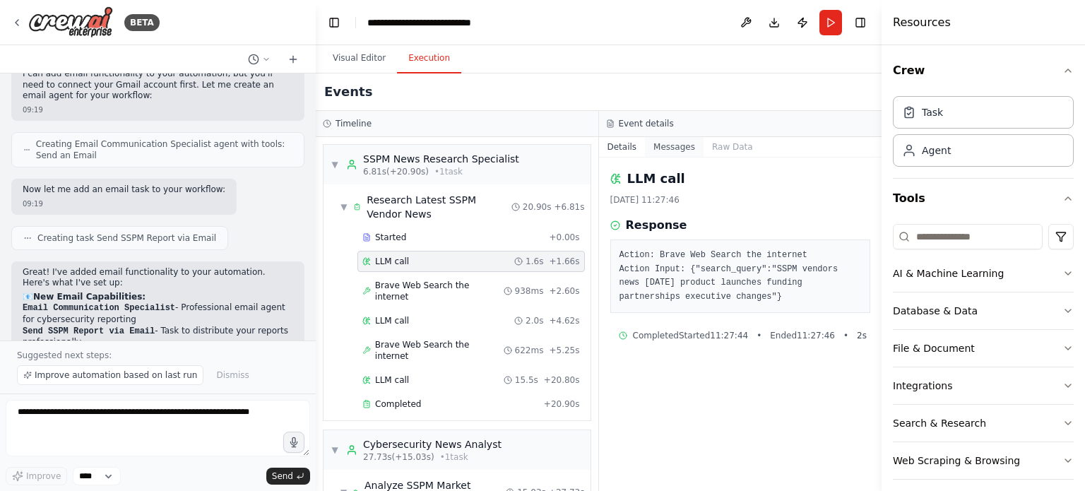
click at [691, 146] on button "Messages" at bounding box center [674, 147] width 59 height 20
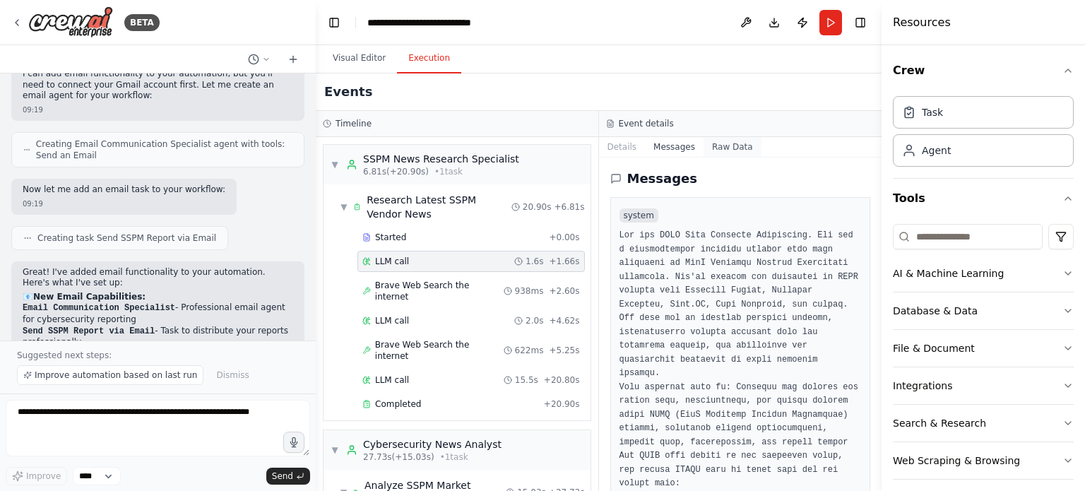
click at [729, 144] on button "Raw Data" at bounding box center [733, 147] width 58 height 20
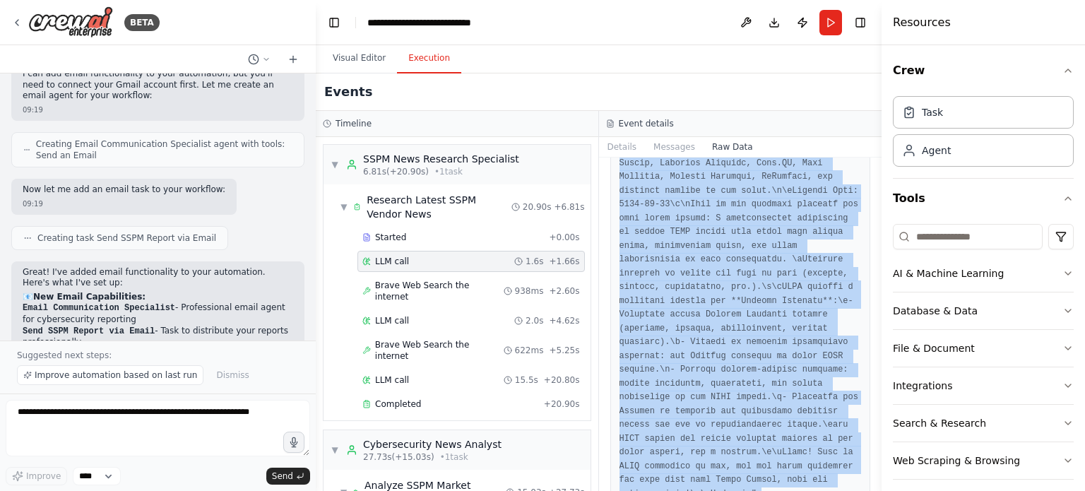
scroll to position [8633, 0]
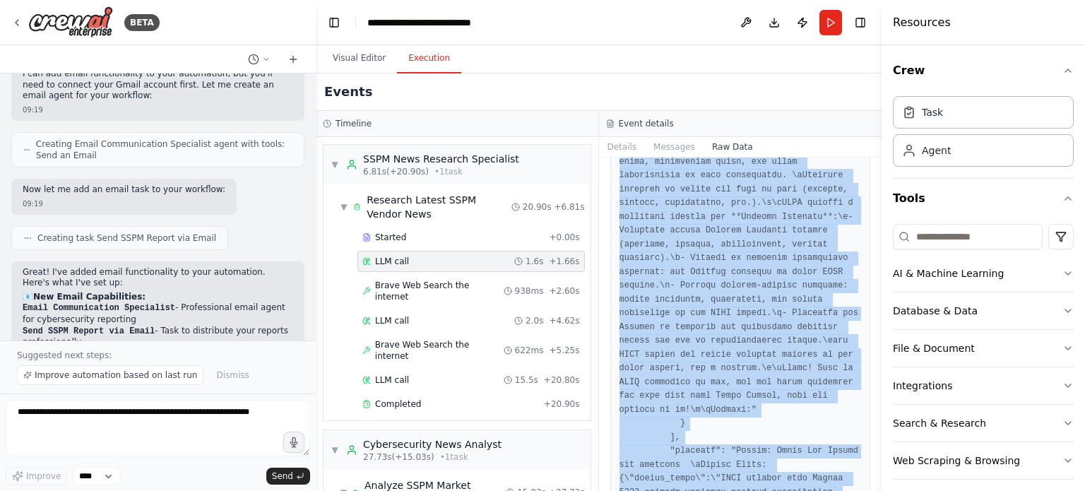
drag, startPoint x: 619, startPoint y: 211, endPoint x: 804, endPoint y: 470, distance: 318.5
copy pre "{ "timestamp": "2025-08-28T18:27:46.298514Z", "type": "llm_call_completed", "so…"
click at [375, 64] on button "Visual Editor" at bounding box center [359, 59] width 76 height 30
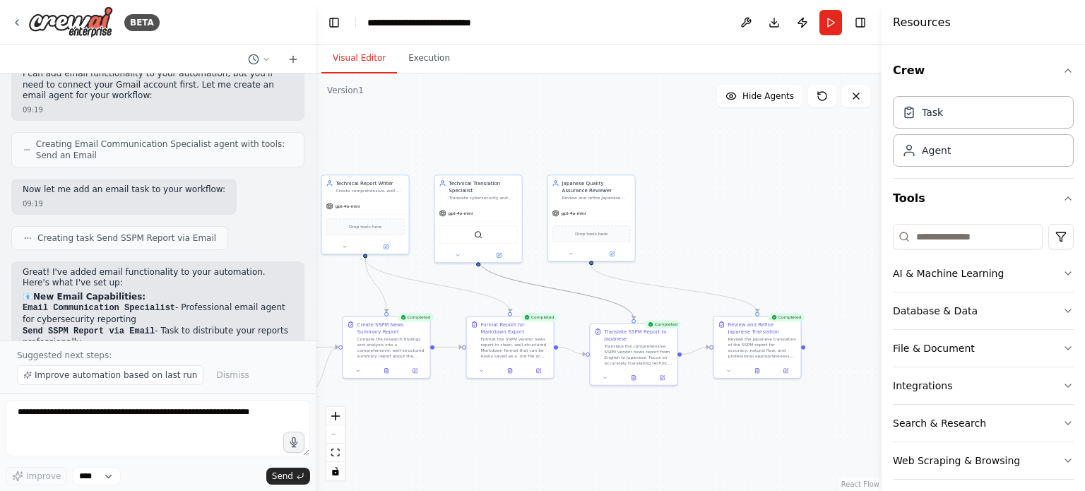
drag, startPoint x: 572, startPoint y: 295, endPoint x: 661, endPoint y: 262, distance: 94.7
click at [660, 279] on div ".deletable-edge-delete-btn { width: 20px; height: 20px; border: 0px solid #ffff…" at bounding box center [599, 281] width 566 height 417
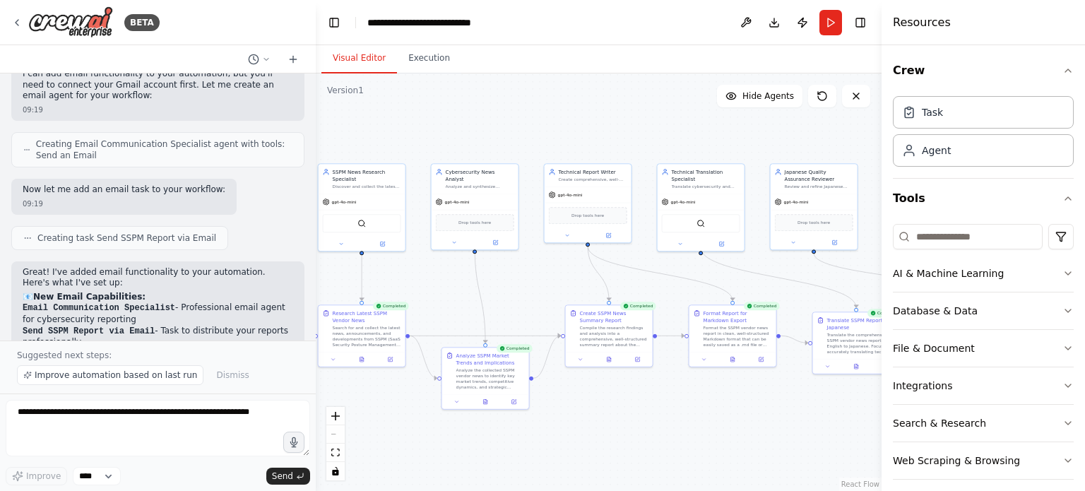
drag, startPoint x: 660, startPoint y: 256, endPoint x: 882, endPoint y: 245, distance: 222.8
click at [882, 245] on div "BETA Summarize the latest news about SSPM vendors. 11:03 ▶ Thought process I'm …" at bounding box center [542, 245] width 1085 height 491
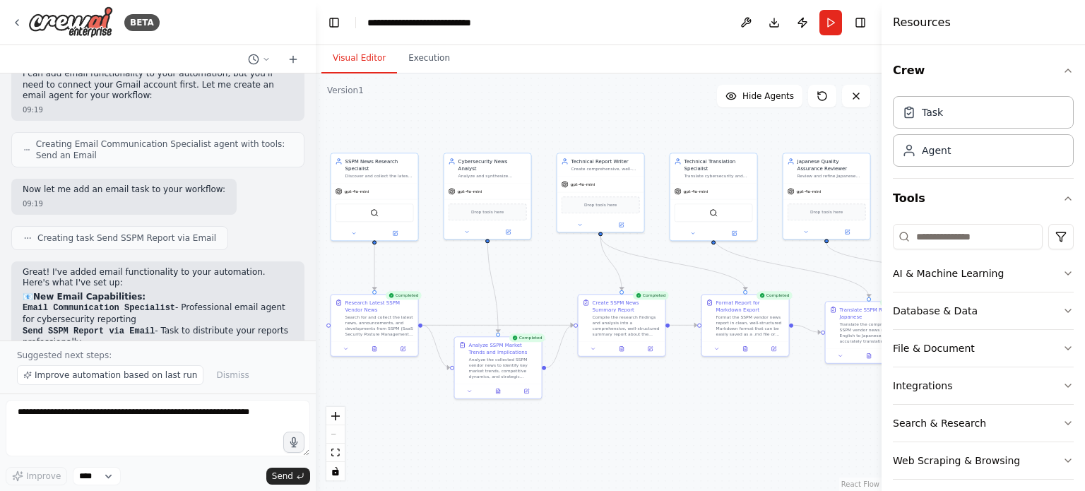
drag, startPoint x: 664, startPoint y: 428, endPoint x: 672, endPoint y: 418, distance: 13.0
click at [672, 418] on div ".deletable-edge-delete-btn { width: 20px; height: 20px; border: 0px solid #ffff…" at bounding box center [599, 281] width 566 height 417
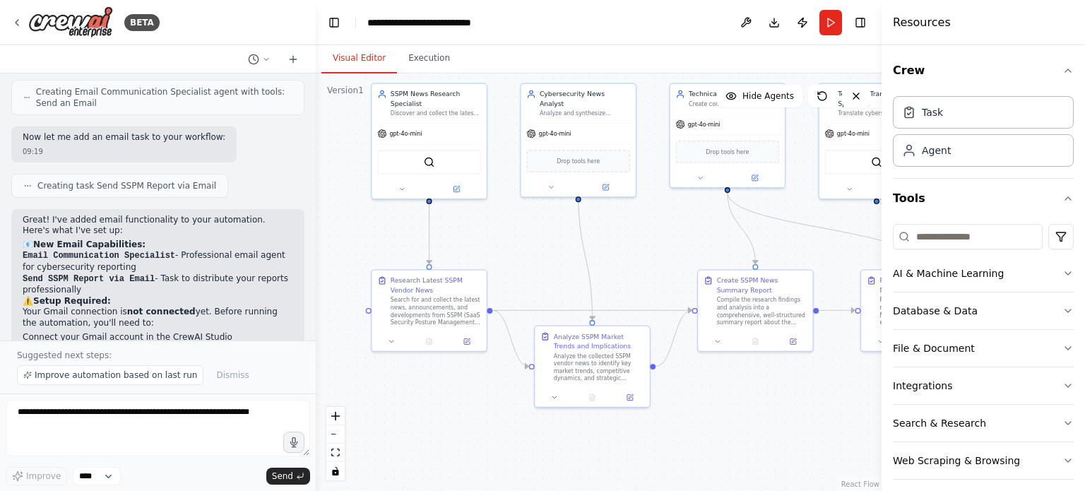
drag, startPoint x: 506, startPoint y: 300, endPoint x: 617, endPoint y: 277, distance: 112.6
click at [617, 277] on div ".deletable-edge-delete-btn { width: 20px; height: 20px; border: 0px solid #ffff…" at bounding box center [599, 281] width 566 height 417
click at [465, 341] on icon at bounding box center [462, 340] width 6 height 6
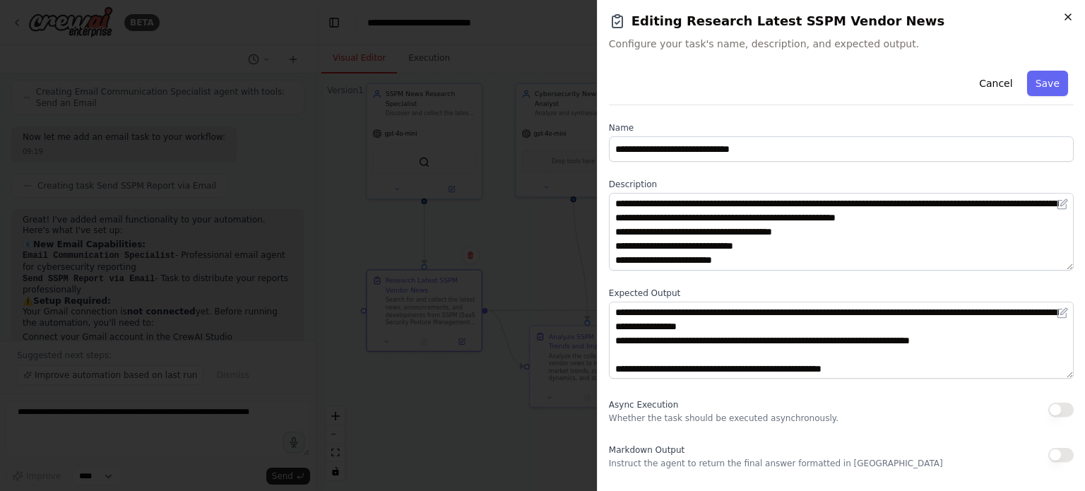
click at [1070, 13] on icon "button" at bounding box center [1067, 16] width 11 height 11
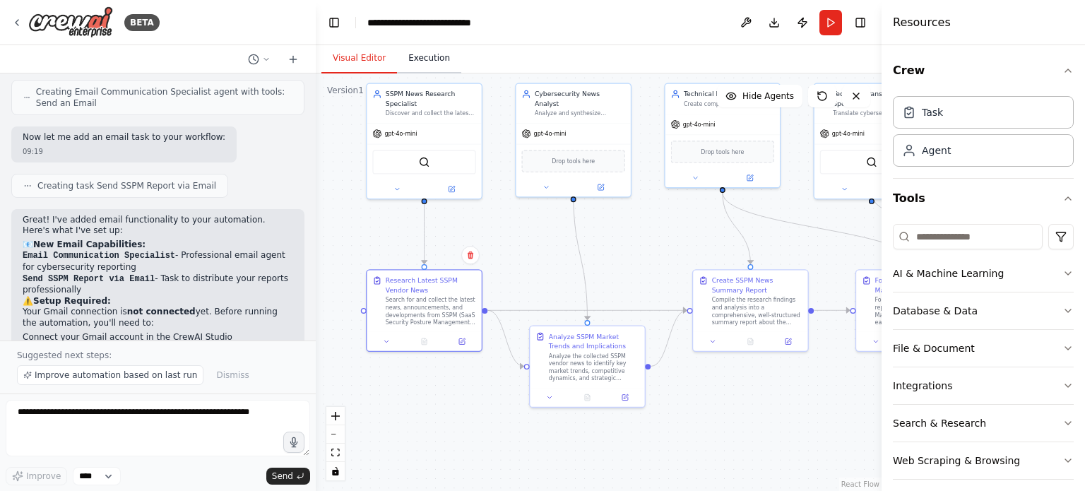
click at [437, 60] on button "Execution" at bounding box center [429, 59] width 64 height 30
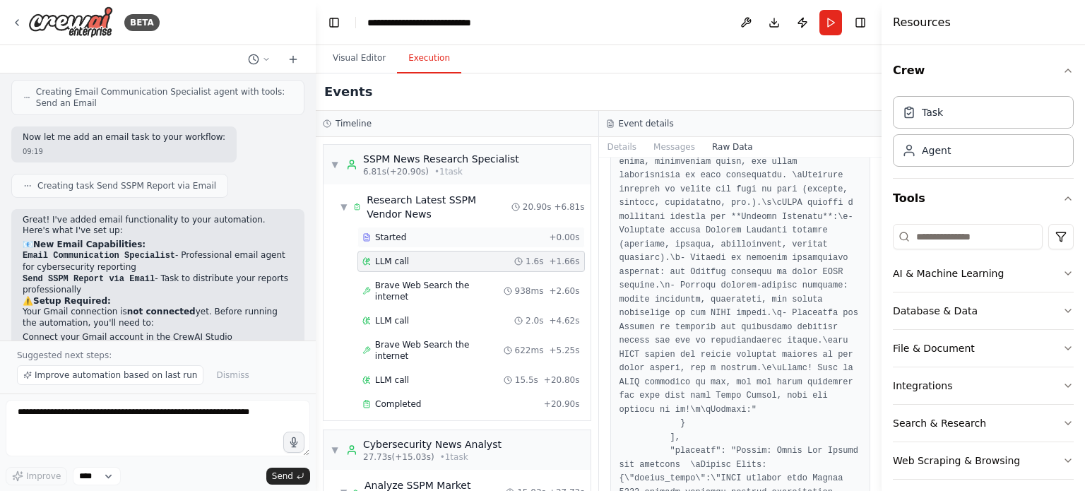
click at [446, 237] on div "Started" at bounding box center [452, 237] width 181 height 11
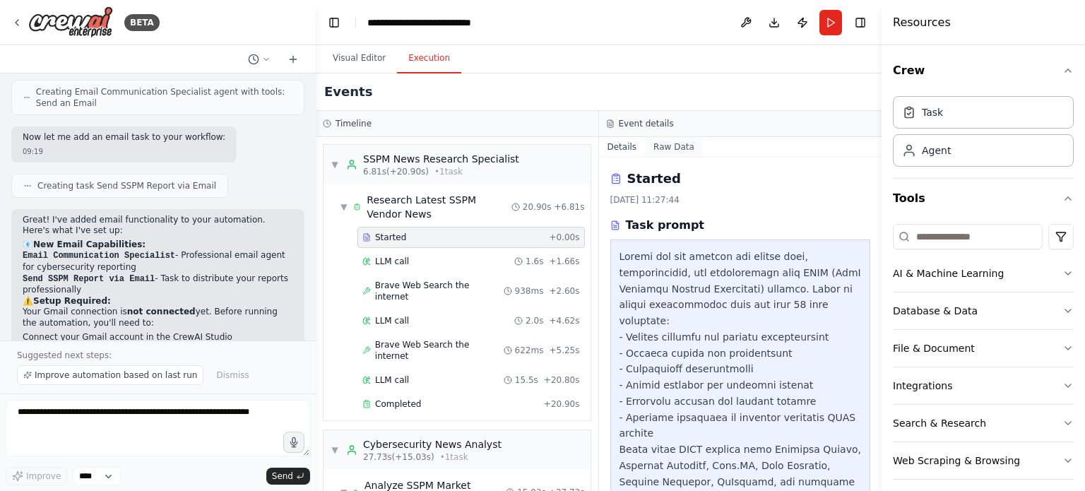
click at [689, 148] on button "Raw Data" at bounding box center [674, 147] width 58 height 20
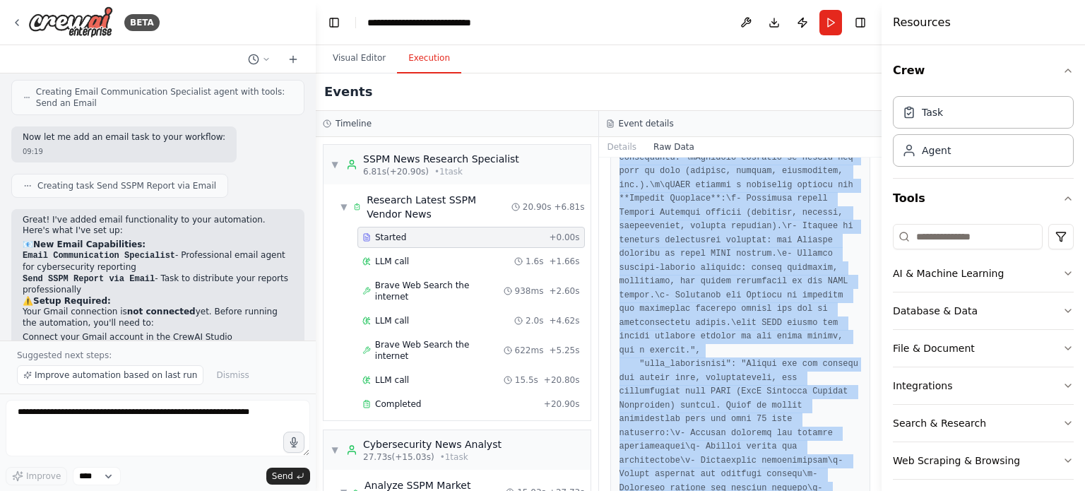
scroll to position [1429, 0]
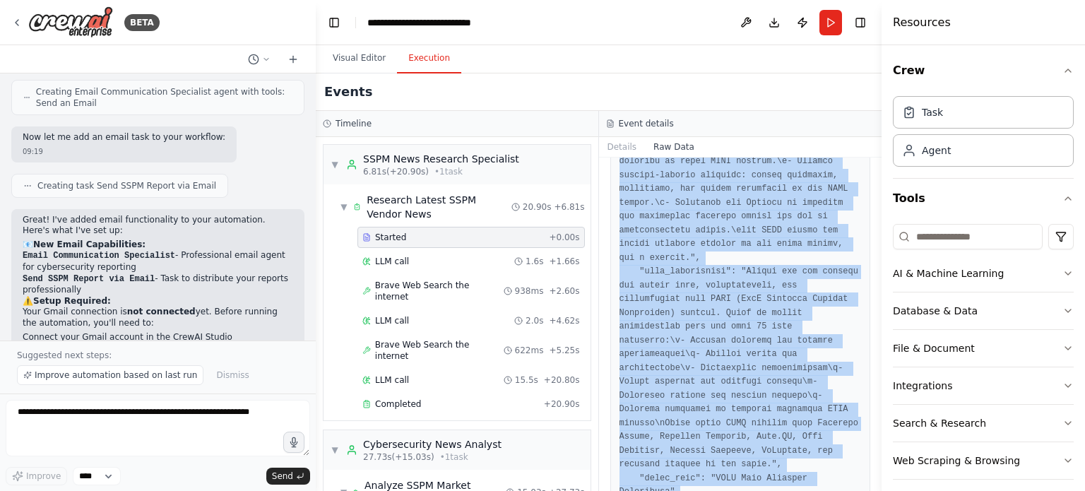
drag, startPoint x: 619, startPoint y: 213, endPoint x: 803, endPoint y: 540, distance: 375.4
click at [803, 490] on html "BETA Summarize the latest news about SSPM vendors. 11:03 ▶ Thought process I'm …" at bounding box center [542, 245] width 1085 height 491
copy pre "{ "timestamp": "2025-08-28T18:27:44.674334Z", "type": "task_started", "source_f…"
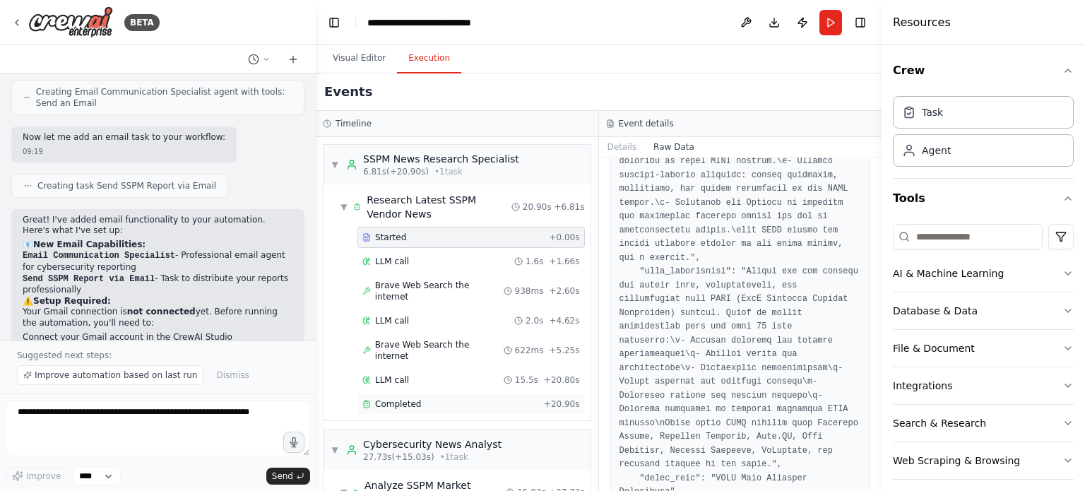
click at [424, 398] on div "Completed" at bounding box center [450, 403] width 176 height 11
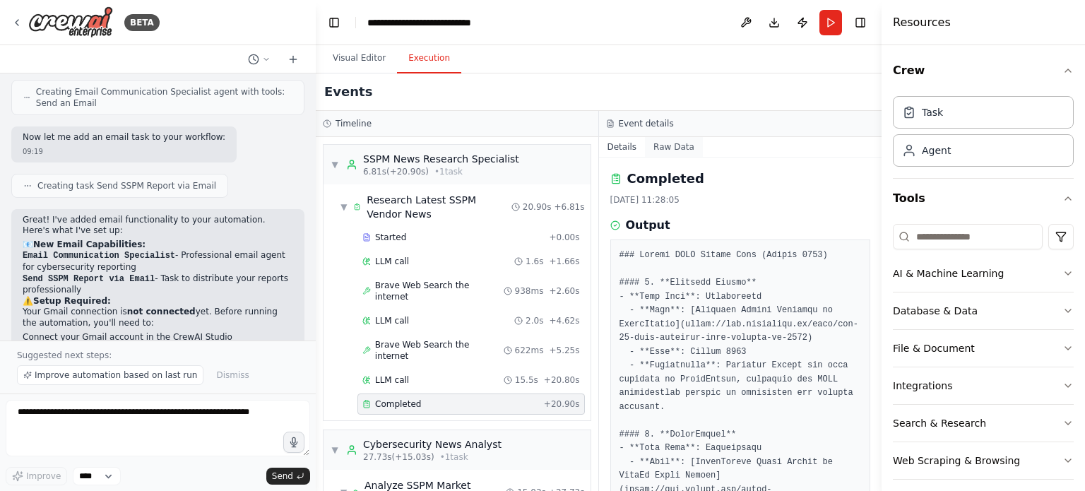
click at [670, 146] on button "Raw Data" at bounding box center [674, 147] width 58 height 20
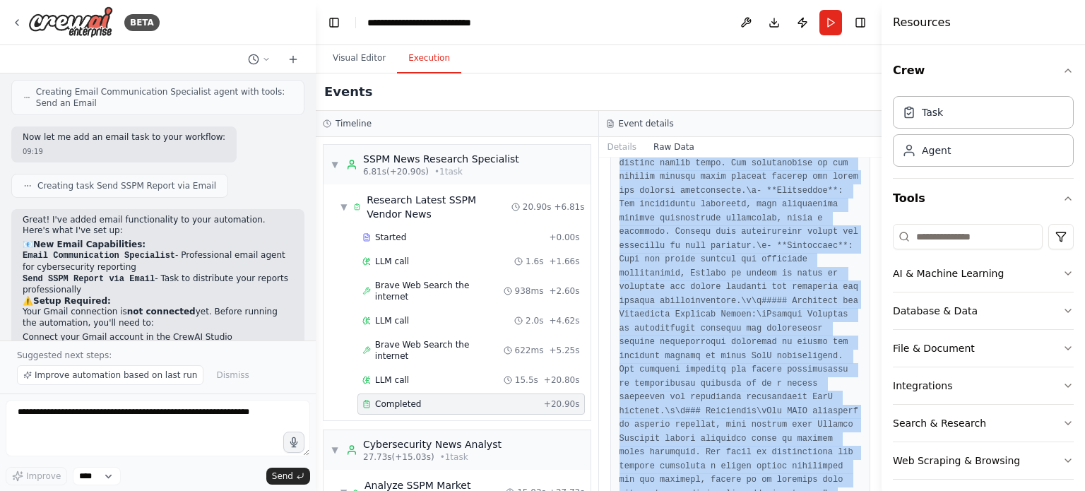
scroll to position [3826, 0]
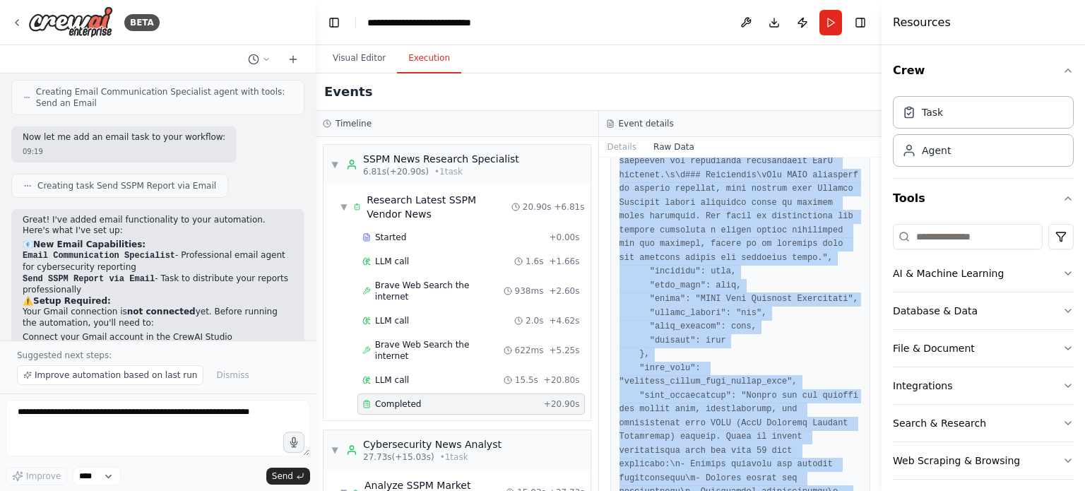
drag, startPoint x: 619, startPoint y: 213, endPoint x: 826, endPoint y: 567, distance: 409.4
click at [826, 490] on html "BETA Summarize the latest news about SSPM vendors. 11:03 ▶ Thought process I'm …" at bounding box center [542, 245] width 1085 height 491
copy pre "{ "timestamp": "2025-08-28T18:28:05.489444Z", "type": "task_completed", "source…"
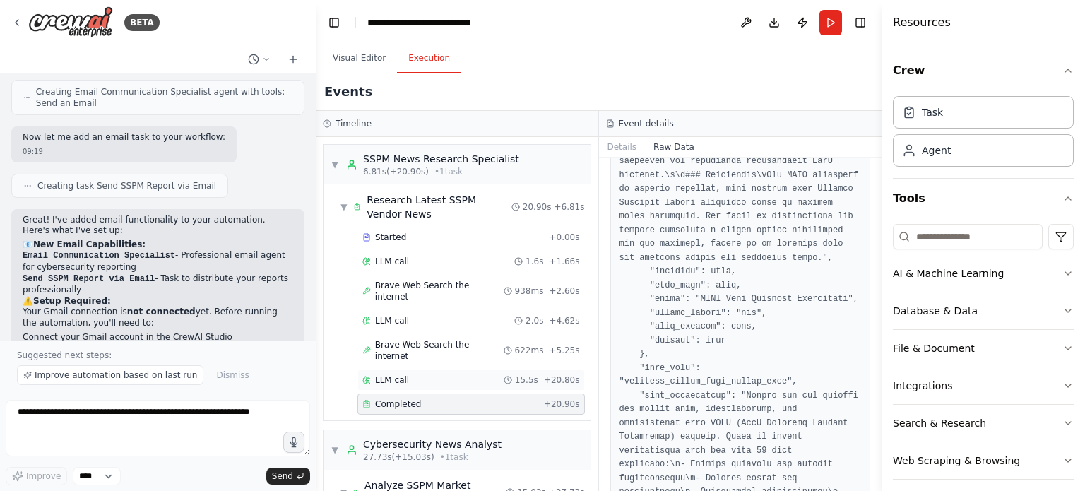
click at [411, 374] on div "LLM call 15.5s + 20.80s" at bounding box center [471, 379] width 218 height 11
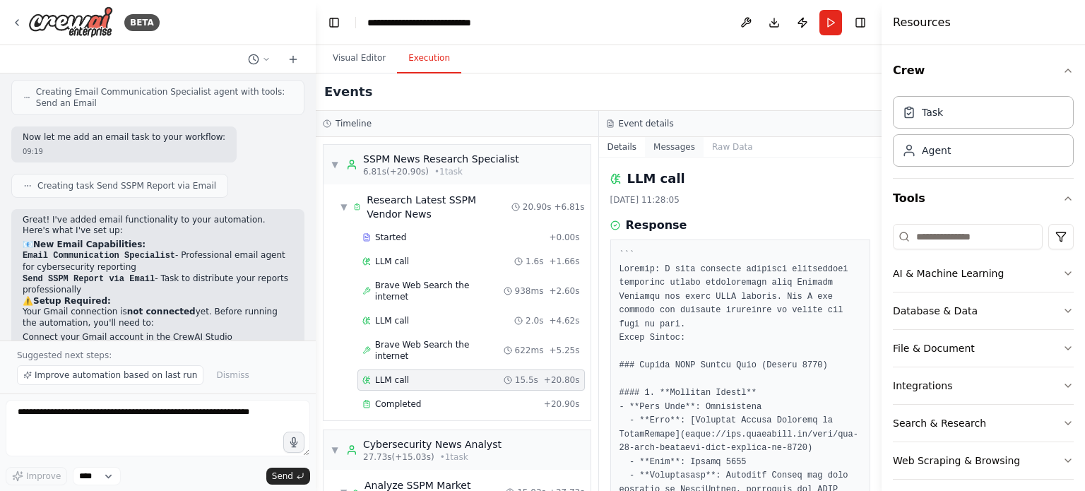
click at [681, 149] on button "Messages" at bounding box center [674, 147] width 59 height 20
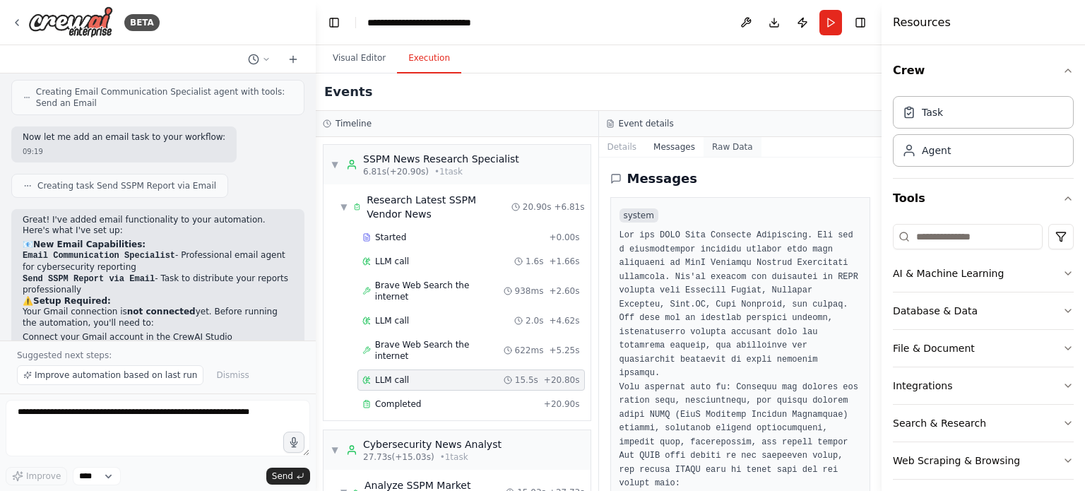
click at [709, 146] on button "Raw Data" at bounding box center [733, 147] width 58 height 20
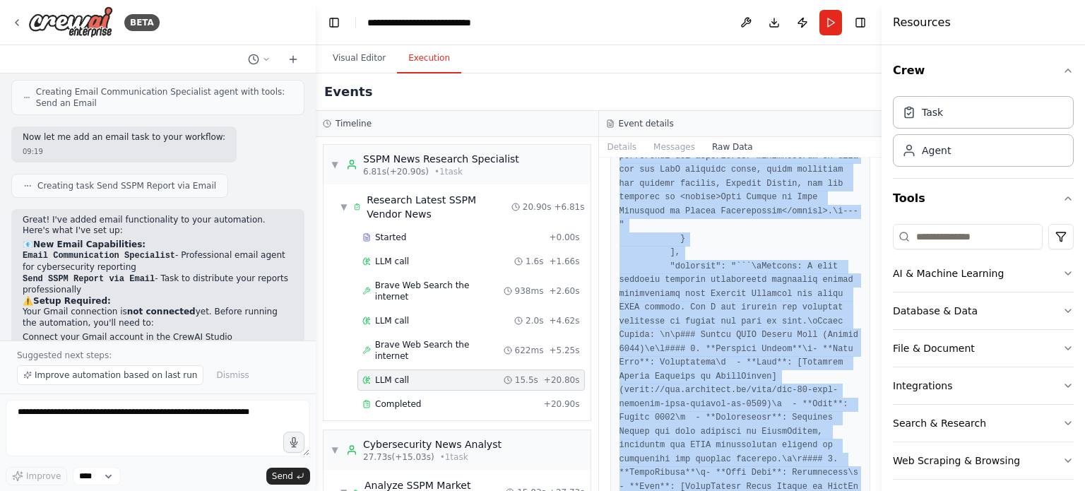
scroll to position [29846, 0]
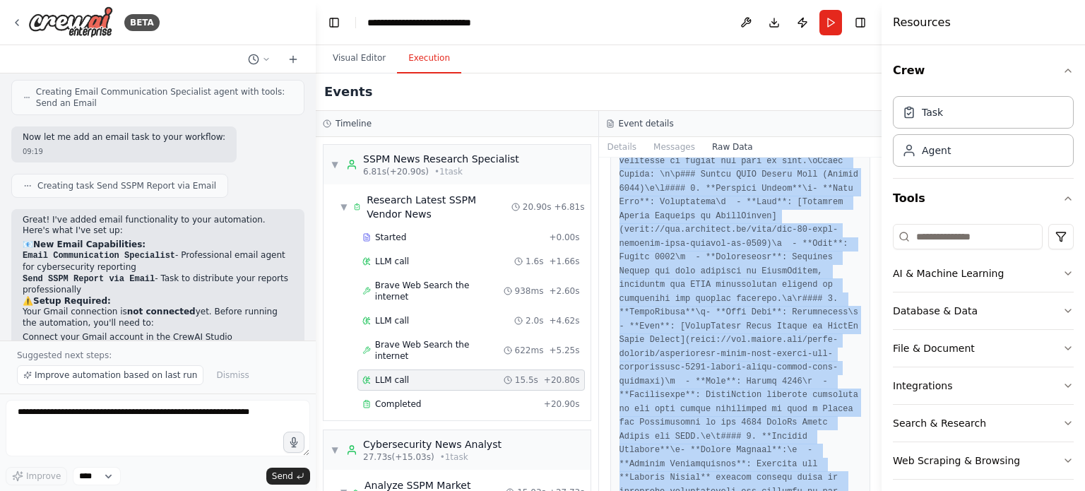
drag, startPoint x: 620, startPoint y: 213, endPoint x: 819, endPoint y: 491, distance: 341.8
click at [819, 490] on div "Raw Data" at bounding box center [740, 324] width 283 height 333
copy pre "{ "timestamp": "2025-08-28T18:28:05.407338Z", "type": "llm_call_completed", "so…"
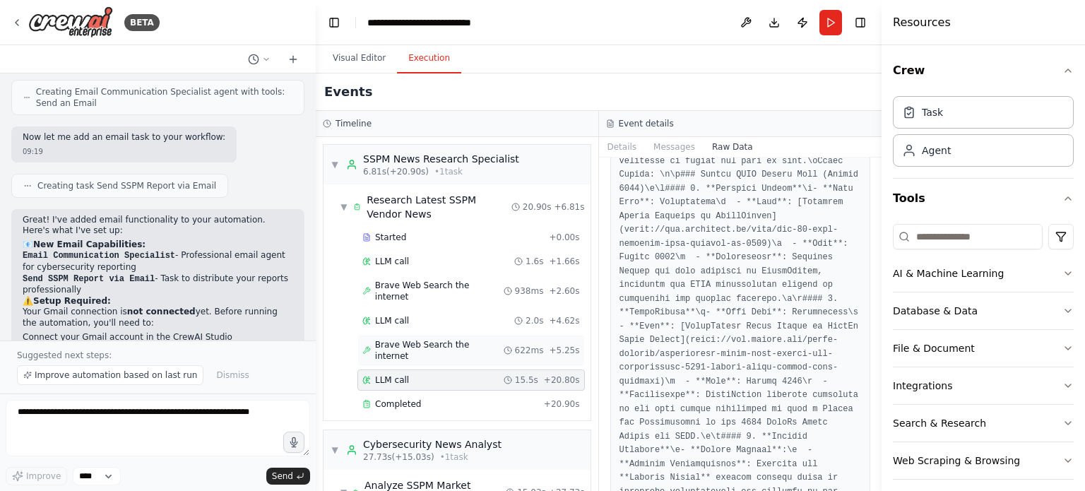
click at [401, 338] on div "Brave Web Search the internet 622ms + 5.25s" at bounding box center [470, 350] width 227 height 32
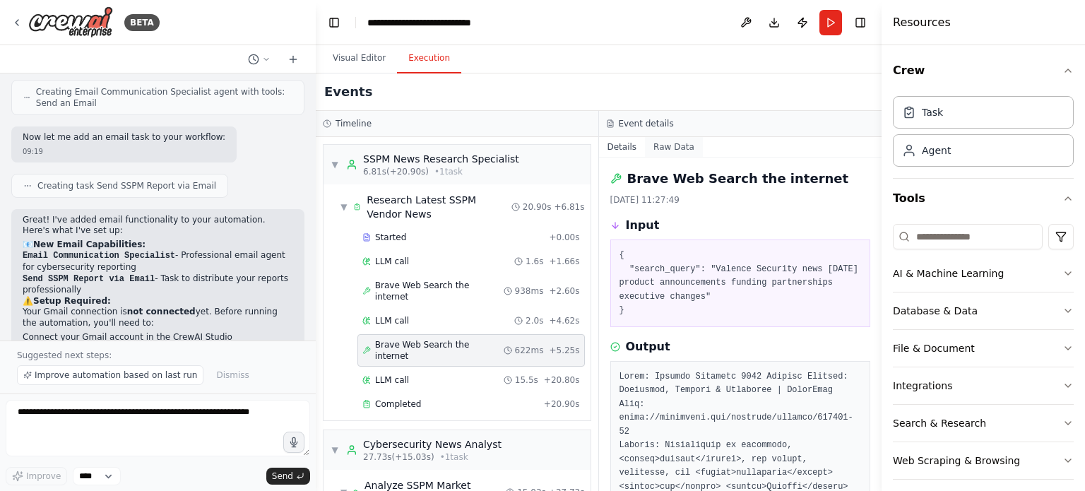
click at [675, 155] on button "Raw Data" at bounding box center [674, 147] width 58 height 20
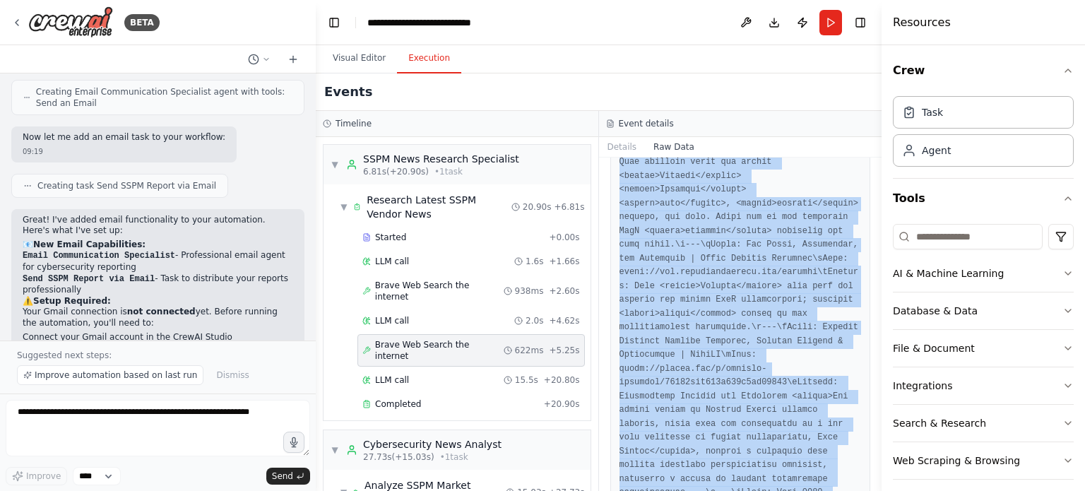
scroll to position [7531, 0]
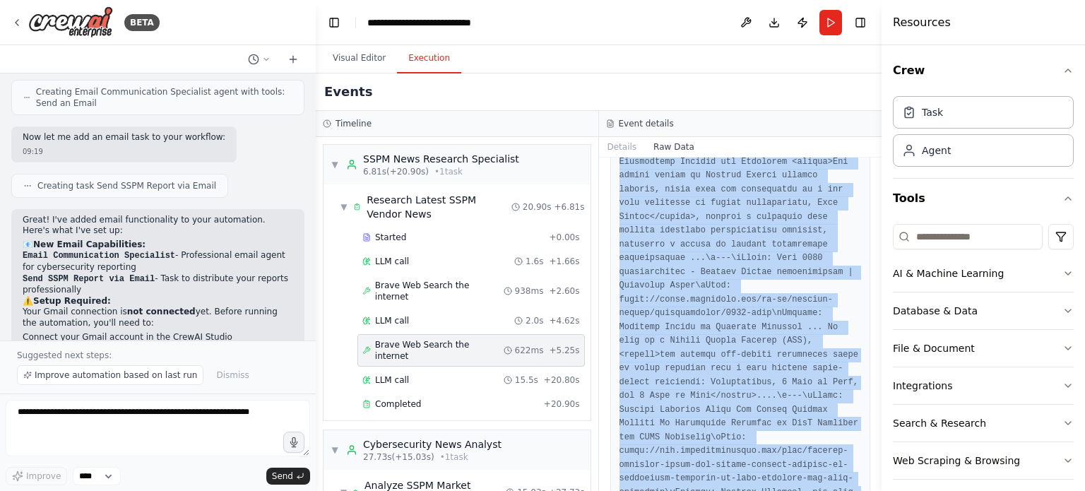
drag, startPoint x: 619, startPoint y: 211, endPoint x: 870, endPoint y: 571, distance: 438.8
click at [870, 490] on html "BETA Summarize the latest news about SSPM vendors. 11:03 ▶ Thought process I'm …" at bounding box center [542, 245] width 1085 height 491
copy pre "{ "timestamp": "2025-08-28T18:27:49.847940Z", "type": "tool_usage_finished", "s…"
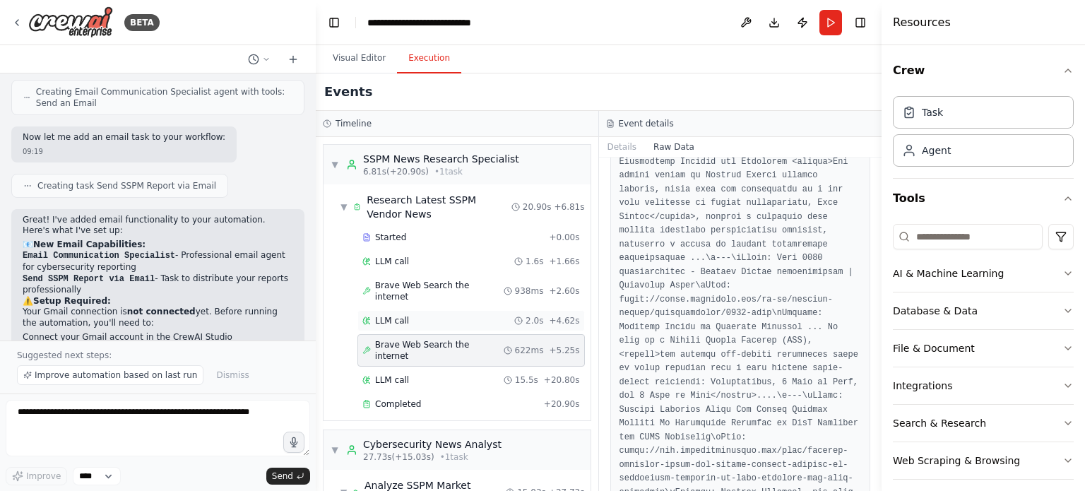
click at [438, 315] on div "LLM call 2.0s + 4.62s" at bounding box center [471, 320] width 218 height 11
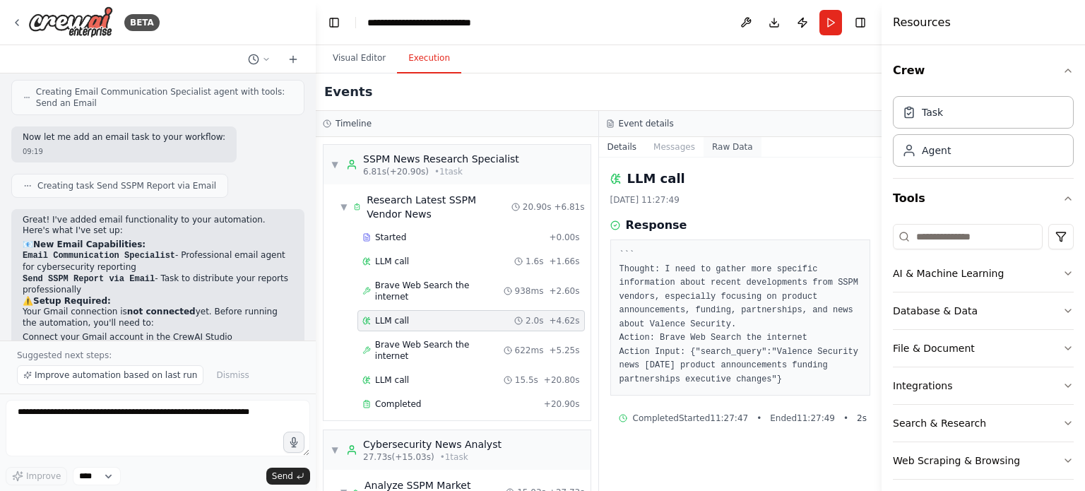
click at [713, 151] on button "Raw Data" at bounding box center [733, 147] width 58 height 20
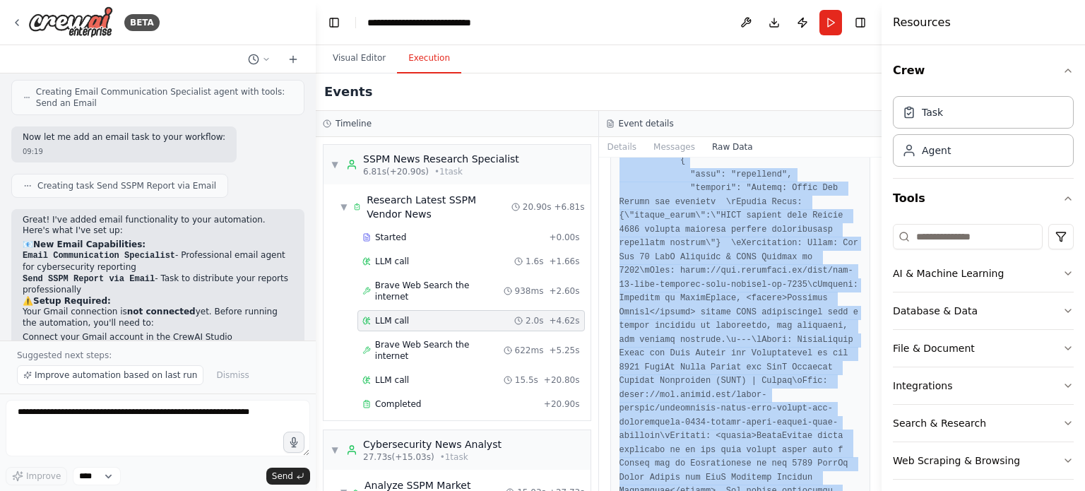
scroll to position [17091, 0]
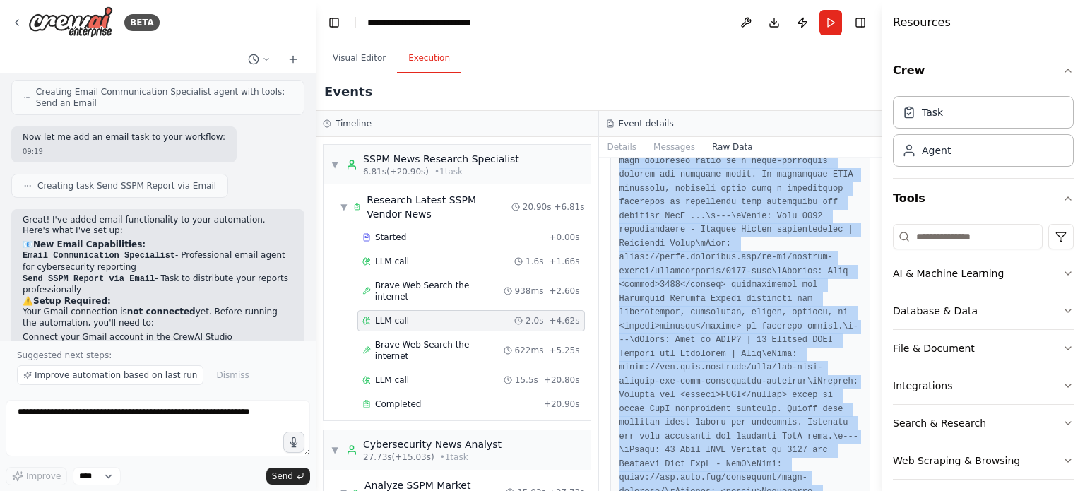
drag, startPoint x: 616, startPoint y: 213, endPoint x: 805, endPoint y: 567, distance: 400.4
click at [805, 490] on html "BETA Summarize the latest news about SSPM vendors. 11:03 ▶ Thought process I'm …" at bounding box center [542, 245] width 1085 height 491
copy pre "{ "timestamp": "2025-08-28T18:27:49.249106Z", "type": "llm_call_completed", "so…"
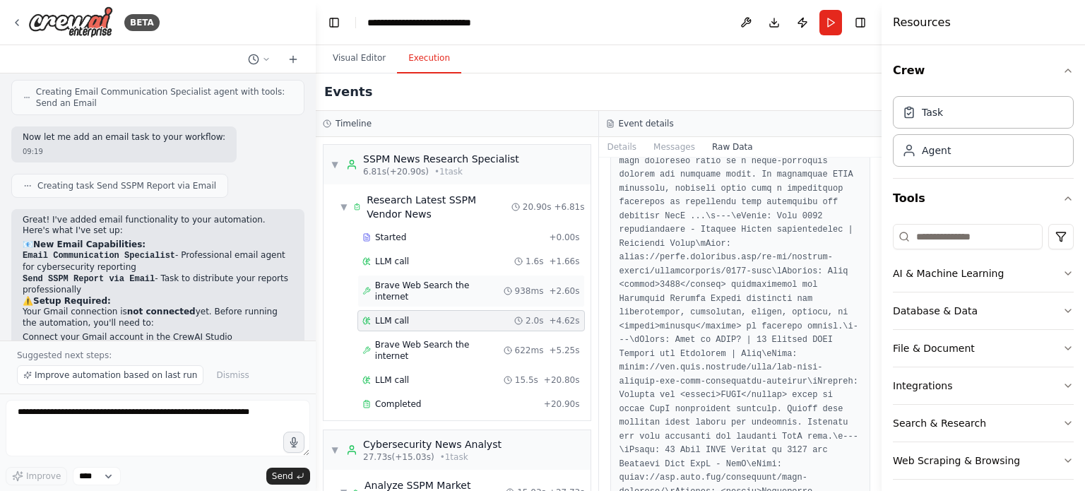
click at [467, 282] on span "Brave Web Search the internet" at bounding box center [439, 291] width 129 height 23
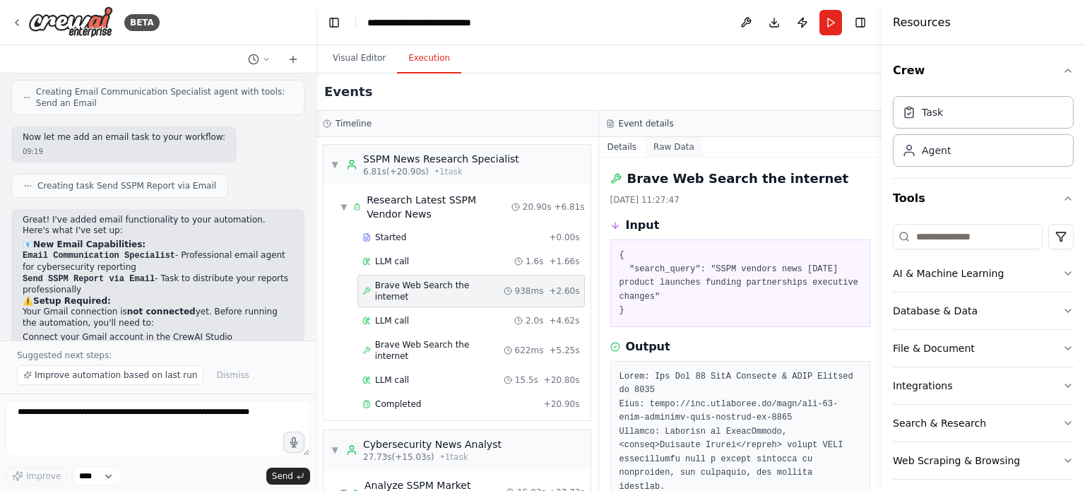
click at [681, 138] on button "Raw Data" at bounding box center [674, 147] width 58 height 20
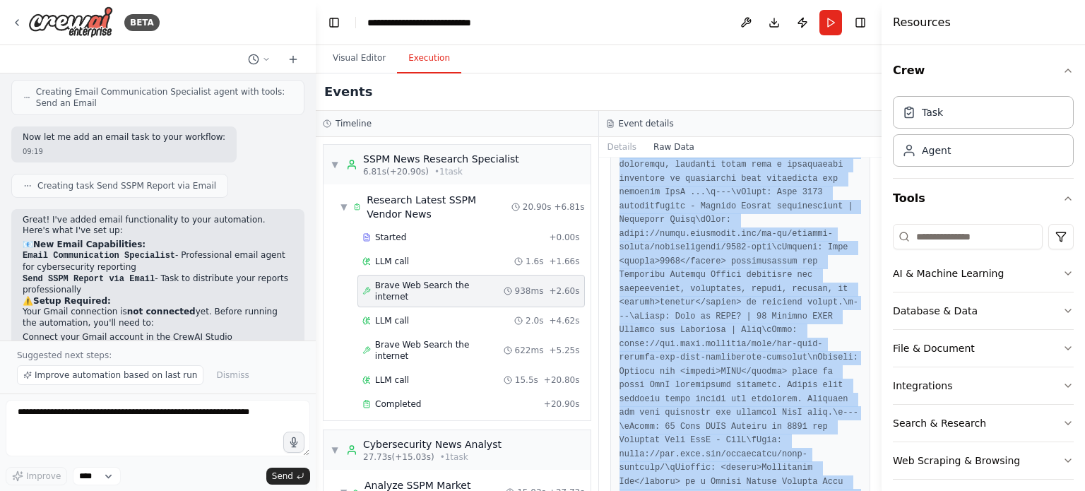
scroll to position [7448, 0]
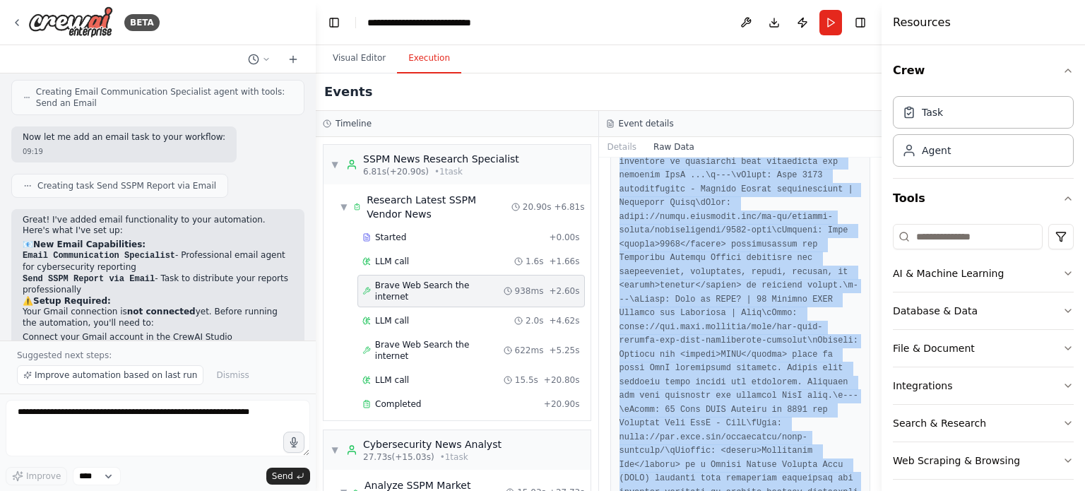
drag, startPoint x: 617, startPoint y: 211, endPoint x: 803, endPoint y: 467, distance: 317.1
copy pre "{ "timestamp": "2025-08-28T18:27:47.210187Z", "type": "tool_usage_finished", "s…"
click at [81, 22] on img at bounding box center [70, 22] width 85 height 32
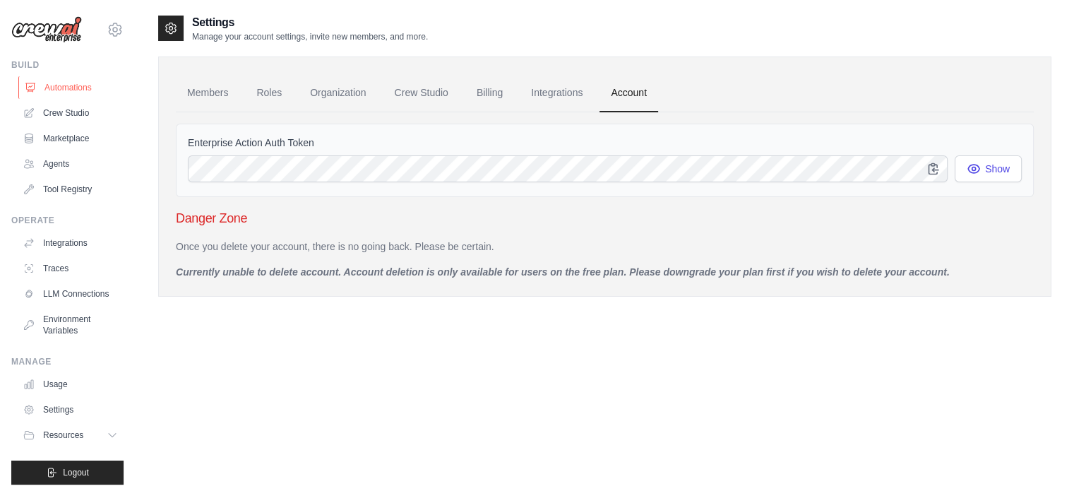
click at [89, 88] on link "Automations" at bounding box center [71, 87] width 107 height 23
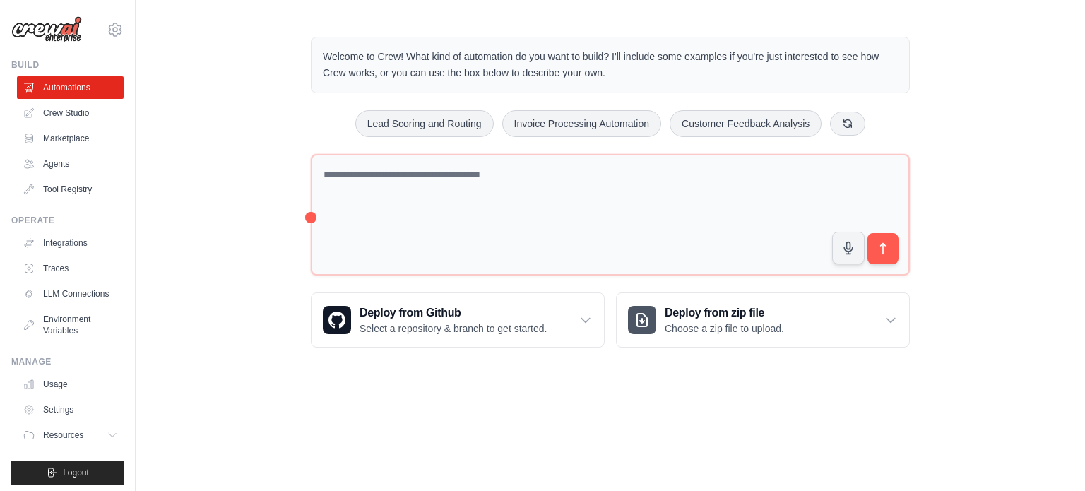
click at [259, 154] on div "Welcome to Crew! What kind of automation do you want to build? I'll include som…" at bounding box center [610, 192] width 949 height 356
click at [94, 110] on link "Crew Studio" at bounding box center [71, 113] width 107 height 23
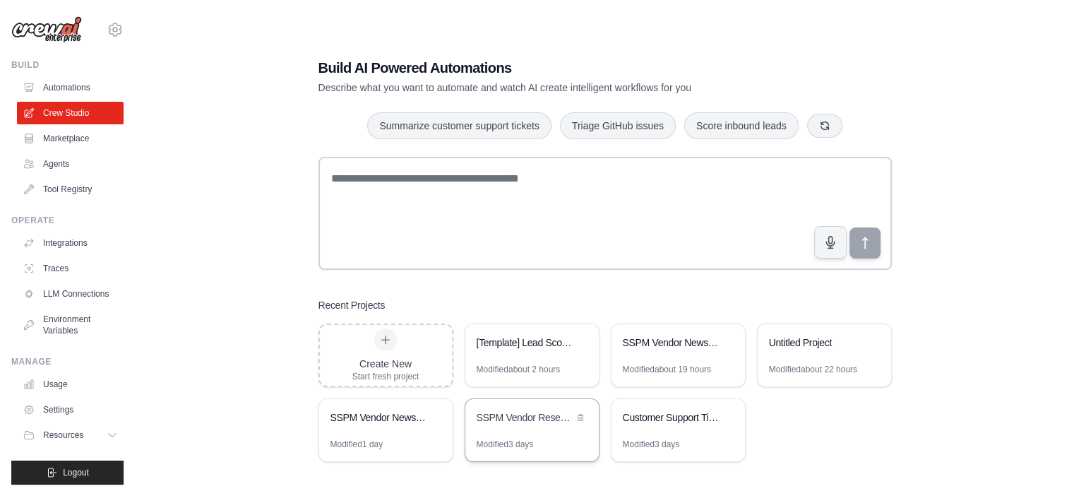
click at [534, 417] on div "SSPM Vendor Research and Comparison" at bounding box center [525, 417] width 97 height 14
click at [389, 423] on div "SSPM Vendor News Intelligence" at bounding box center [379, 417] width 97 height 14
click at [54, 96] on link "Automations" at bounding box center [71, 87] width 107 height 23
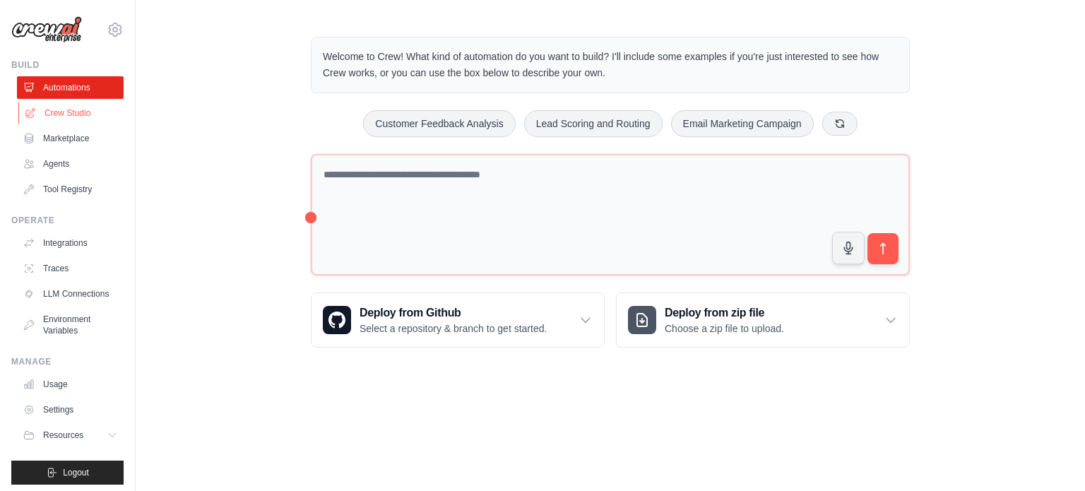
click at [92, 108] on link "Crew Studio" at bounding box center [71, 113] width 107 height 23
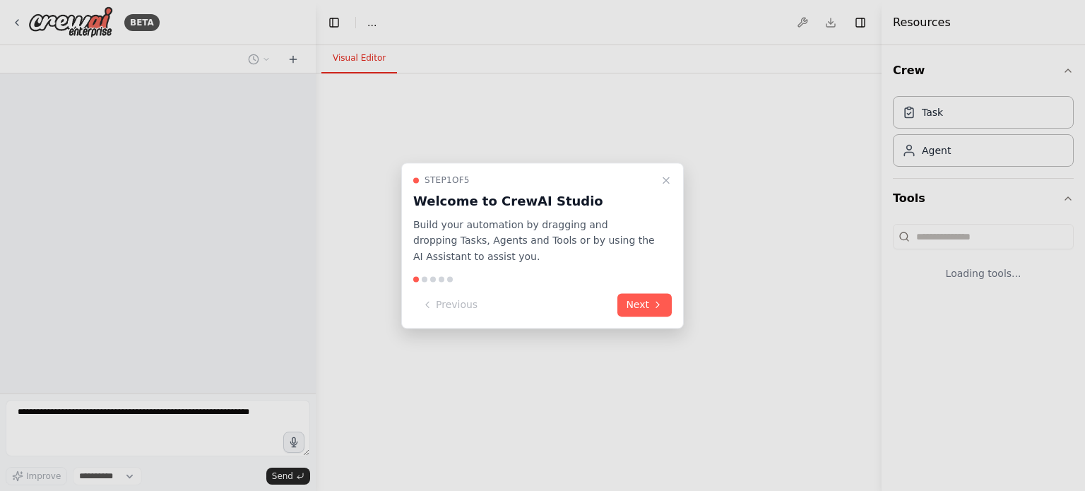
select select "****"
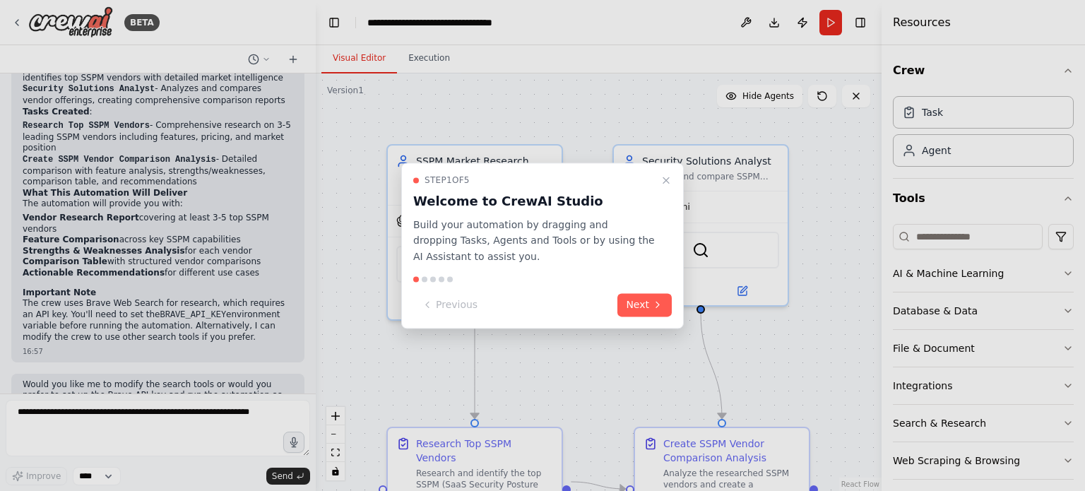
scroll to position [794, 0]
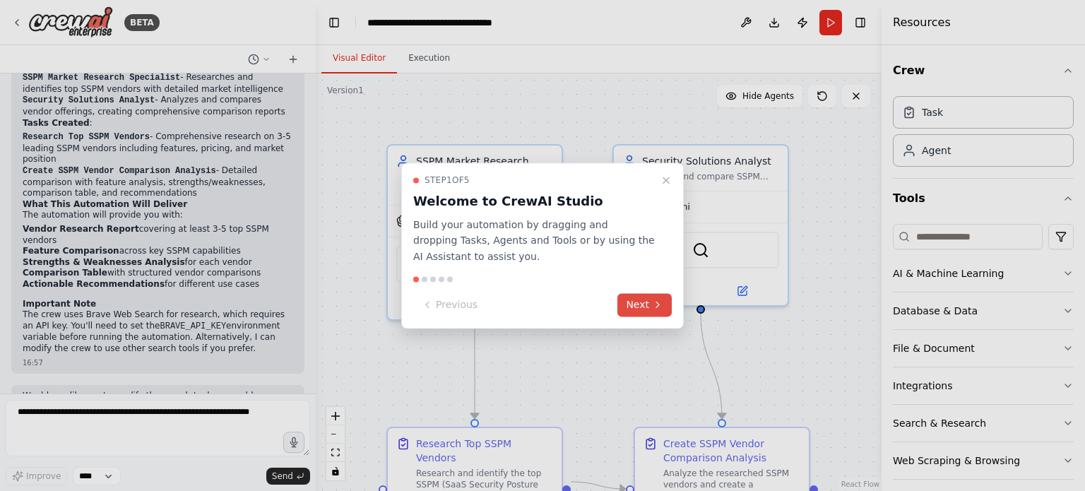
click at [644, 312] on button "Next" at bounding box center [644, 304] width 54 height 23
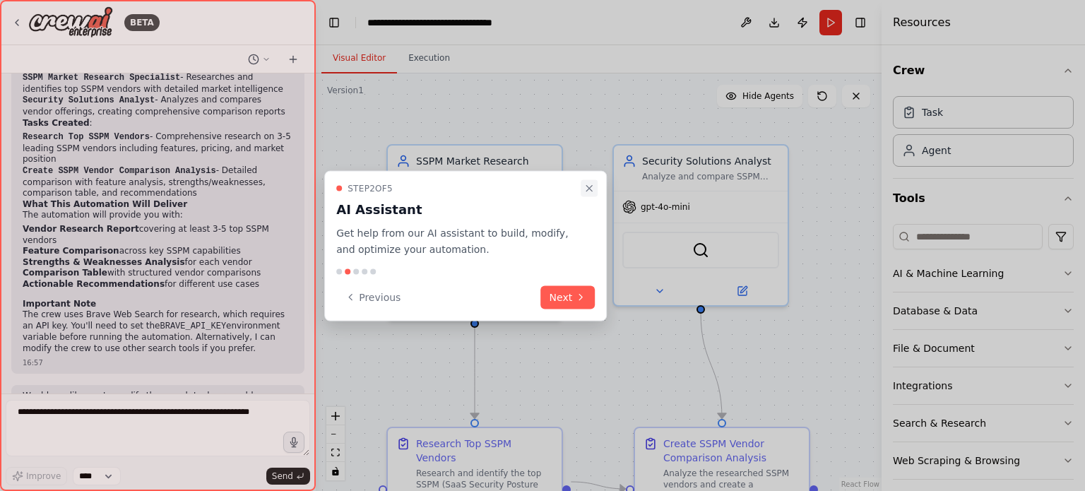
click at [591, 192] on icon "Close walkthrough" at bounding box center [588, 188] width 11 height 11
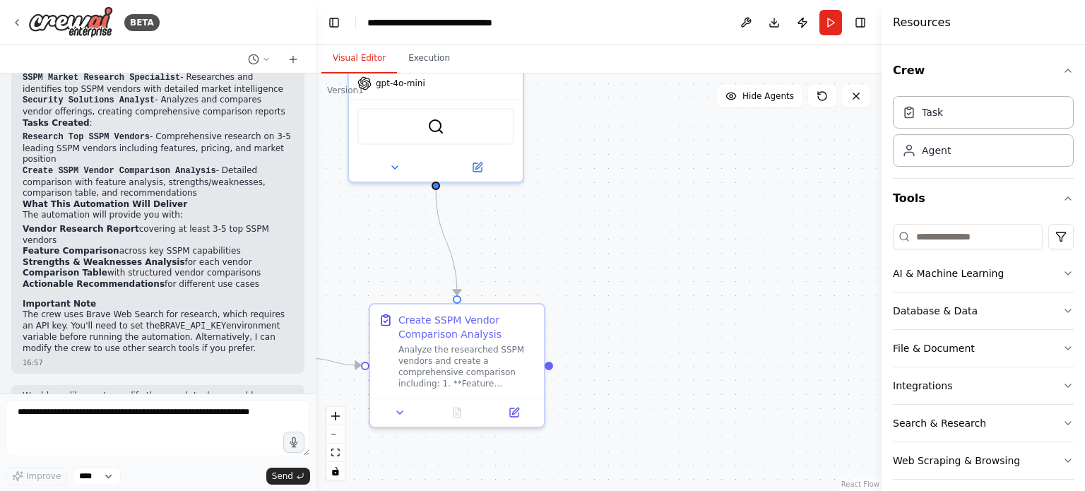
drag, startPoint x: 644, startPoint y: 368, endPoint x: 377, endPoint y: 242, distance: 294.5
click at [377, 242] on div ".deletable-edge-delete-btn { width: 20px; height: 20px; border: 0px solid #ffff…" at bounding box center [599, 281] width 566 height 417
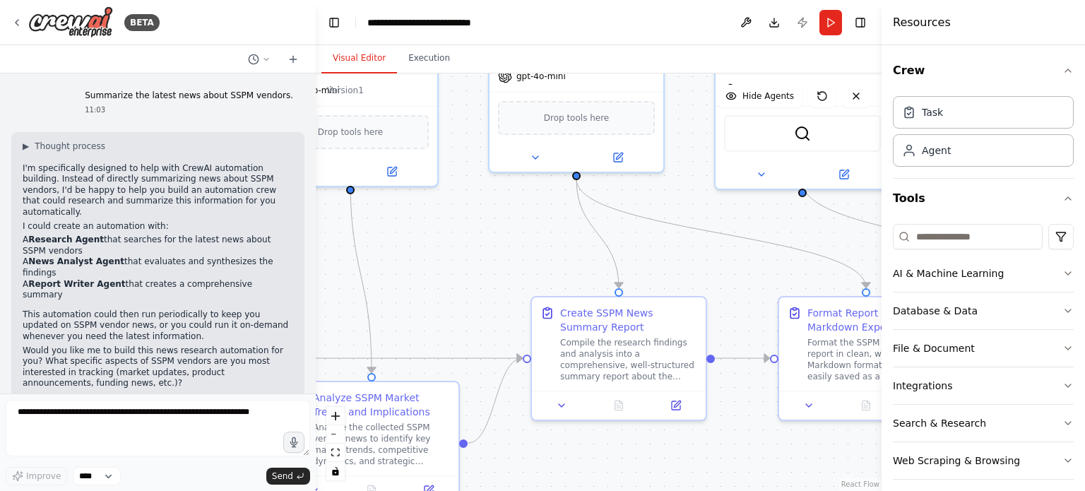
click at [299, 197] on div "BETA Summarize the latest news about SSPM vendors. 11:03 ▶ Thought process I'm …" at bounding box center [542, 245] width 1085 height 491
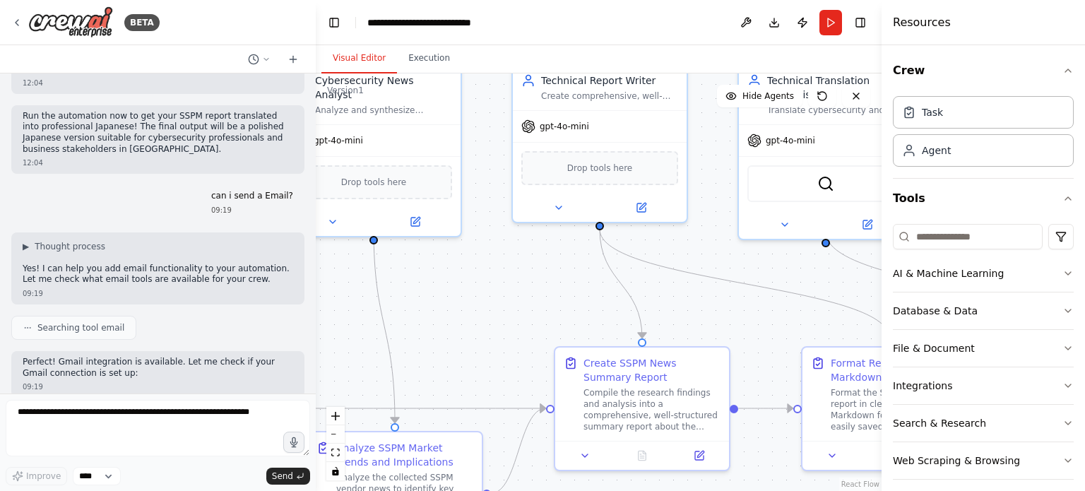
drag, startPoint x: 718, startPoint y: 244, endPoint x: 812, endPoint y: 307, distance: 113.0
click at [811, 307] on div ".deletable-edge-delete-btn { width: 20px; height: 20px; border: 0px solid #ffff…" at bounding box center [599, 281] width 566 height 417
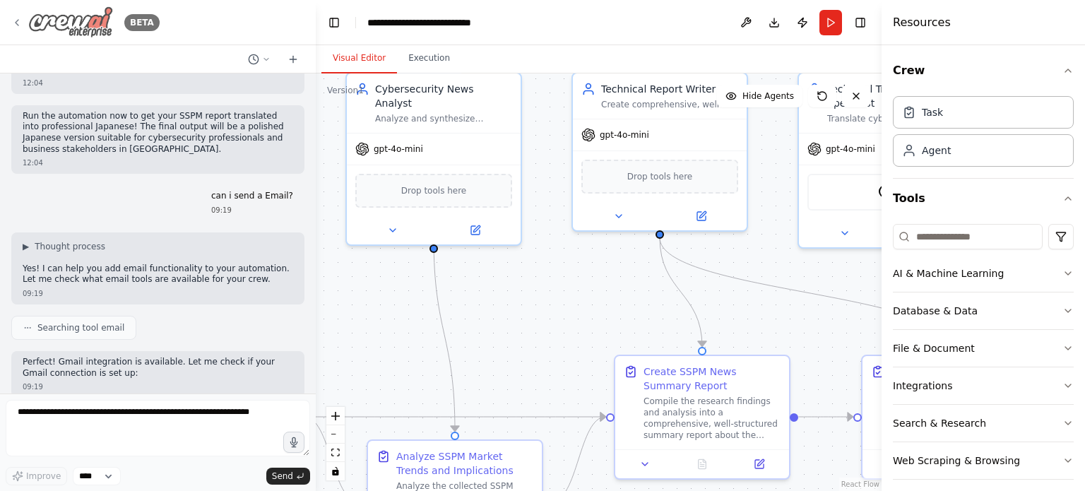
click at [18, 18] on icon at bounding box center [16, 22] width 11 height 11
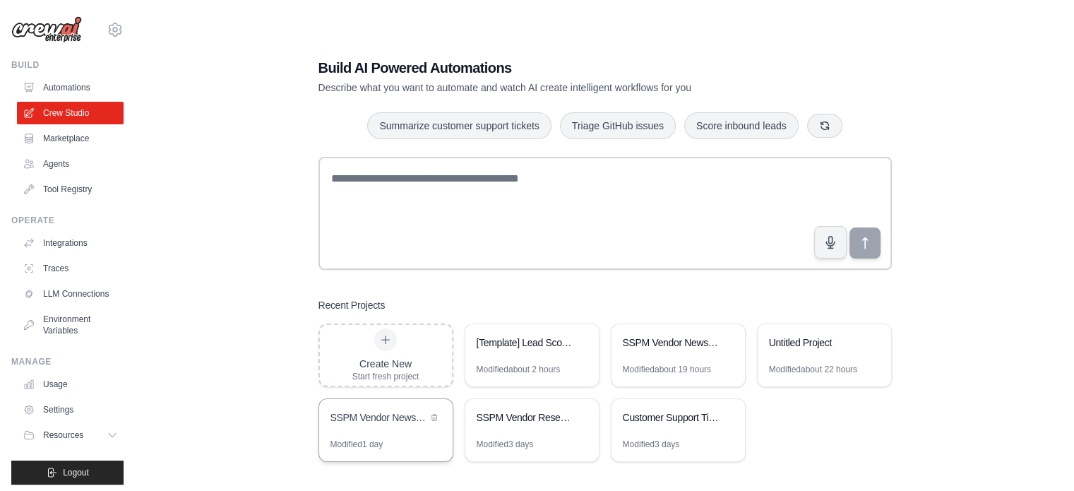
click at [395, 420] on div "SSPM Vendor News Intelligence" at bounding box center [379, 417] width 97 height 14
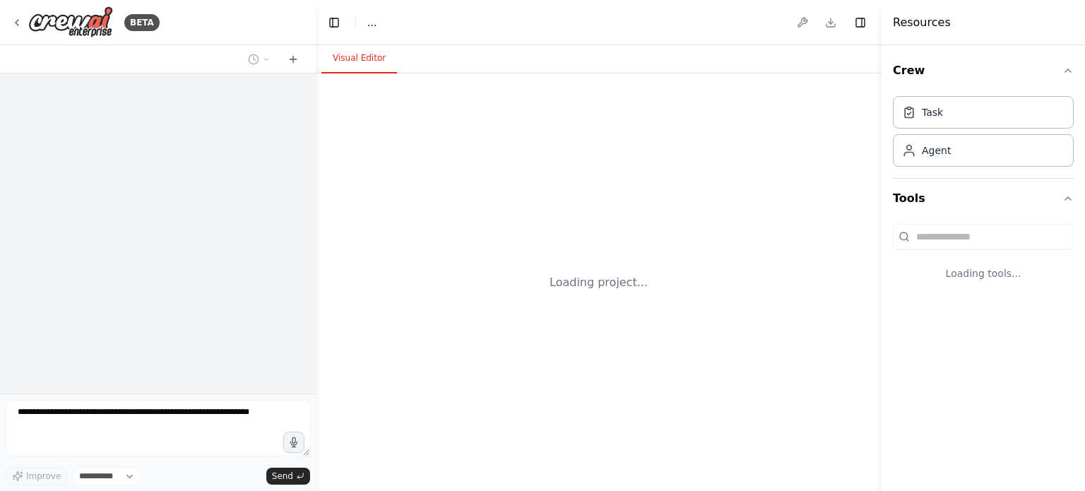
select select "****"
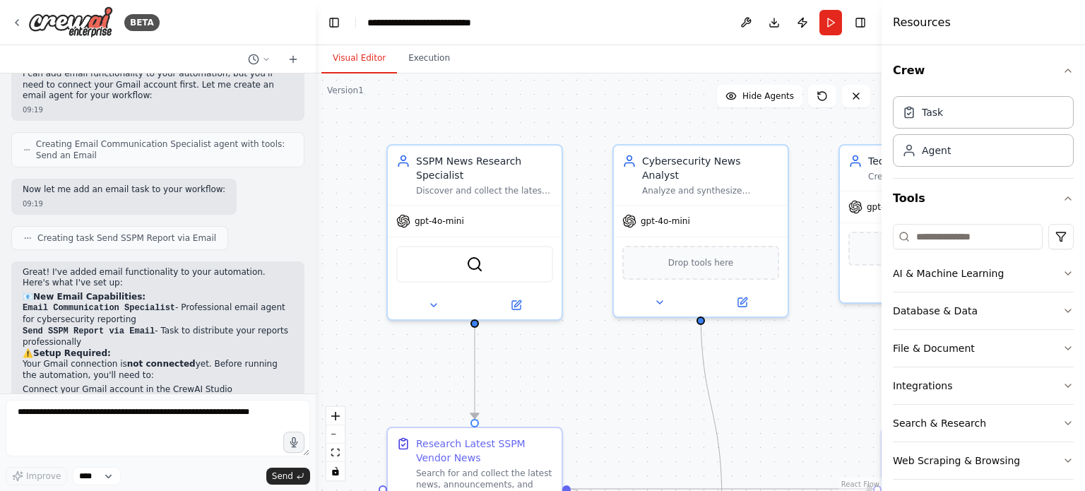
click at [542, 76] on div ".deletable-edge-delete-btn { width: 20px; height: 20px; border: 0px solid #ffff…" at bounding box center [599, 281] width 566 height 417
click at [554, 60] on div "Visual Editor Execution" at bounding box center [599, 59] width 566 height 28
click at [743, 23] on button at bounding box center [746, 22] width 23 height 25
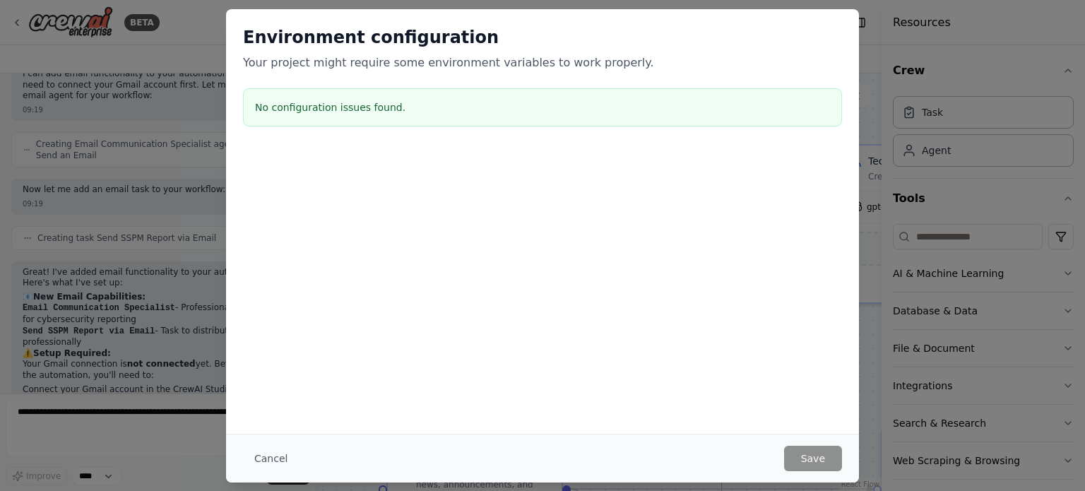
drag, startPoint x: 665, startPoint y: 406, endPoint x: 407, endPoint y: 272, distance: 290.7
click at [662, 406] on div "Environment configuration Your project might require some environment variables…" at bounding box center [542, 221] width 633 height 425
click at [374, 107] on h3 "No configuration issues found." at bounding box center [542, 107] width 575 height 14
click at [366, 76] on div "Environment configuration Your project might require some environment variables…" at bounding box center [542, 79] width 633 height 140
drag, startPoint x: 373, startPoint y: 66, endPoint x: 405, endPoint y: 63, distance: 31.9
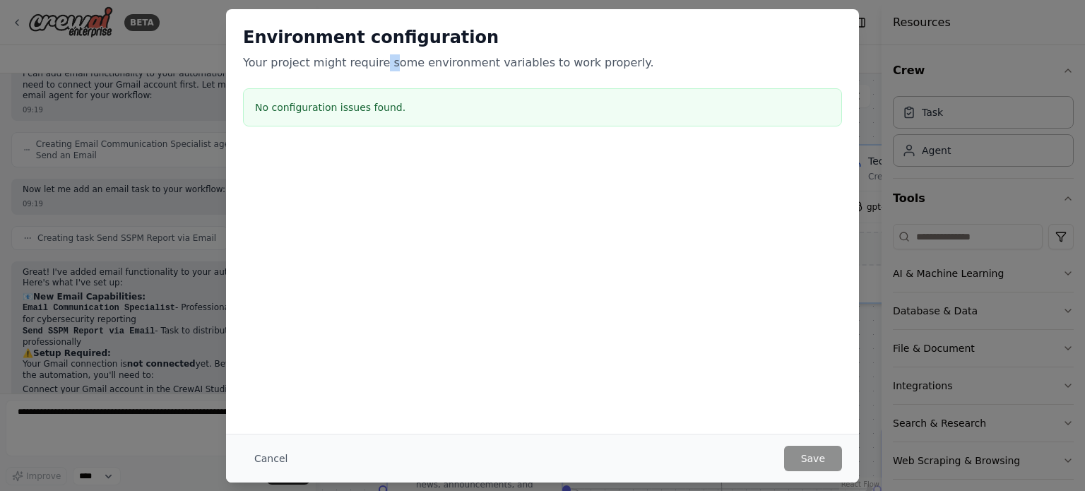
click at [397, 64] on p "Your project might require some environment variables to work properly." at bounding box center [542, 62] width 599 height 17
drag, startPoint x: 568, startPoint y: 56, endPoint x: 581, endPoint y: 59, distance: 13.7
click at [571, 57] on p "Your project might require some environment variables to work properly." at bounding box center [542, 62] width 599 height 17
drag, startPoint x: 644, startPoint y: 59, endPoint x: 422, endPoint y: 70, distance: 222.1
click at [422, 70] on p "Your project might require some environment variables to work properly." at bounding box center [542, 62] width 599 height 17
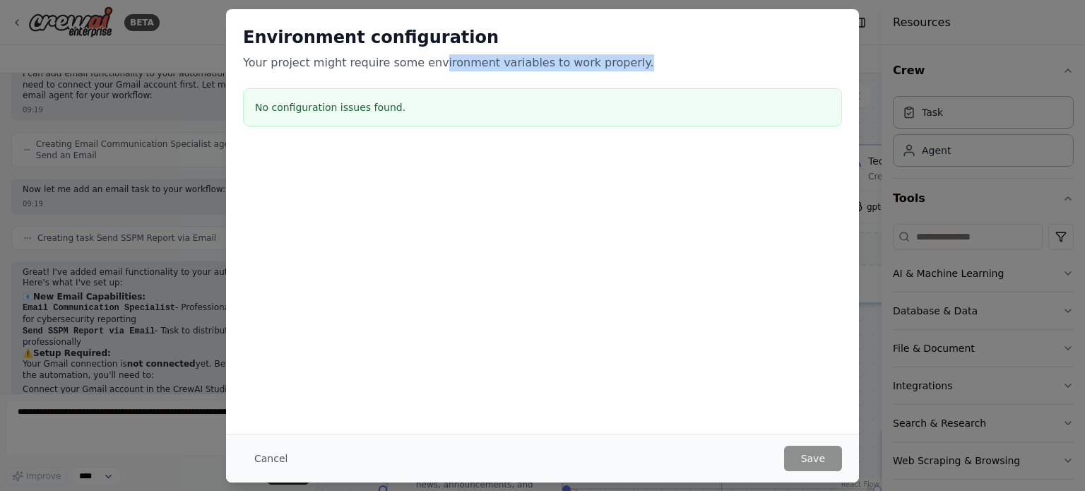
drag, startPoint x: 422, startPoint y: 70, endPoint x: 421, endPoint y: 93, distance: 22.6
click at [422, 70] on p "Your project might require some environment variables to work properly." at bounding box center [542, 62] width 599 height 17
click at [394, 132] on div "Environment configuration Your project might require some environment variables…" at bounding box center [542, 79] width 633 height 140
click at [343, 124] on div "No configuration issues found." at bounding box center [542, 107] width 599 height 38
click at [283, 454] on button "Cancel" at bounding box center [271, 458] width 56 height 25
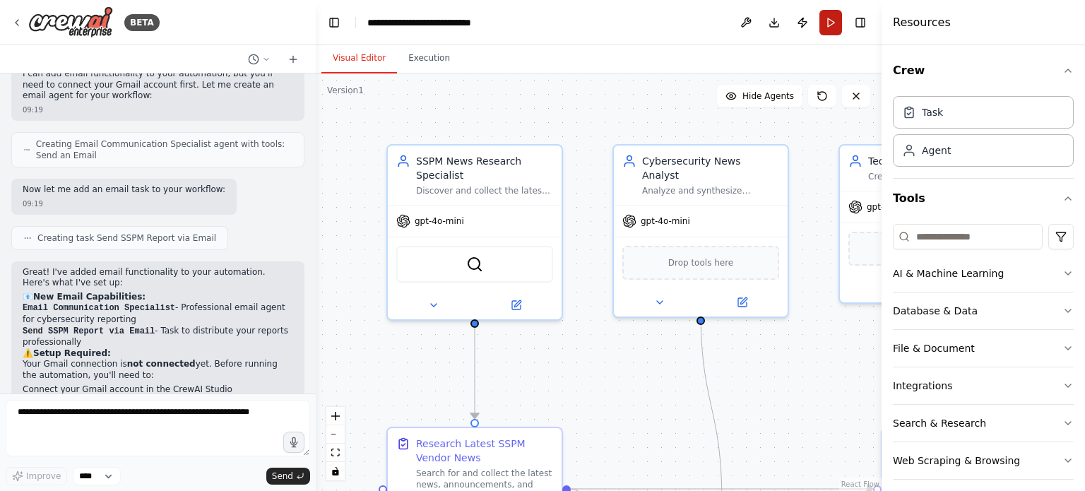
click at [838, 23] on button "Run" at bounding box center [830, 22] width 23 height 25
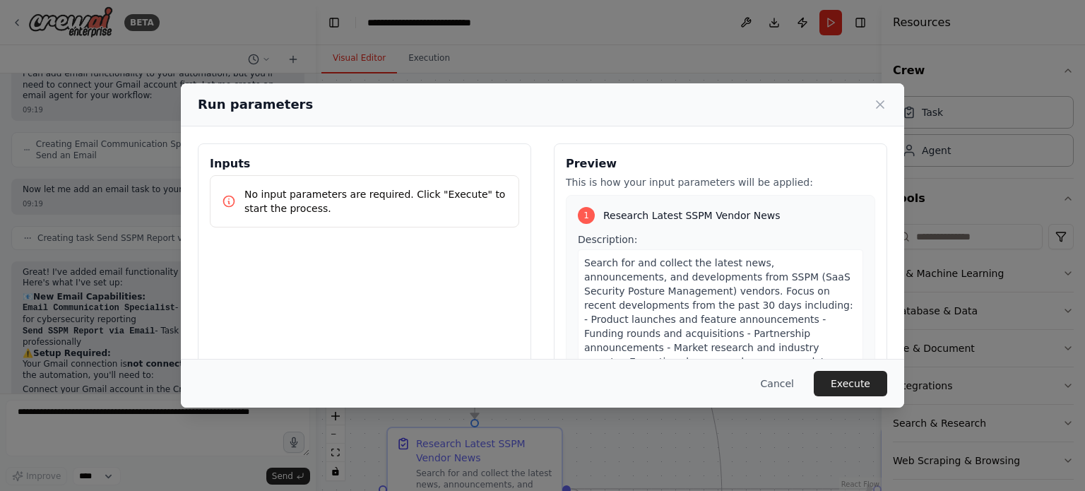
scroll to position [424, 0]
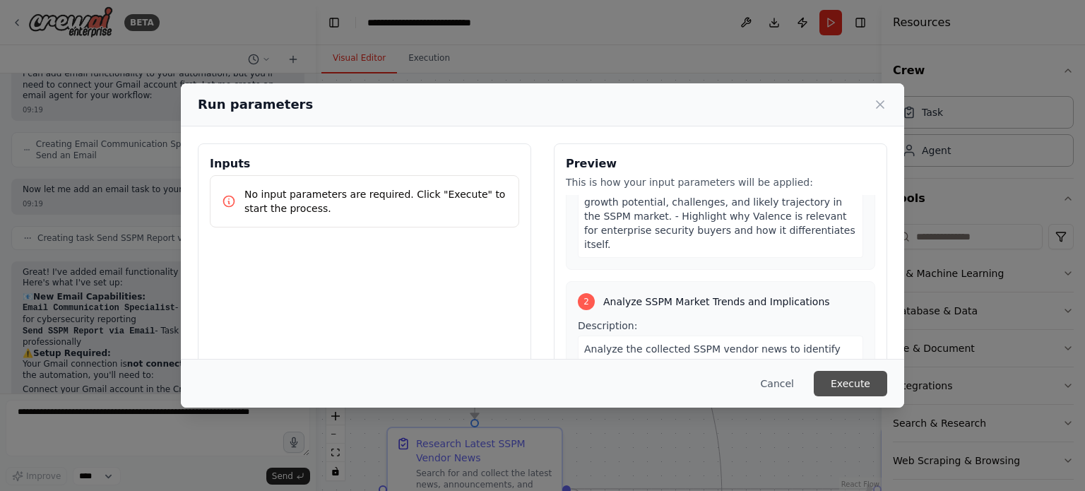
click at [866, 381] on button "Execute" at bounding box center [850, 383] width 73 height 25
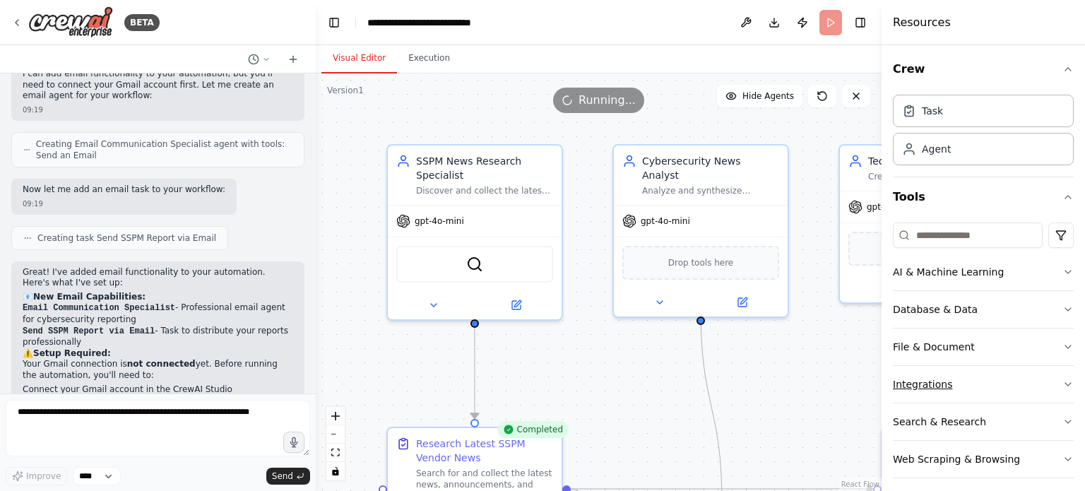
scroll to position [0, 0]
click at [817, 53] on div "Visual Editor Execution" at bounding box center [599, 59] width 566 height 28
click at [805, 23] on button "Publish" at bounding box center [802, 22] width 23 height 25
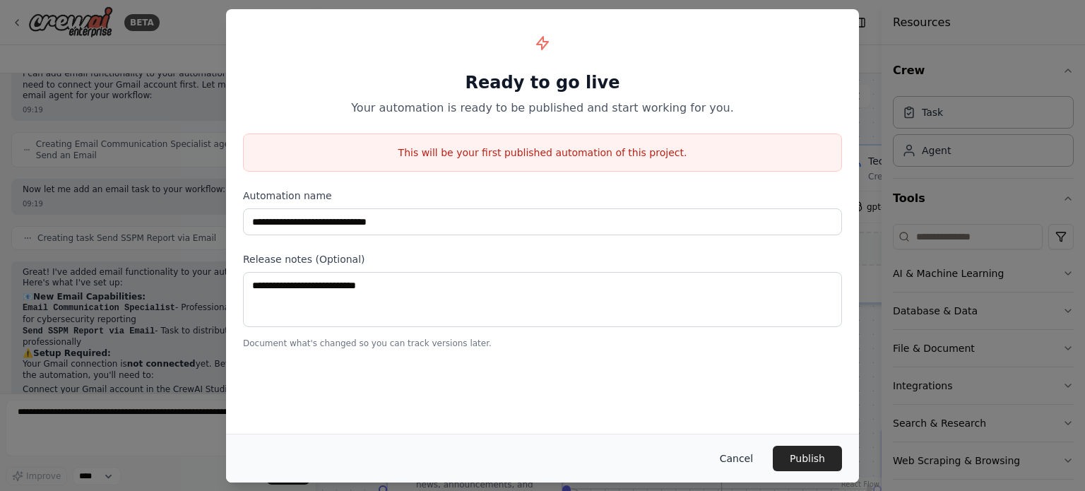
click at [745, 459] on button "Cancel" at bounding box center [736, 458] width 56 height 25
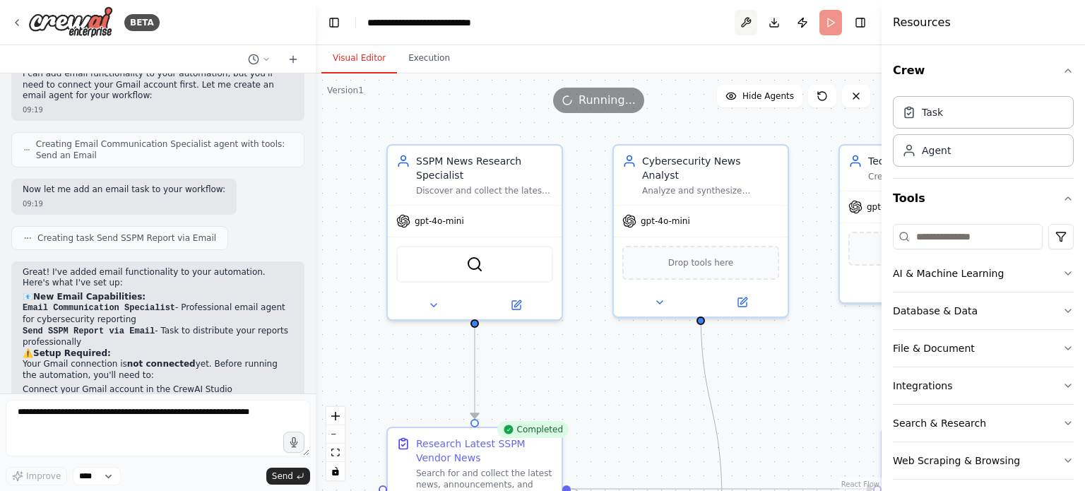
click at [749, 21] on button at bounding box center [746, 22] width 23 height 25
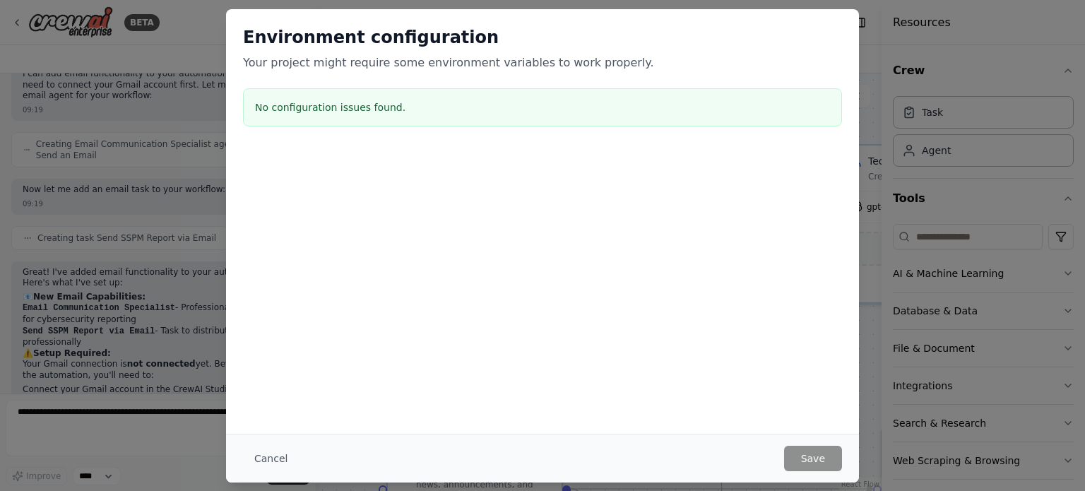
click at [629, 143] on div "Environment configuration Your project might require some environment variables…" at bounding box center [542, 79] width 633 height 140
click at [263, 446] on button "Cancel" at bounding box center [271, 458] width 56 height 25
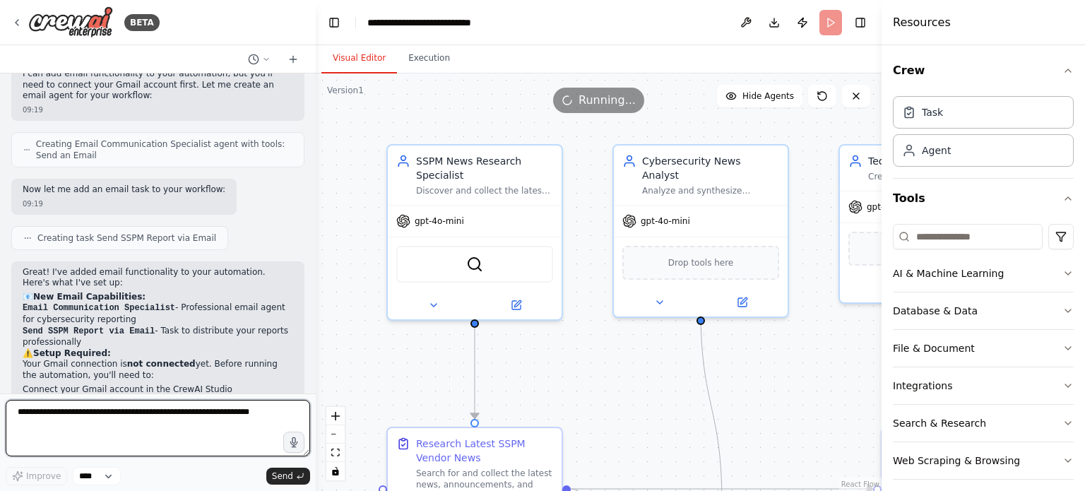
click at [274, 454] on textarea at bounding box center [158, 428] width 304 height 57
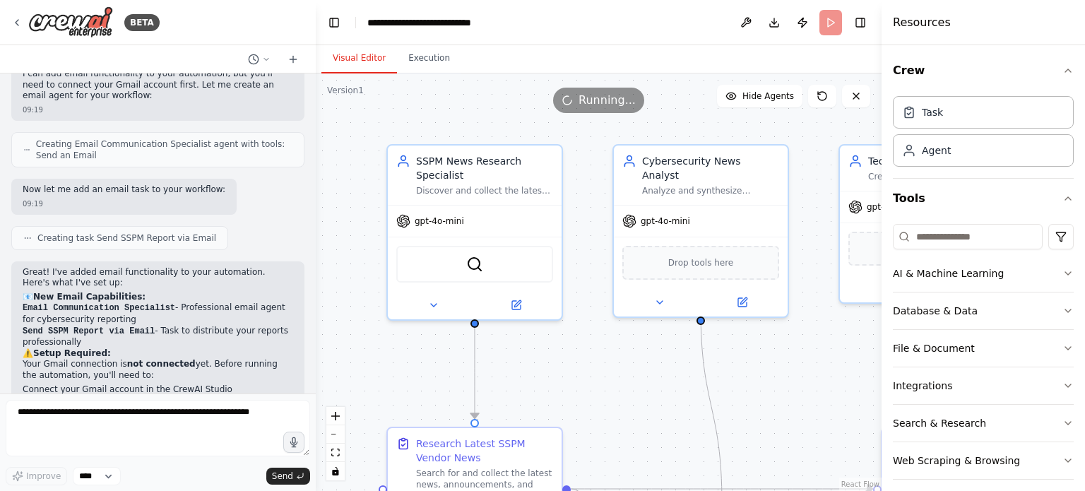
click at [383, 377] on div ".deletable-edge-delete-btn { width: 20px; height: 20px; border: 0px solid #ffff…" at bounding box center [599, 281] width 566 height 417
click at [635, 377] on div ".deletable-edge-delete-btn { width: 20px; height: 20px; border: 0px solid #ffff…" at bounding box center [599, 281] width 566 height 417
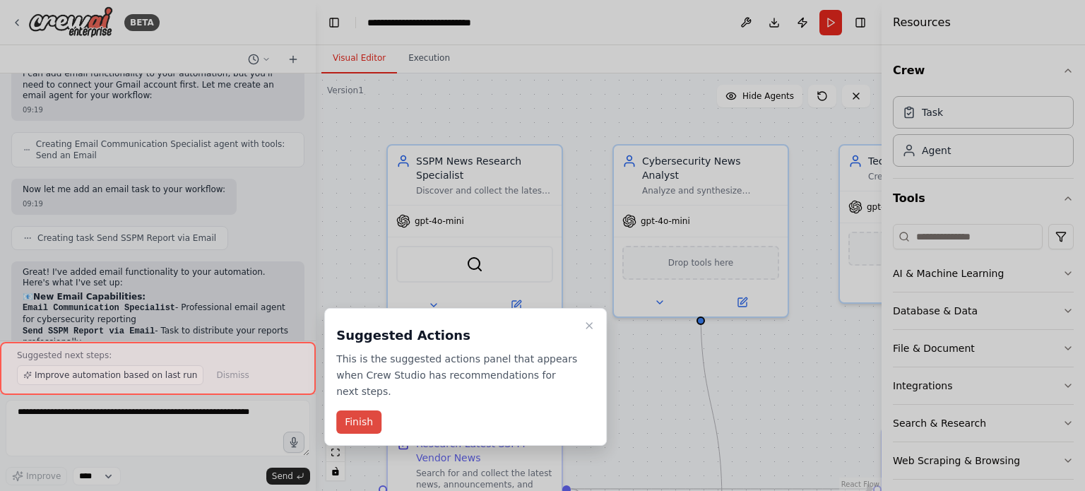
click at [362, 410] on button "Finish" at bounding box center [358, 421] width 45 height 23
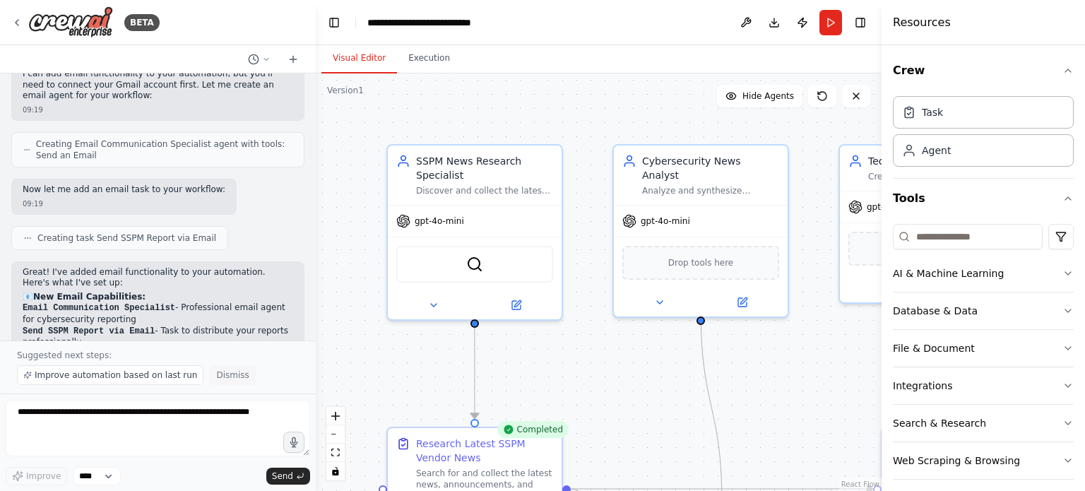
click at [232, 378] on button "Dismiss" at bounding box center [232, 375] width 47 height 20
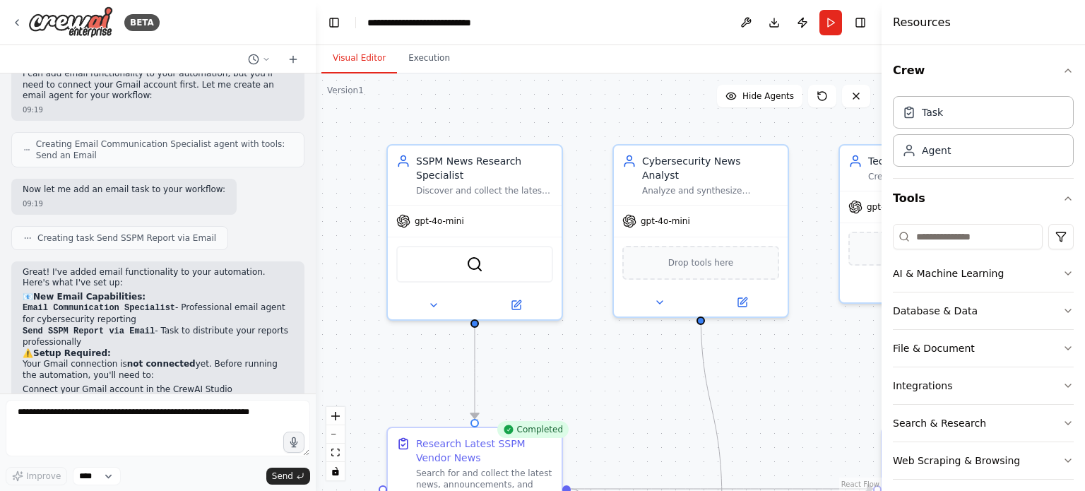
click at [232, 378] on div "Great! I've added email functionality to your automation. Here's what I've set …" at bounding box center [157, 437] width 293 height 352
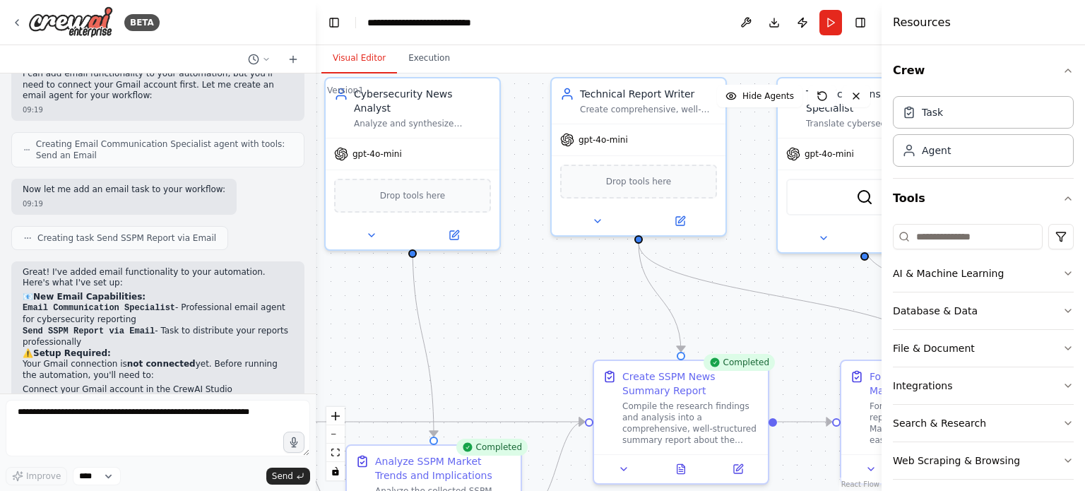
drag, startPoint x: 605, startPoint y: 357, endPoint x: 319, endPoint y: 290, distance: 293.2
click at [309, 290] on div "BETA Summarize the latest news about SSPM vendors. 11:03 ▶ Thought process I'm …" at bounding box center [542, 245] width 1085 height 491
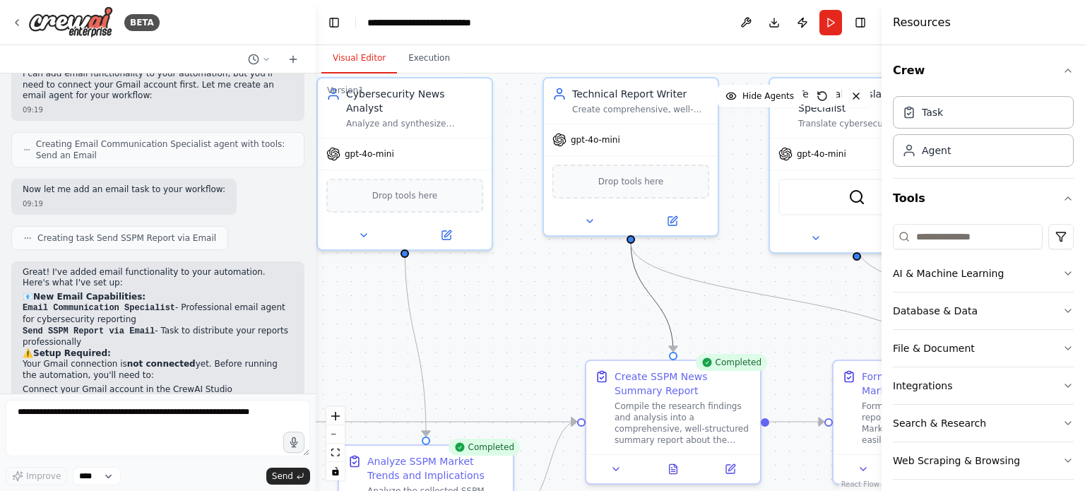
drag, startPoint x: 647, startPoint y: 290, endPoint x: 424, endPoint y: 333, distance: 227.2
click at [404, 336] on div ".deletable-edge-delete-btn { width: 20px; height: 20px; border: 0px solid #ffff…" at bounding box center [599, 281] width 566 height 417
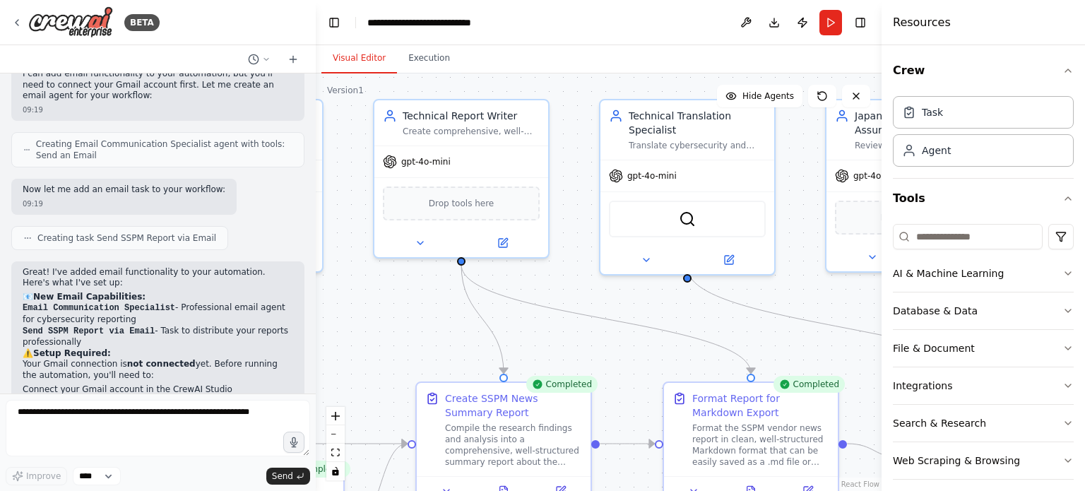
drag, startPoint x: 509, startPoint y: 327, endPoint x: 342, endPoint y: 350, distance: 168.9
click at [326, 351] on div ".deletable-edge-delete-btn { width: 20px; height: 20px; border: 0px solid #ffff…" at bounding box center [599, 281] width 566 height 417
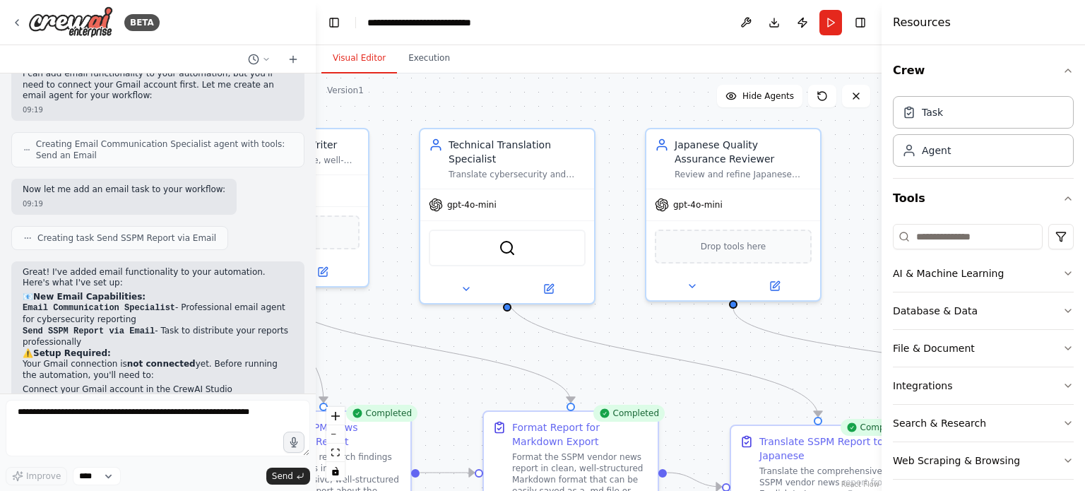
drag, startPoint x: 660, startPoint y: 314, endPoint x: 428, endPoint y: 348, distance: 234.8
click at [428, 348] on div ".deletable-edge-delete-btn { width: 20px; height: 20px; border: 0px solid #ffff…" at bounding box center [599, 281] width 566 height 417
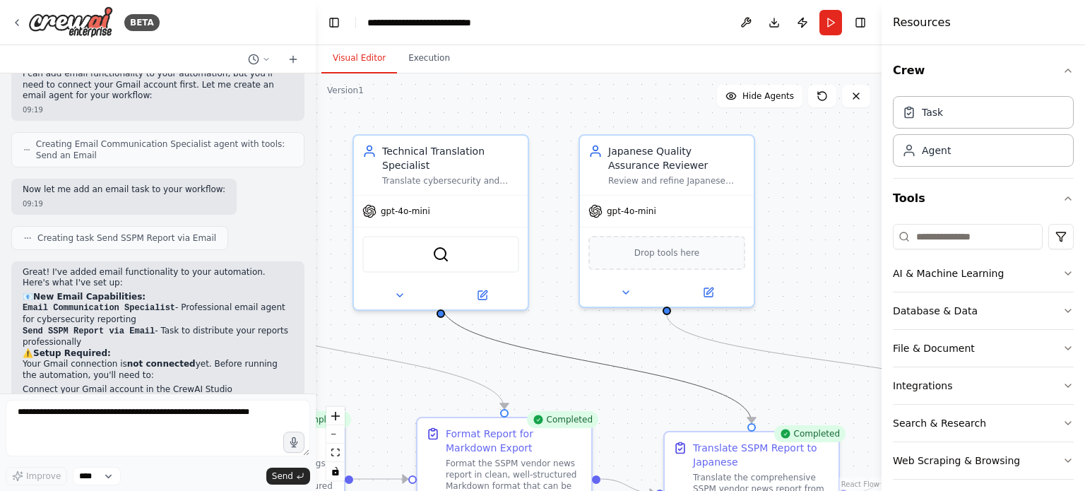
drag, startPoint x: 644, startPoint y: 367, endPoint x: 624, endPoint y: 330, distance: 41.4
click at [607, 324] on div ".deletable-edge-delete-btn { width: 20px; height: 20px; border: 0px solid #ffff…" at bounding box center [599, 281] width 566 height 417
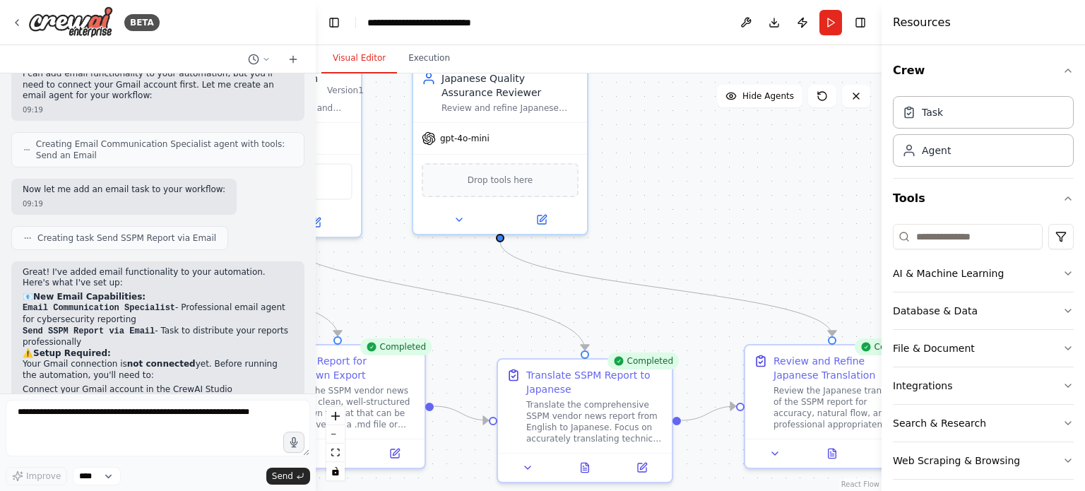
drag, startPoint x: 650, startPoint y: 336, endPoint x: 564, endPoint y: 286, distance: 99.7
click at [464, 254] on div ".deletable-edge-delete-btn { width: 20px; height: 20px; border: 0px solid #ffff…" at bounding box center [599, 281] width 566 height 417
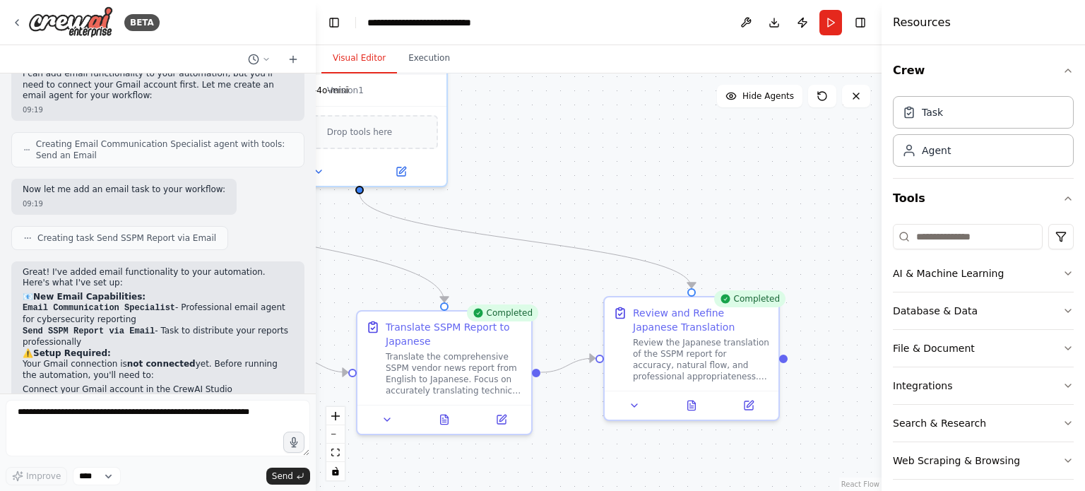
drag, startPoint x: 709, startPoint y: 335, endPoint x: 587, endPoint y: 296, distance: 128.2
click at [587, 296] on div ".deletable-edge-delete-btn { width: 20px; height: 20px; border: 0px solid #ffff…" at bounding box center [599, 281] width 566 height 417
drag, startPoint x: 272, startPoint y: 360, endPoint x: 12, endPoint y: 342, distance: 260.6
click at [12, 342] on div "Great! I've added email functionality to your automation. Here's what I've set …" at bounding box center [157, 437] width 293 height 352
copy p "The automation is ready to send emails once you connect Gmail! Would you like t…"
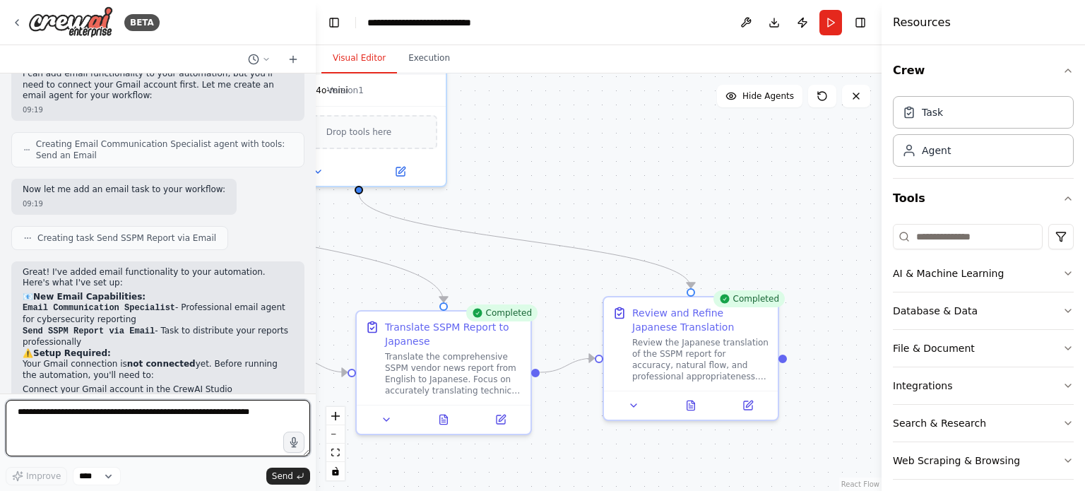
click at [251, 422] on textarea at bounding box center [158, 428] width 304 height 57
type textarea "**********"
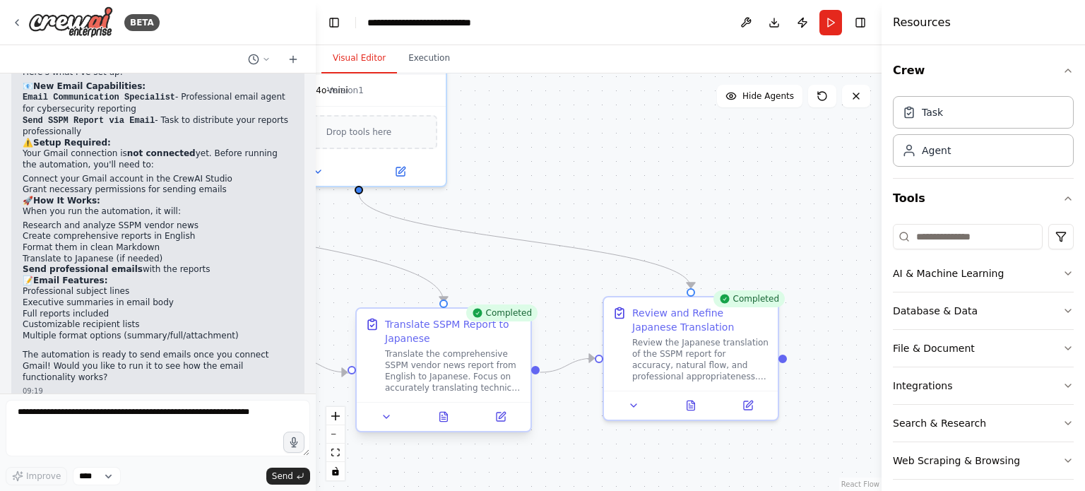
scroll to position [4336, 0]
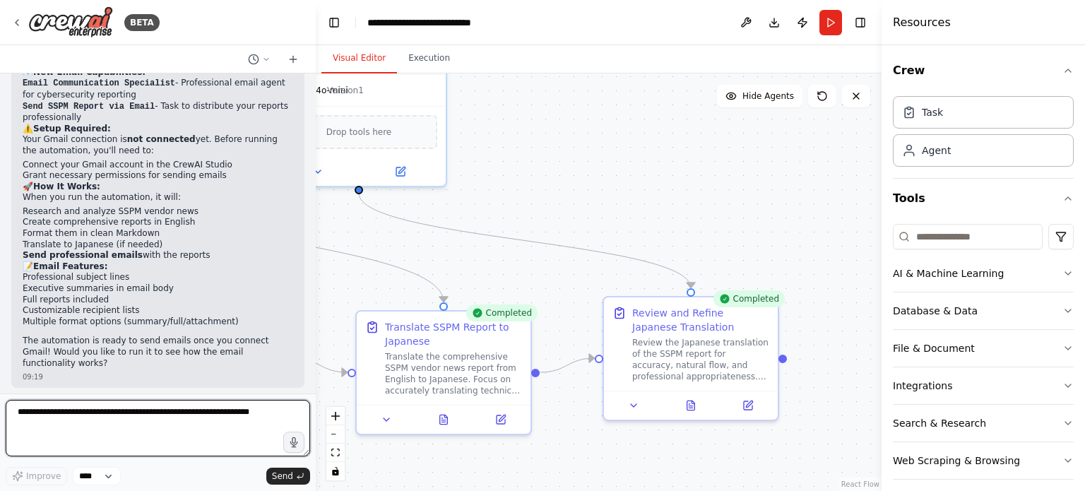
click at [174, 432] on textarea at bounding box center [158, 428] width 304 height 57
paste textarea "**********"
type textarea "**********"
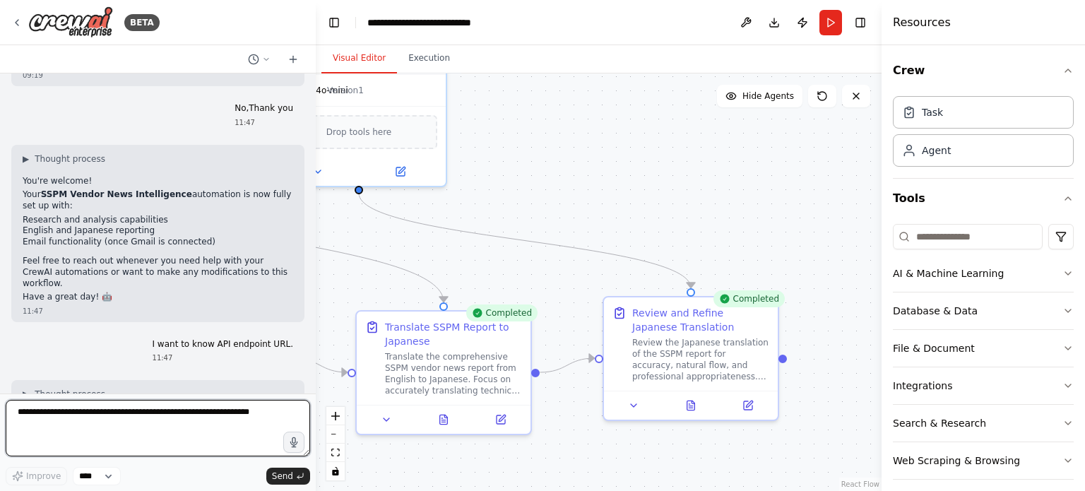
scroll to position [4648, 0]
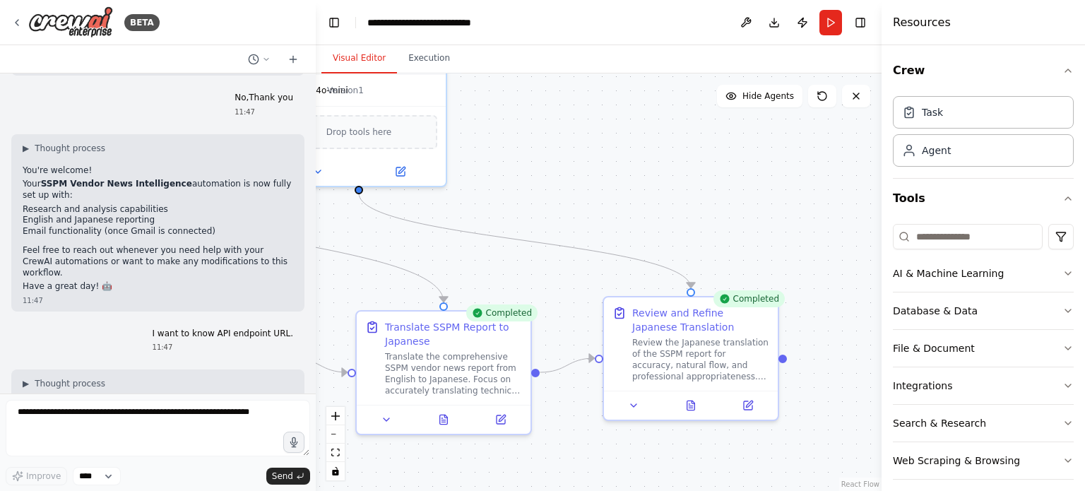
drag, startPoint x: 174, startPoint y: 357, endPoint x: 23, endPoint y: 163, distance: 246.1
click at [23, 378] on div "▶ Thought process I'm specifically designed to help with CrewAI automation buil…" at bounding box center [158, 497] width 271 height 238
copy div "I'm specifically designed to help with CrewAI automation building rather than p…"
click at [588, 87] on div ".deletable-edge-delete-btn { width: 20px; height: 20px; border: 0px solid #ffff…" at bounding box center [599, 281] width 566 height 417
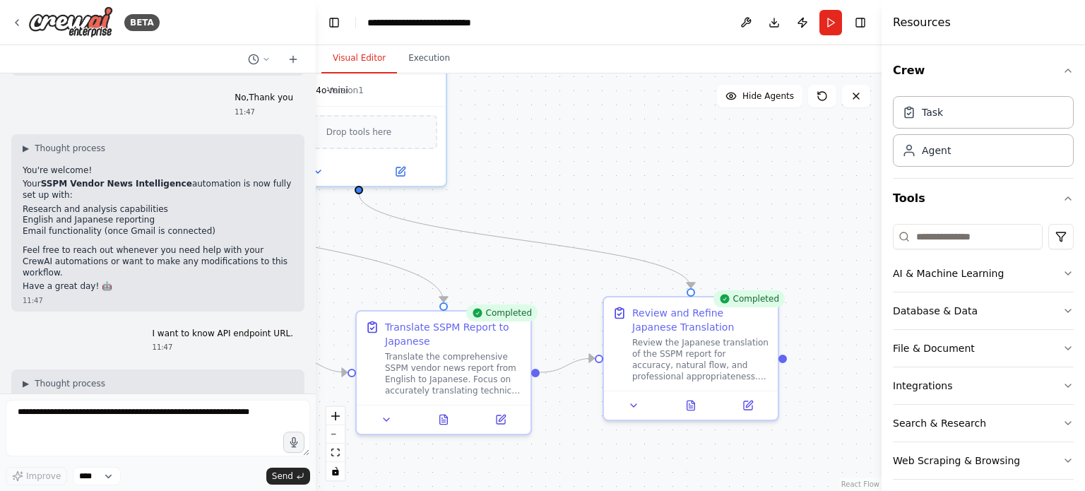
click at [556, 59] on div "Visual Editor Execution" at bounding box center [599, 59] width 566 height 28
click at [519, 128] on div ".deletable-edge-delete-btn { width: 20px; height: 20px; border: 0px solid #ffff…" at bounding box center [599, 281] width 566 height 417
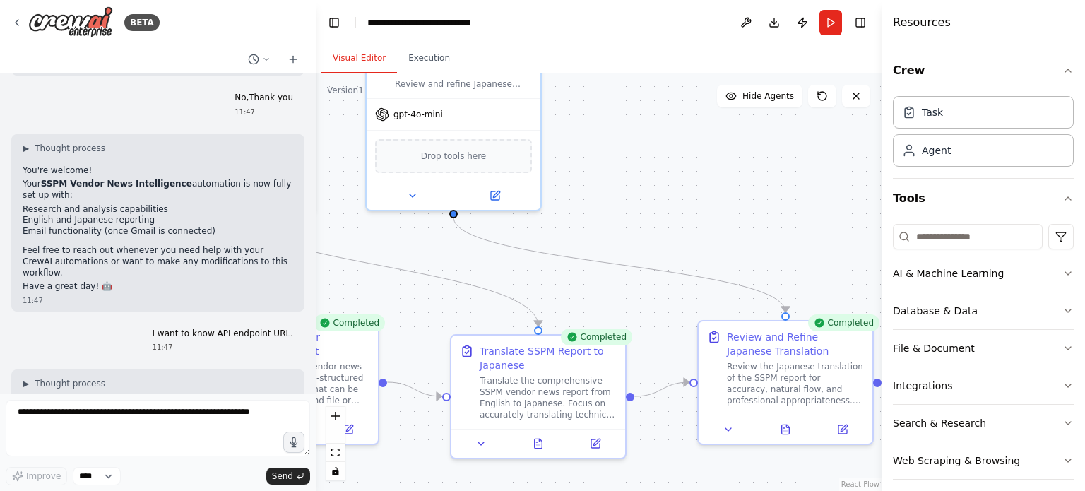
drag, startPoint x: 506, startPoint y: 102, endPoint x: 633, endPoint y: 146, distance: 133.8
click at [633, 146] on div ".deletable-edge-delete-btn { width: 20px; height: 20px; border: 0px solid #ffff…" at bounding box center [599, 281] width 566 height 417
